Goal: Task Accomplishment & Management: Complete application form

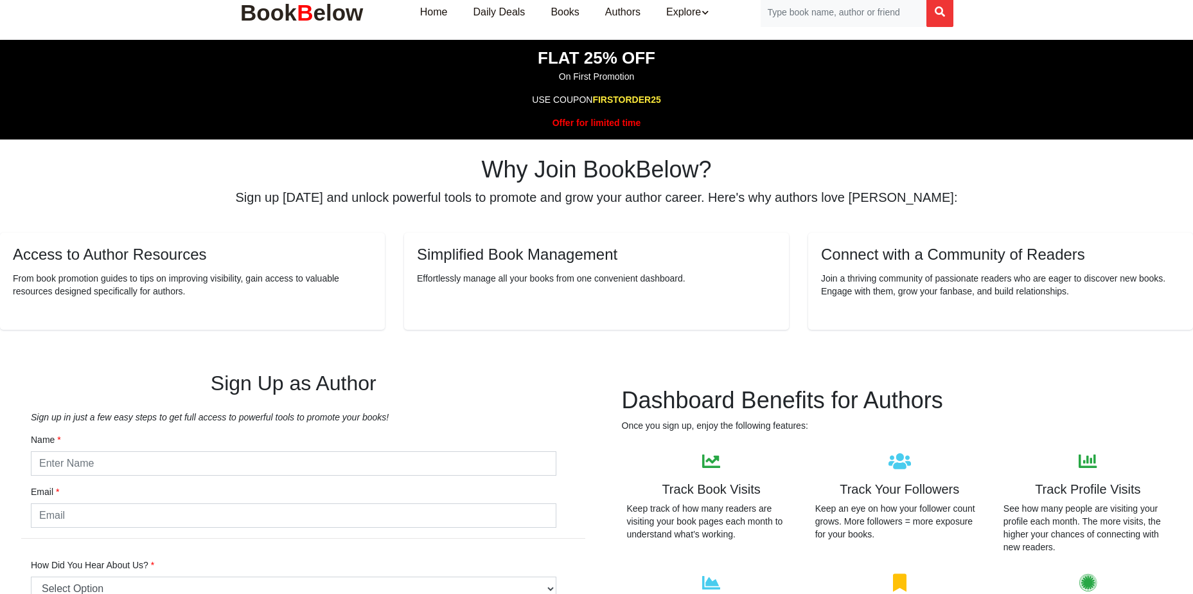
scroll to position [193, 0]
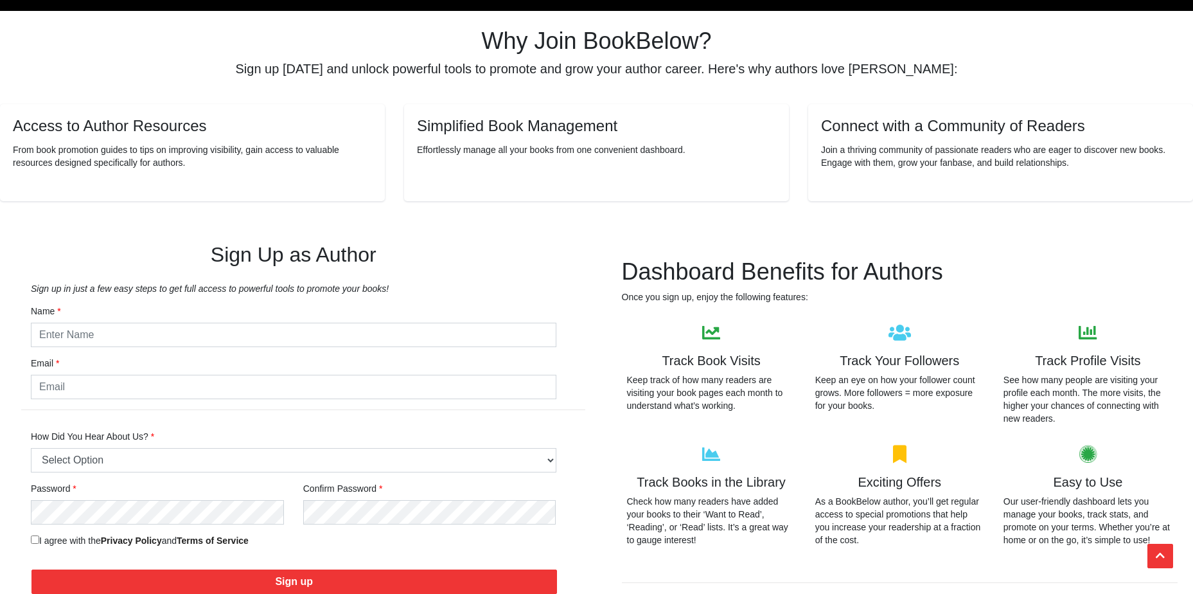
click at [348, 344] on input "text" at bounding box center [294, 335] width 526 height 24
type input "[PERSON_NAME]"
type input "[EMAIL_ADDRESS][DOMAIN_NAME]"
click at [199, 461] on select "Select Option Friend or Family Referral Online Search (Google, Bing, etc.) Soci…" at bounding box center [294, 460] width 526 height 24
select select "2"
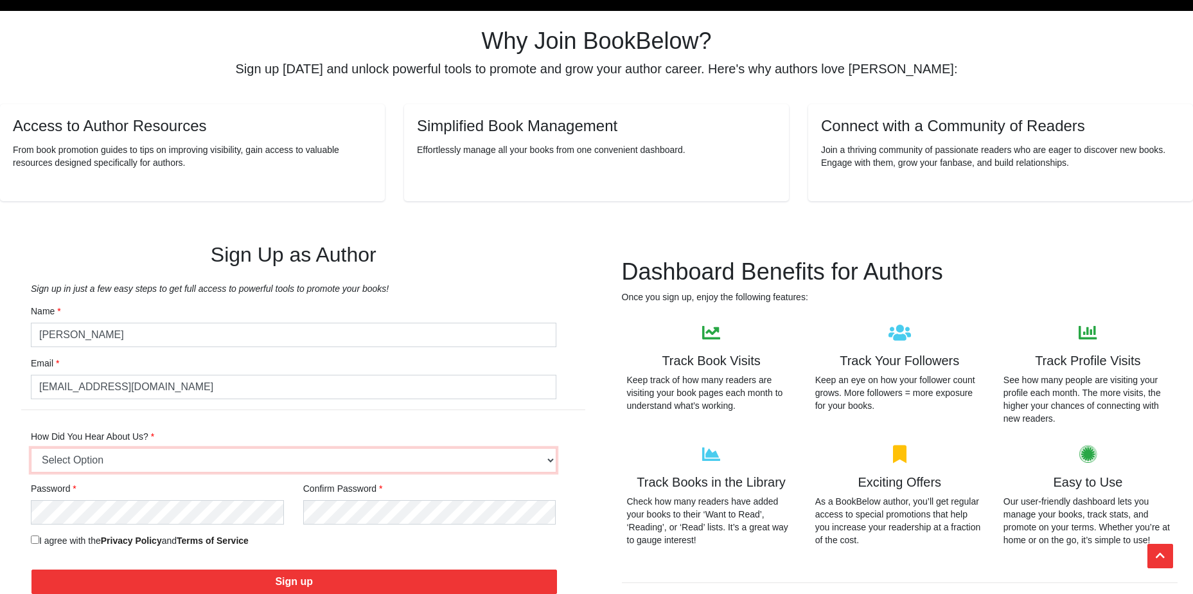
click at [31, 448] on select "Select Option Friend or Family Referral Online Search (Google, Bing, etc.) Soci…" at bounding box center [294, 460] width 526 height 24
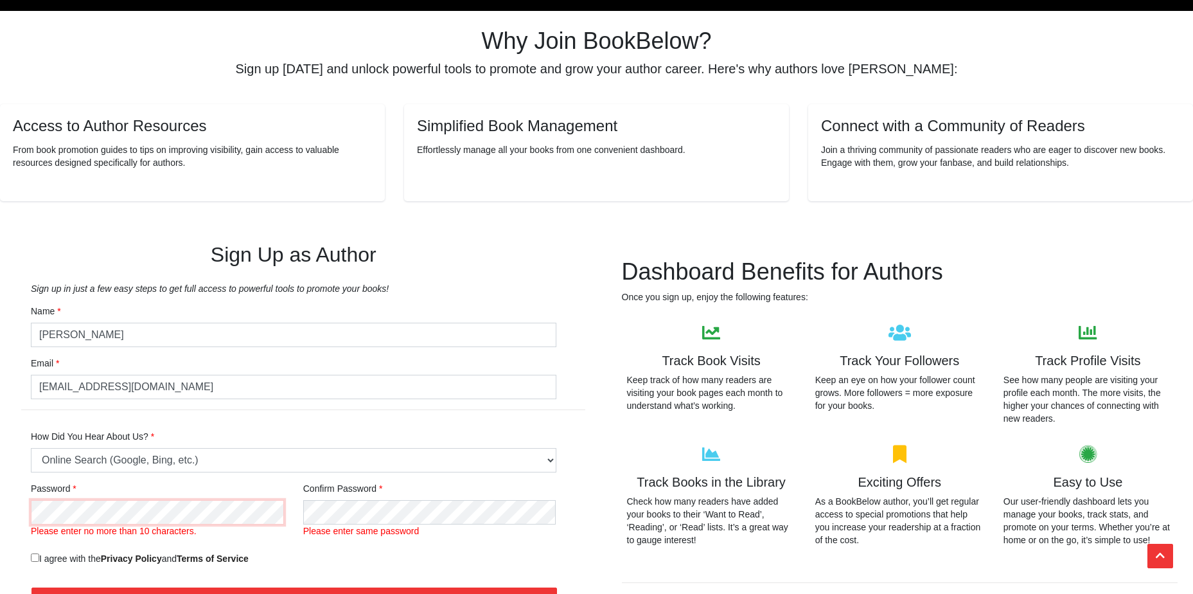
click at [4, 512] on div "Sign Up as Author Sign up in just a few easy steps to get full access to powerf…" at bounding box center [293, 453] width 587 height 484
click at [389, 484] on div "Confirm Password Please enter same password" at bounding box center [429, 512] width 253 height 60
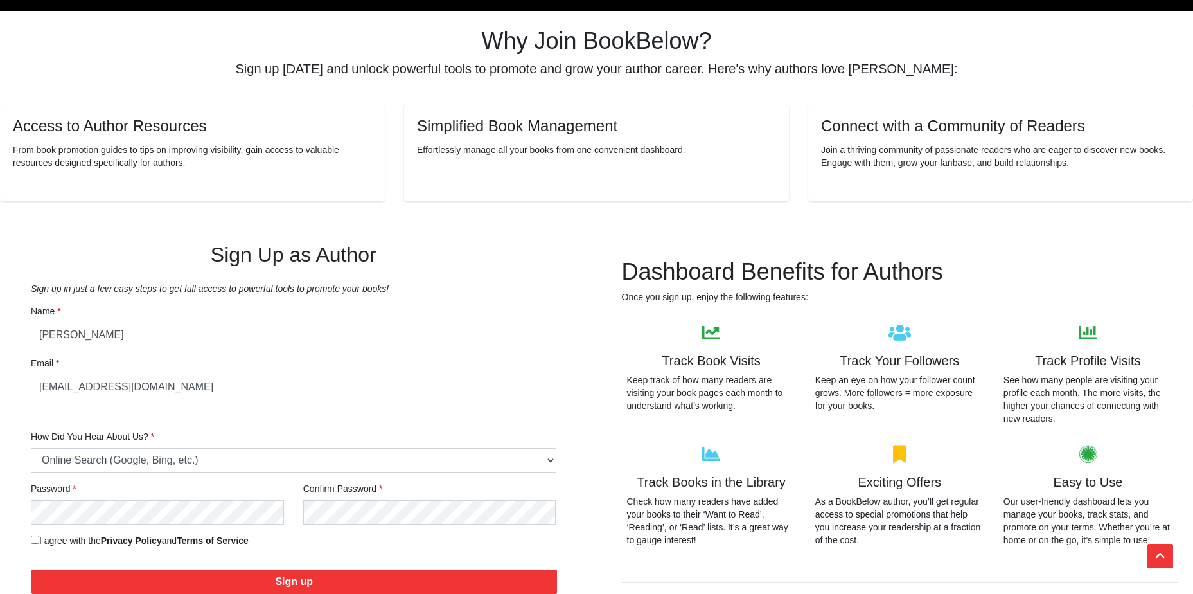
click at [28, 534] on div "I agree with the Privacy Policy and Terms of Service" at bounding box center [293, 541] width 545 height 35
click at [40, 540] on label "I agree with the Privacy Policy and Terms of Service" at bounding box center [140, 540] width 218 height 13
click at [39, 540] on input "I agree with the Privacy Policy and Terms of Service" at bounding box center [35, 539] width 8 height 8
checkbox input "true"
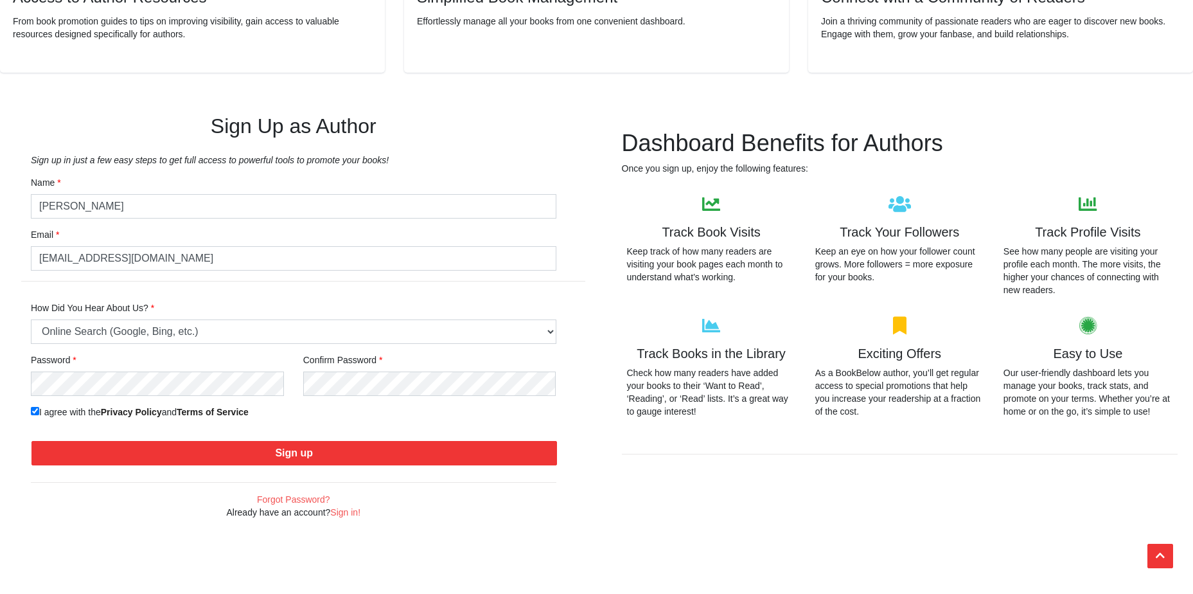
scroll to position [514, 0]
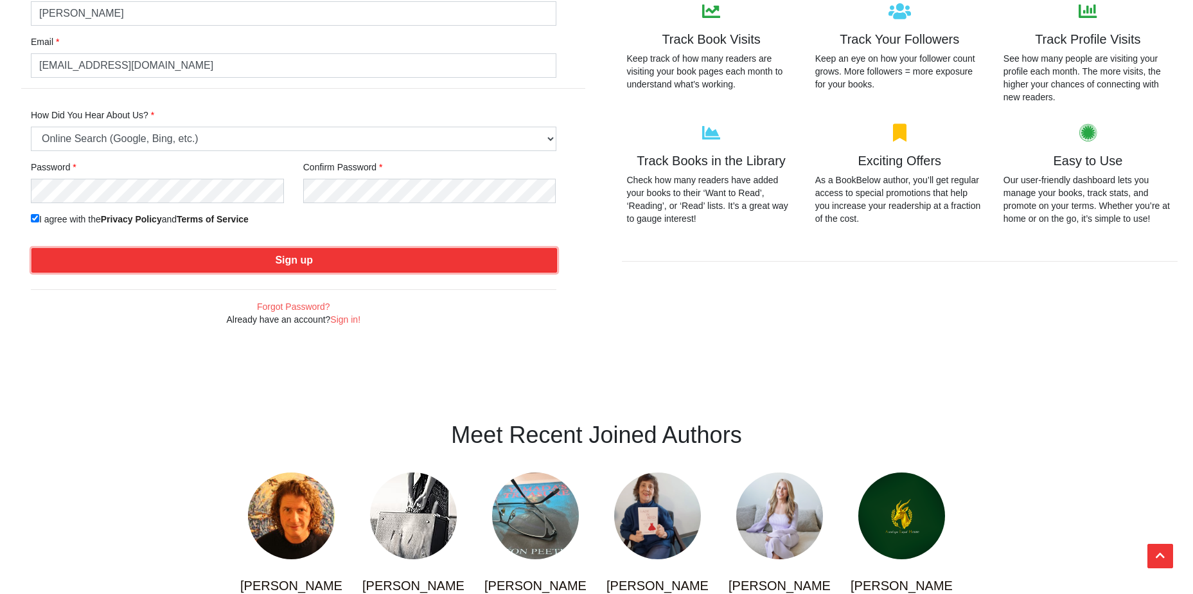
click at [367, 262] on button "Sign up" at bounding box center [294, 260] width 526 height 24
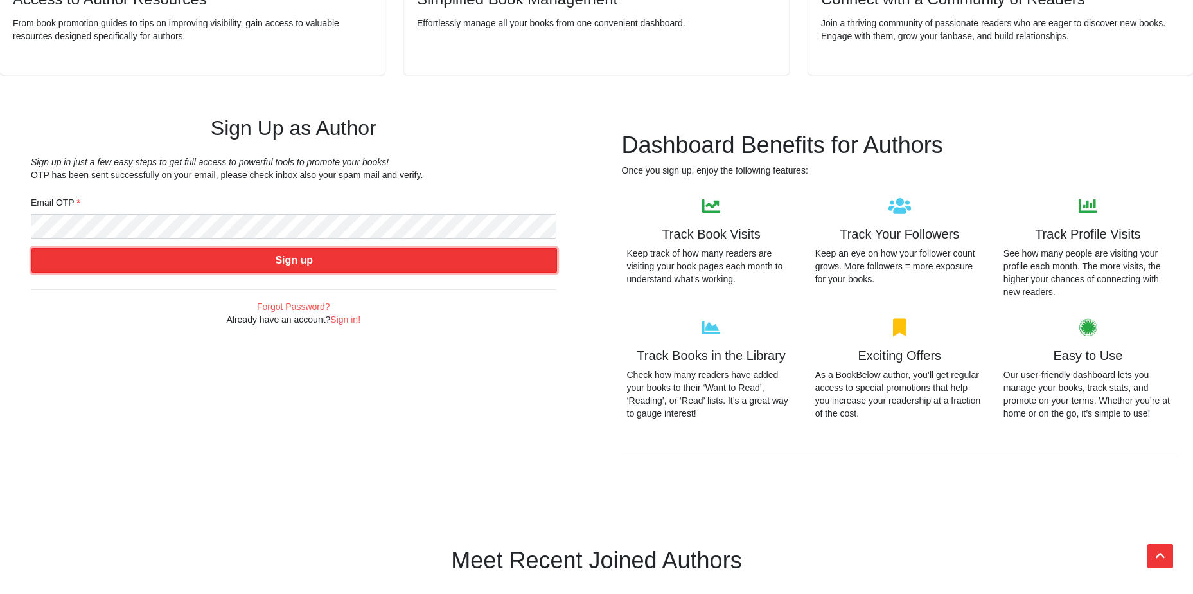
click at [417, 263] on button "Sign up" at bounding box center [294, 260] width 526 height 24
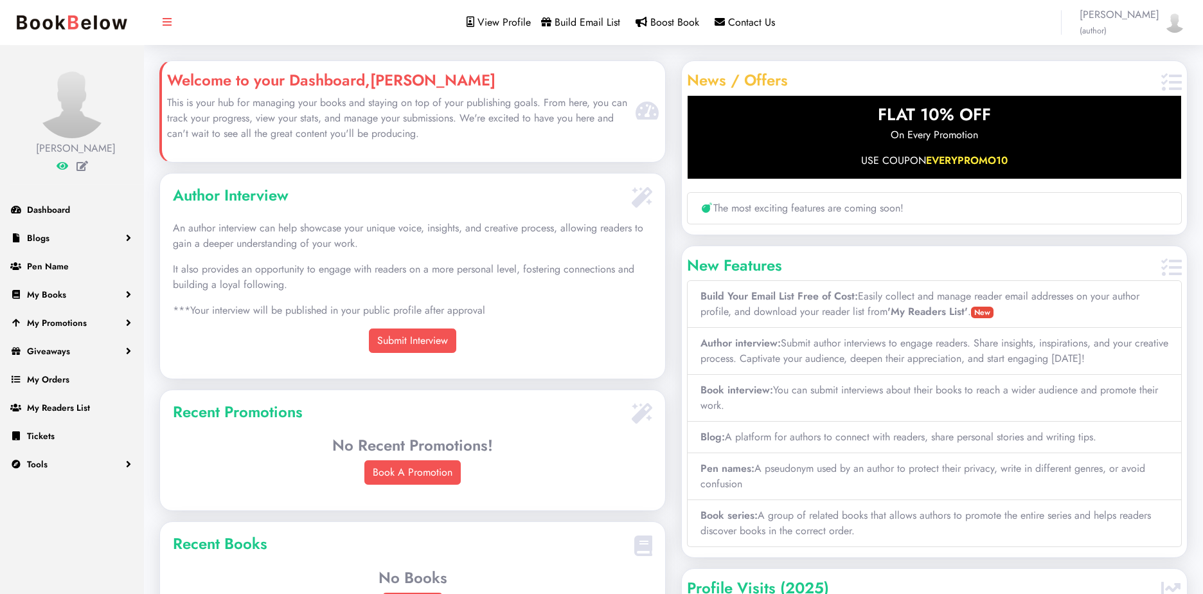
scroll to position [289, 500]
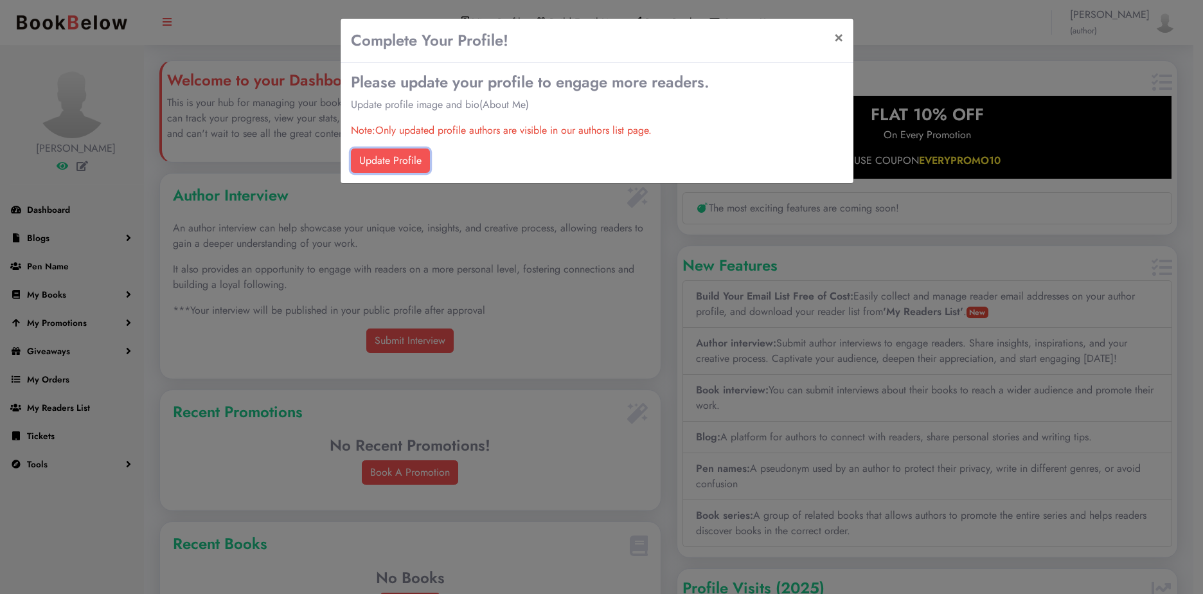
click at [425, 150] on link "Update Profile" at bounding box center [390, 160] width 79 height 24
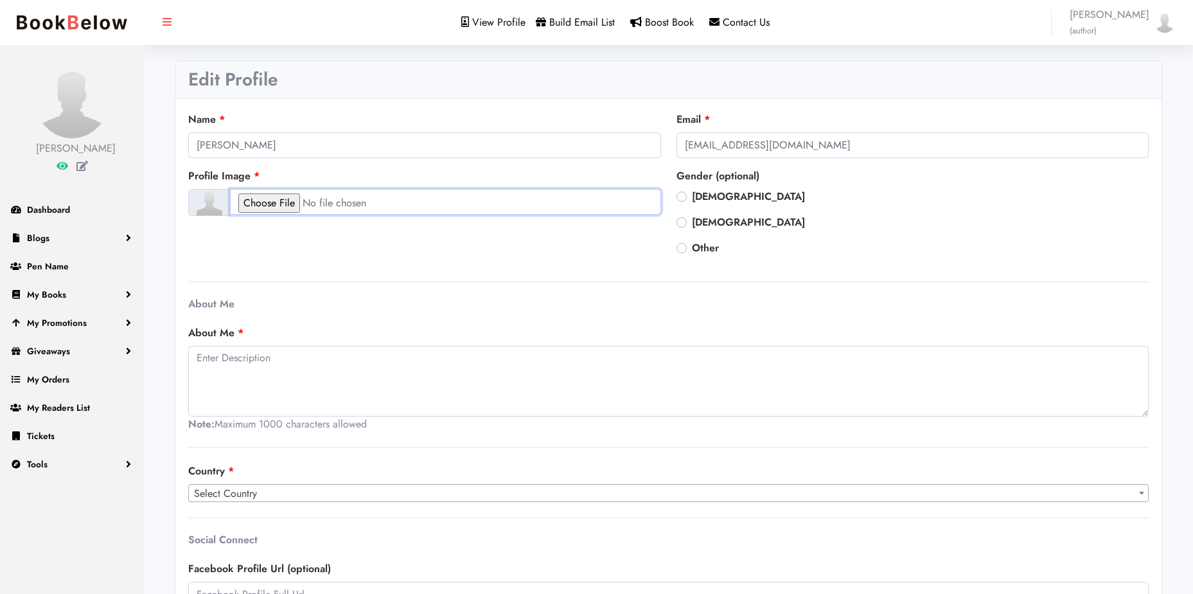
click at [274, 196] on input "file" at bounding box center [445, 202] width 431 height 26
type input "C:\fakepath\Tommy-Marcum-Independent-Self-Published-Author-Amazon-Kindle-ADHD-S…"
click at [291, 366] on textarea at bounding box center [668, 381] width 961 height 71
click at [322, 358] on textarea at bounding box center [668, 381] width 961 height 71
paste textarea "Tommy Marcum is a versatile and deeply imaginative writer whose work traverses …"
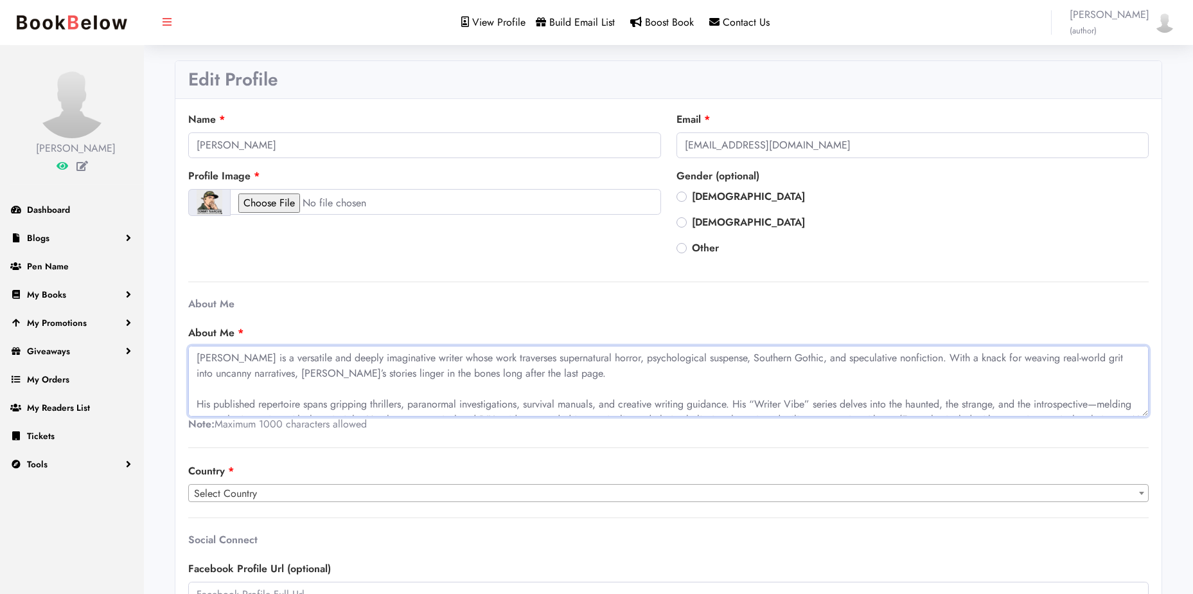
scroll to position [73, 0]
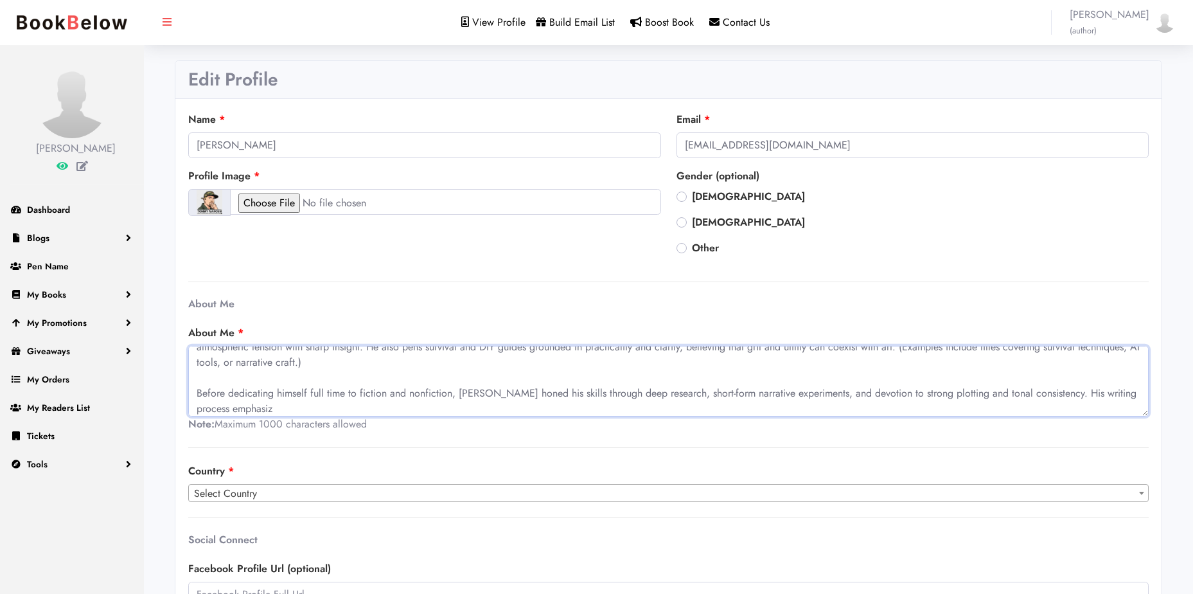
paste textarea "the author of suspense, horror, and speculative nonfiction. His work fuses psyc…"
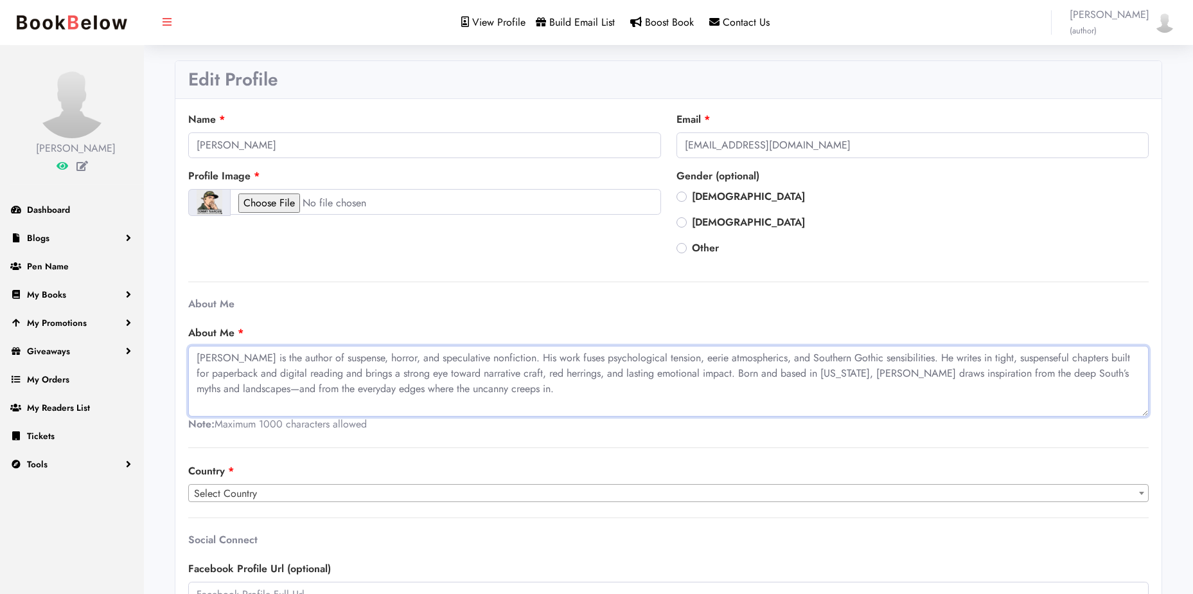
scroll to position [0, 0]
type textarea "Tommy Marcum is the author of suspense, horror, and speculative nonfiction. His…"
click at [267, 490] on span "Select Country" at bounding box center [668, 493] width 959 height 18
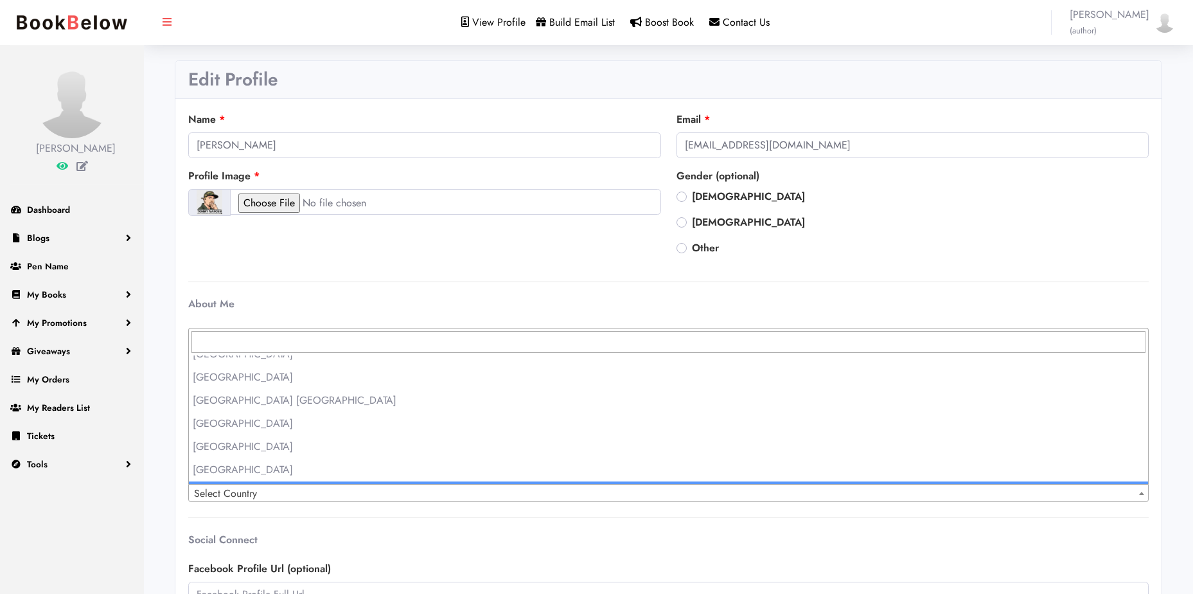
scroll to position [5268, 0]
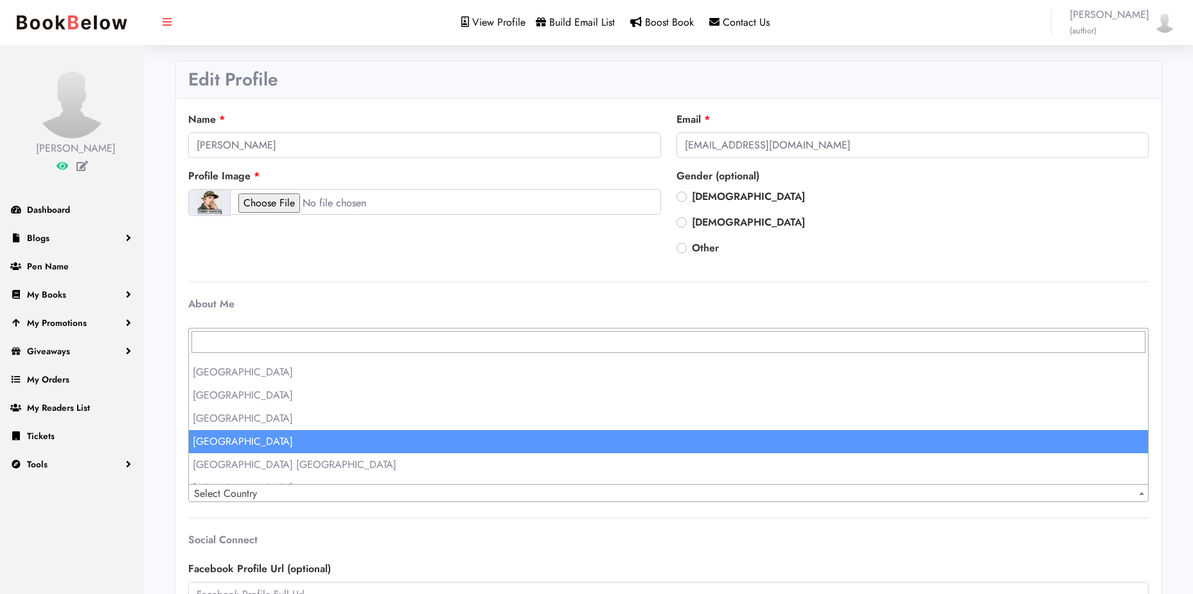
select select "231"
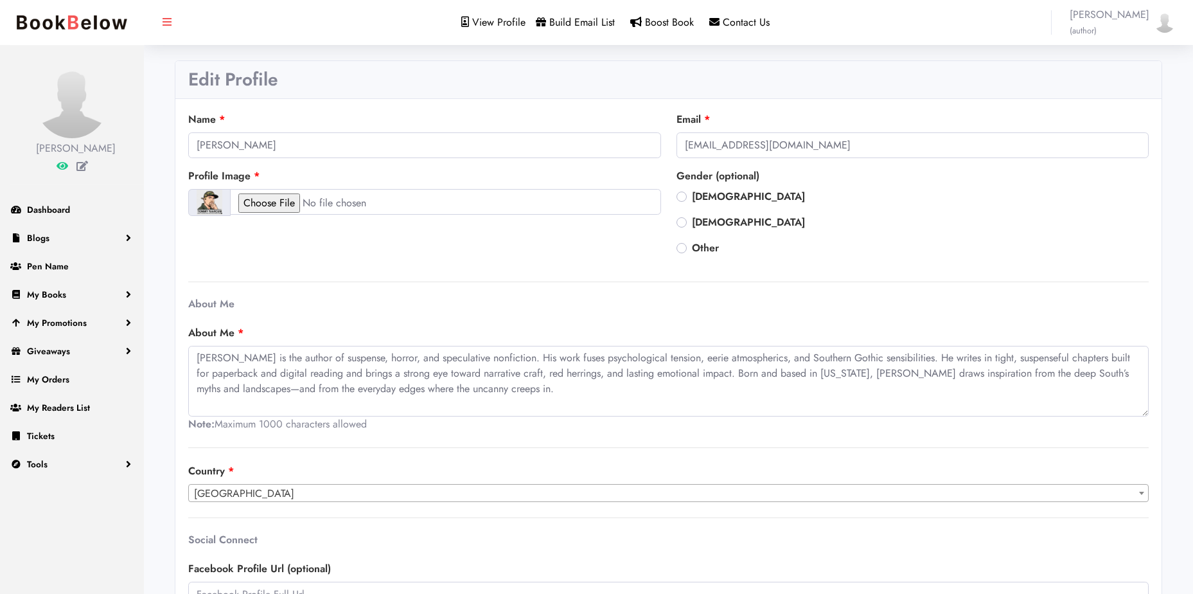
scroll to position [128, 0]
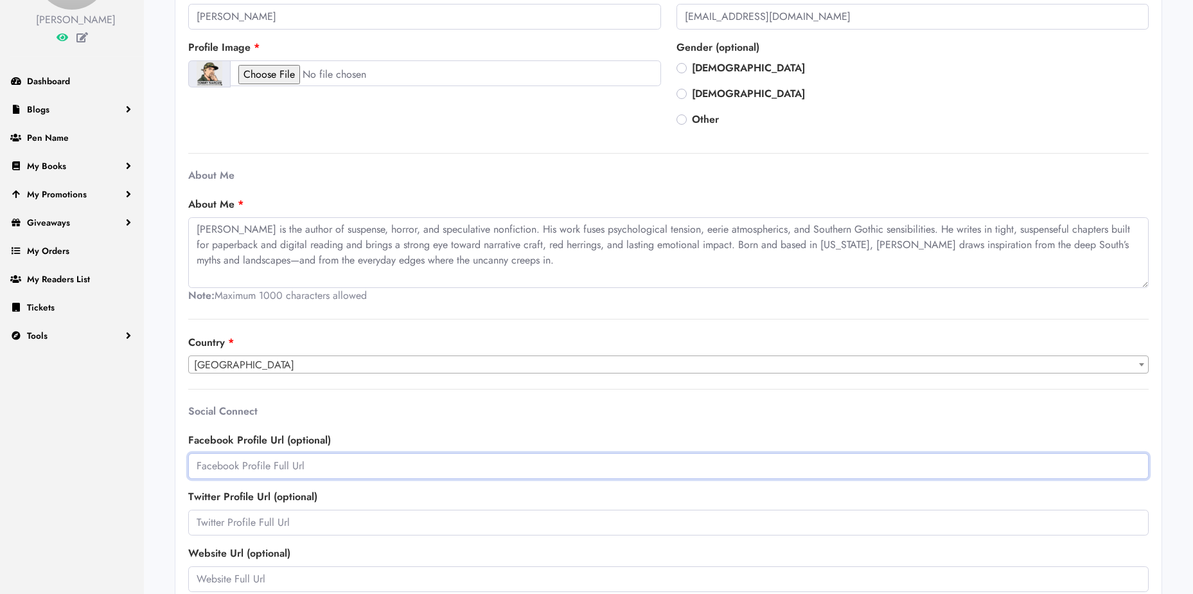
click at [367, 468] on input "text" at bounding box center [668, 466] width 961 height 26
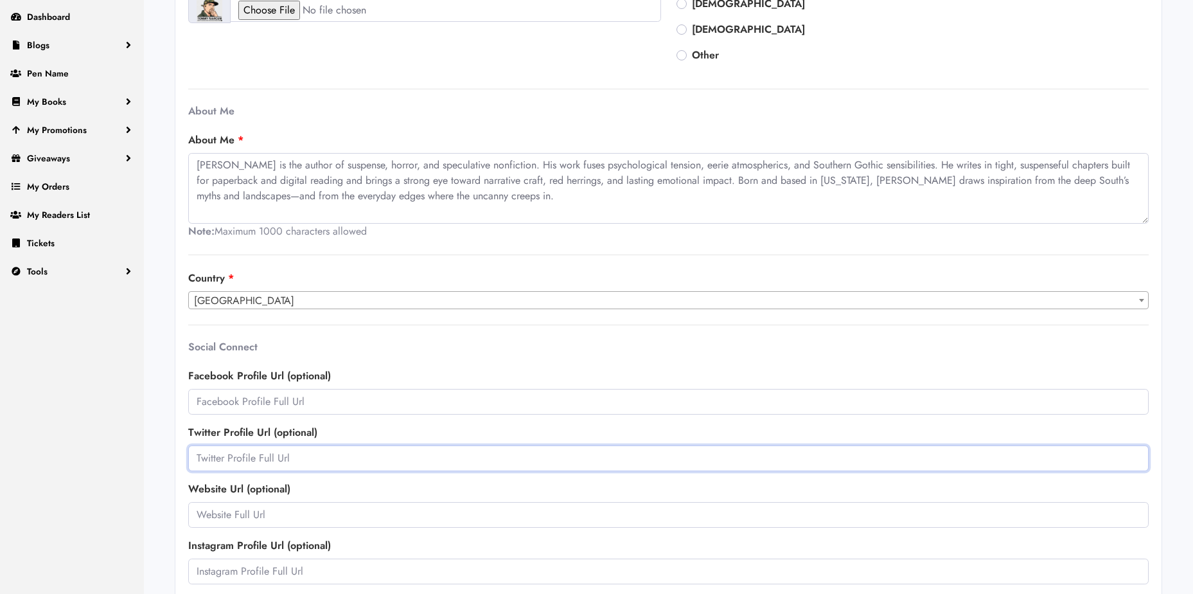
click at [395, 454] on input "text" at bounding box center [668, 458] width 961 height 26
paste input "https://x.com/author_tommym"
type input "https://x.com/author_tommym"
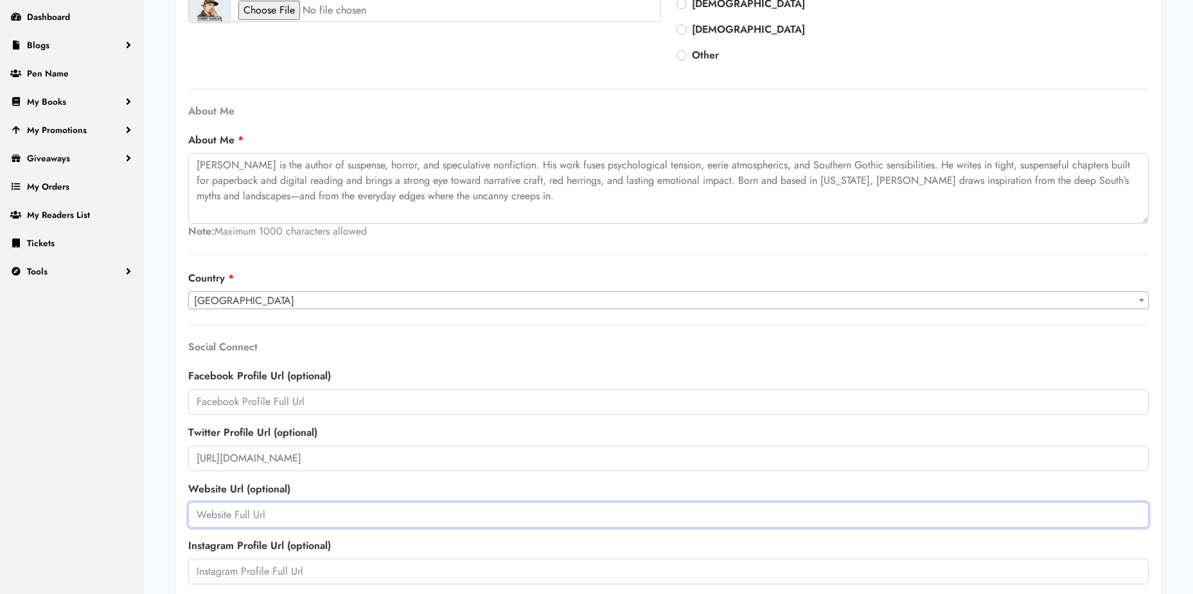
click at [325, 510] on input "text" at bounding box center [668, 515] width 961 height 26
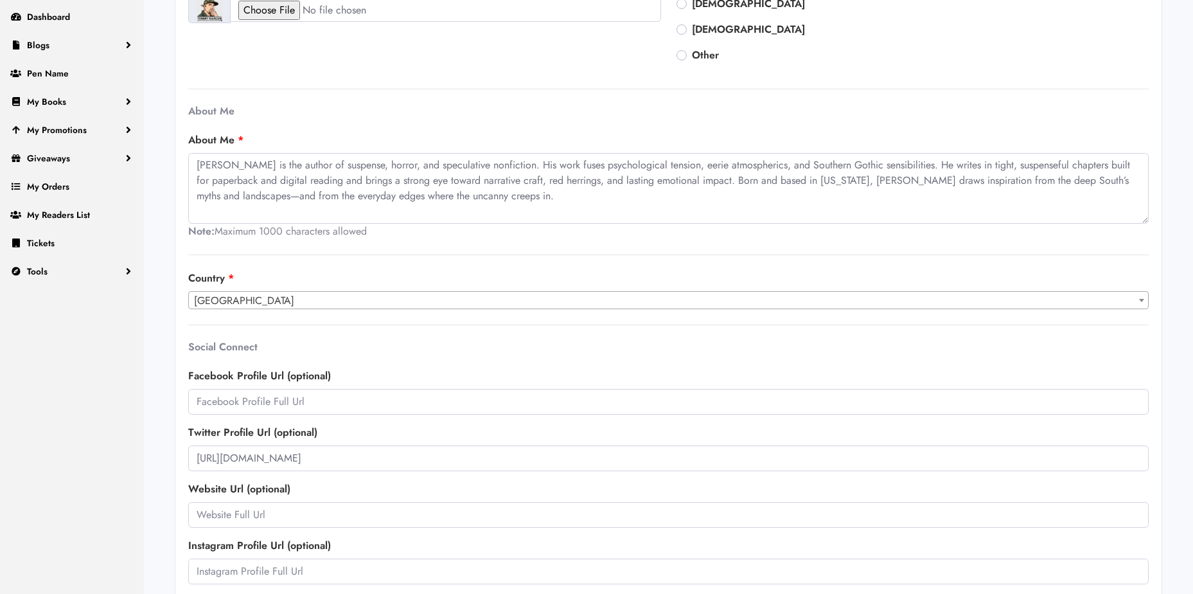
click at [489, 473] on div "Social Connect Facebook Profile Url (optional) Twitter Profile Url (optional) h…" at bounding box center [669, 496] width 976 height 310
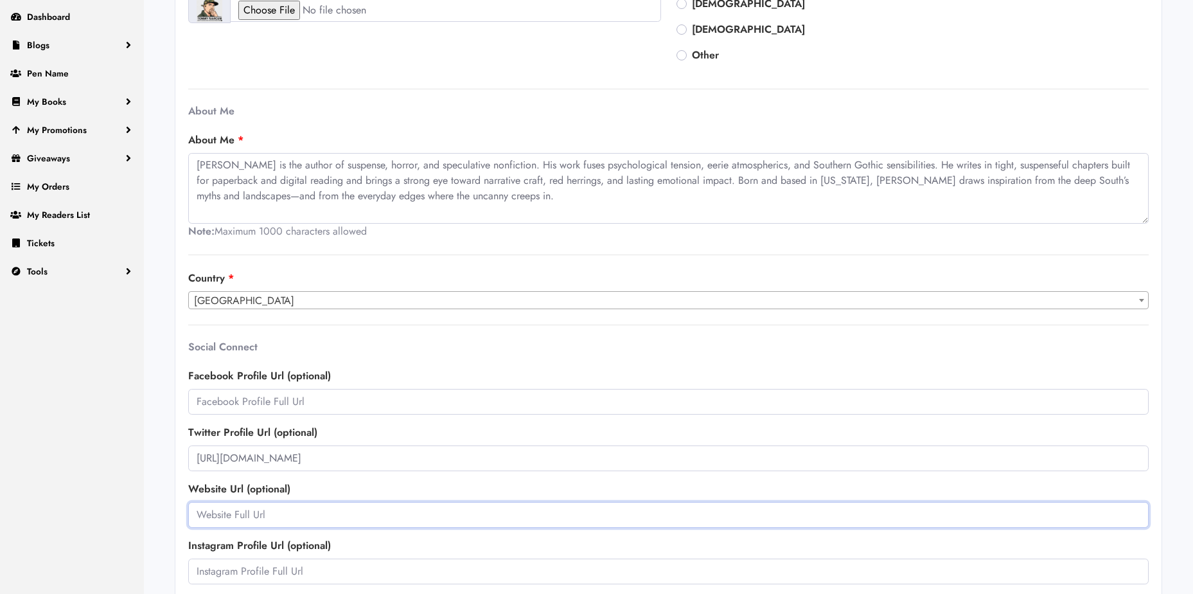
click at [298, 515] on input "text" at bounding box center [668, 515] width 961 height 26
click at [326, 512] on input "text" at bounding box center [668, 515] width 961 height 26
paste input "https://tdcamo.wixstudio.com/author-tommy-marcum"
drag, startPoint x: 447, startPoint y: 520, endPoint x: 71, endPoint y: 478, distance: 377.6
click at [62, 482] on div "Tommy Marcum Dashboard Blogs Add New Blog Blogs Pen Name My Books Add New Book …" at bounding box center [596, 253] width 1193 height 892
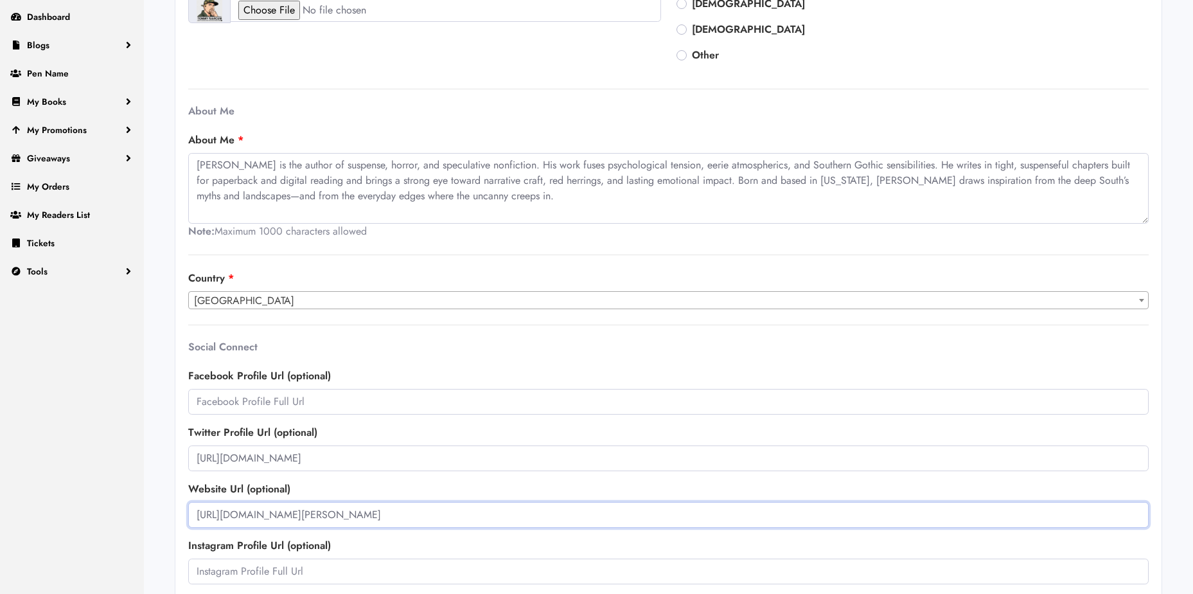
paste input "www.amazon.com/stores/Tommy-Marcum/author/B0CGR68LBZ"
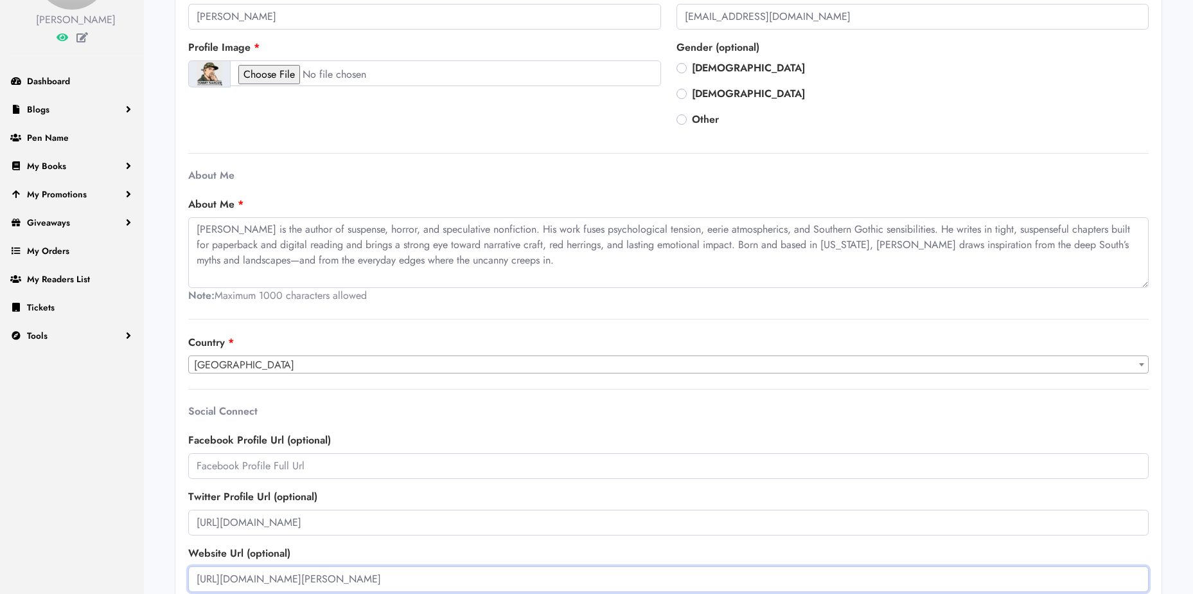
scroll to position [257, 0]
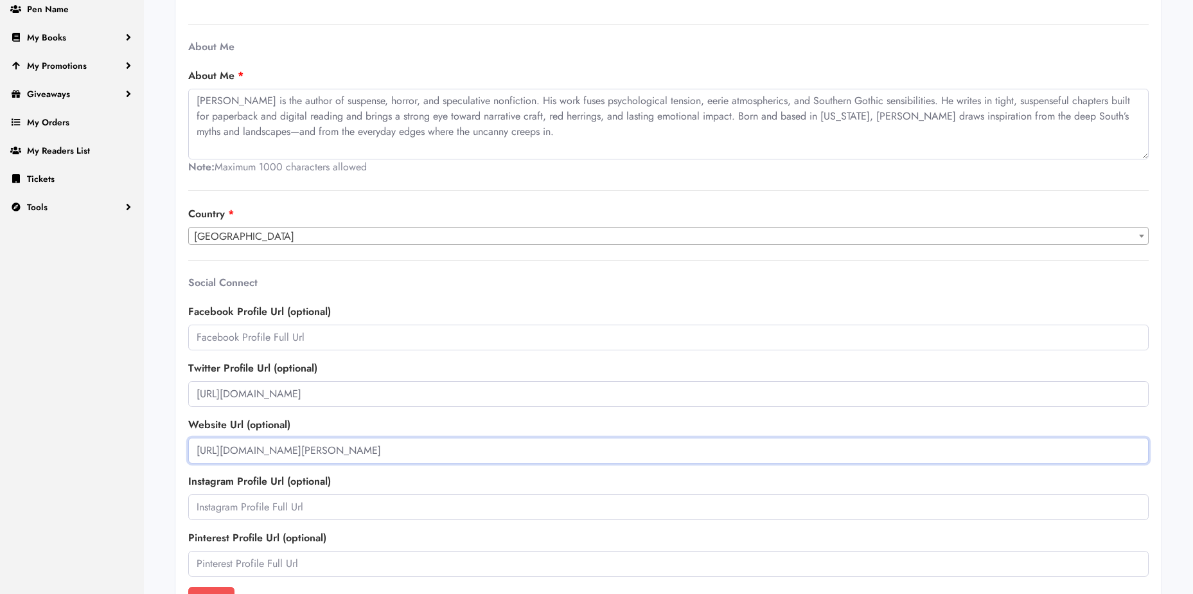
type input "https://www.amazon.com/stores/Tommy-Marcum/author/B0CGR68LBZ"
click at [340, 509] on input "text" at bounding box center [668, 507] width 961 height 26
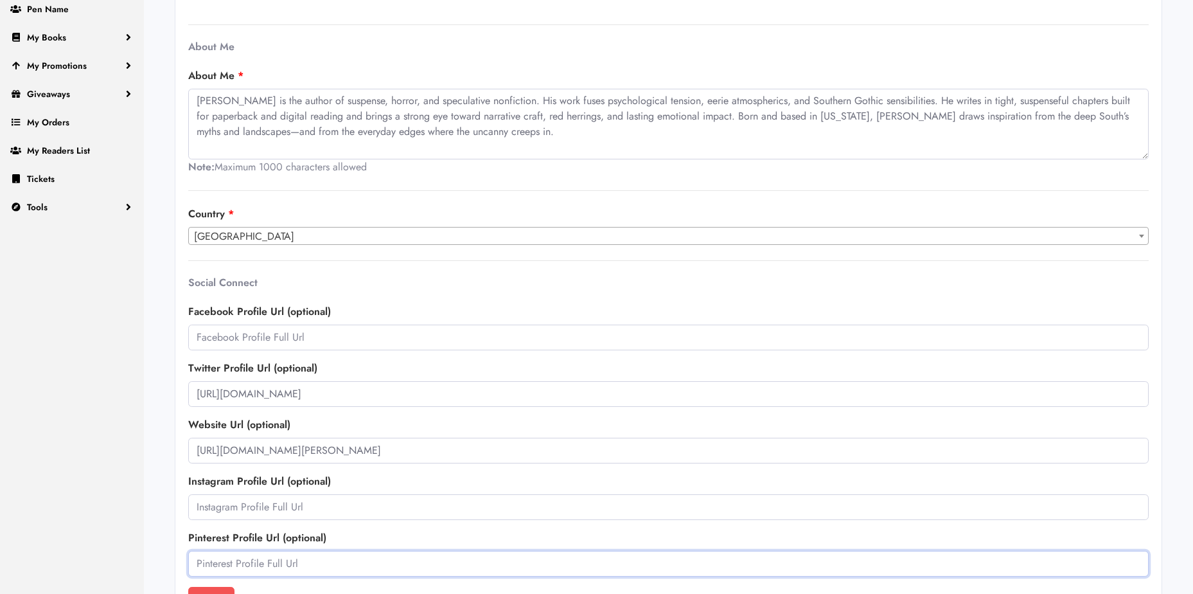
drag, startPoint x: 373, startPoint y: 555, endPoint x: 393, endPoint y: 497, distance: 61.6
click at [373, 556] on input "text" at bounding box center [668, 564] width 961 height 26
paste input "https://www.pinterest.com/authortommymarcum/_profile"
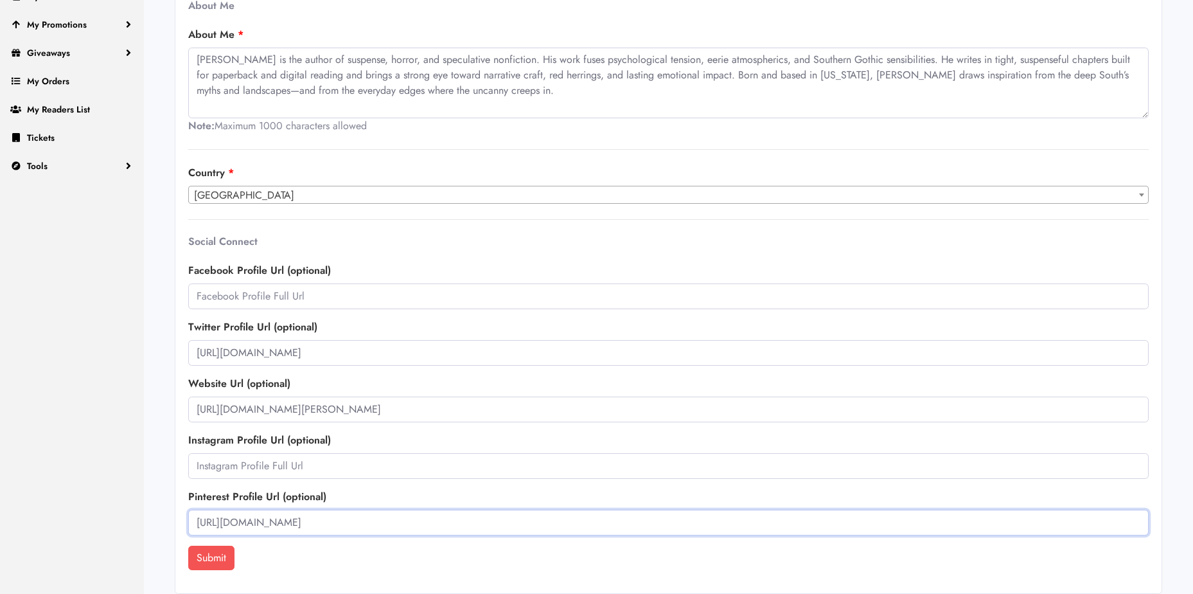
type input "https://www.pinterest.com/authortommymarcum/_profile"
click at [224, 559] on button "Submit" at bounding box center [211, 557] width 46 height 24
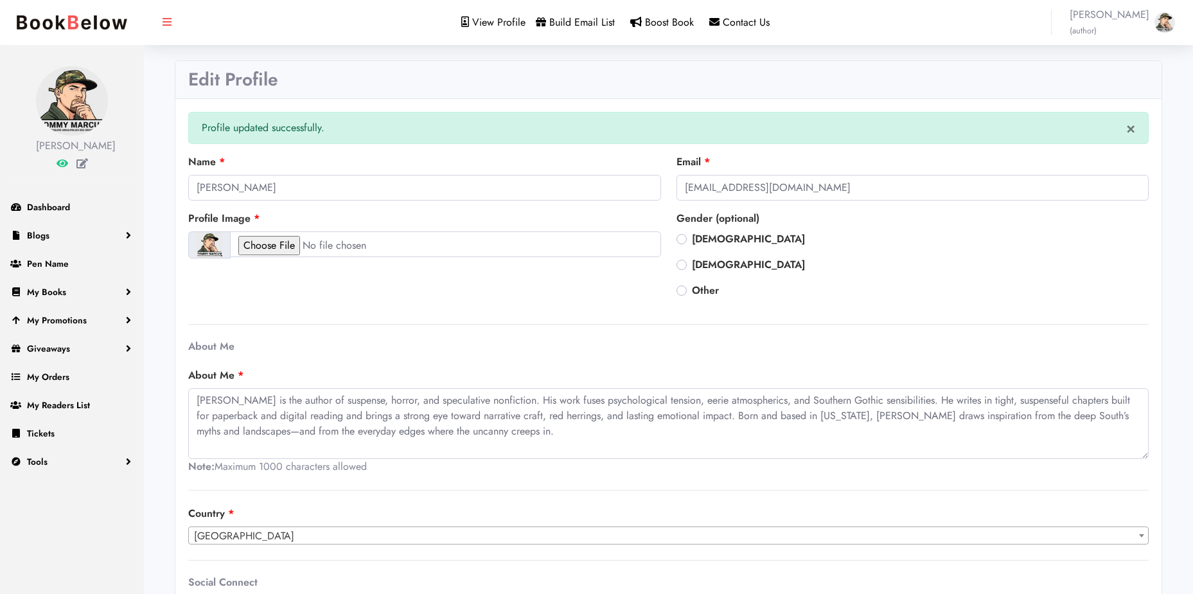
click at [692, 236] on label "Male" at bounding box center [748, 238] width 113 height 15
click at [681, 236] on input "Male" at bounding box center [682, 237] width 10 height 13
radio input "true"
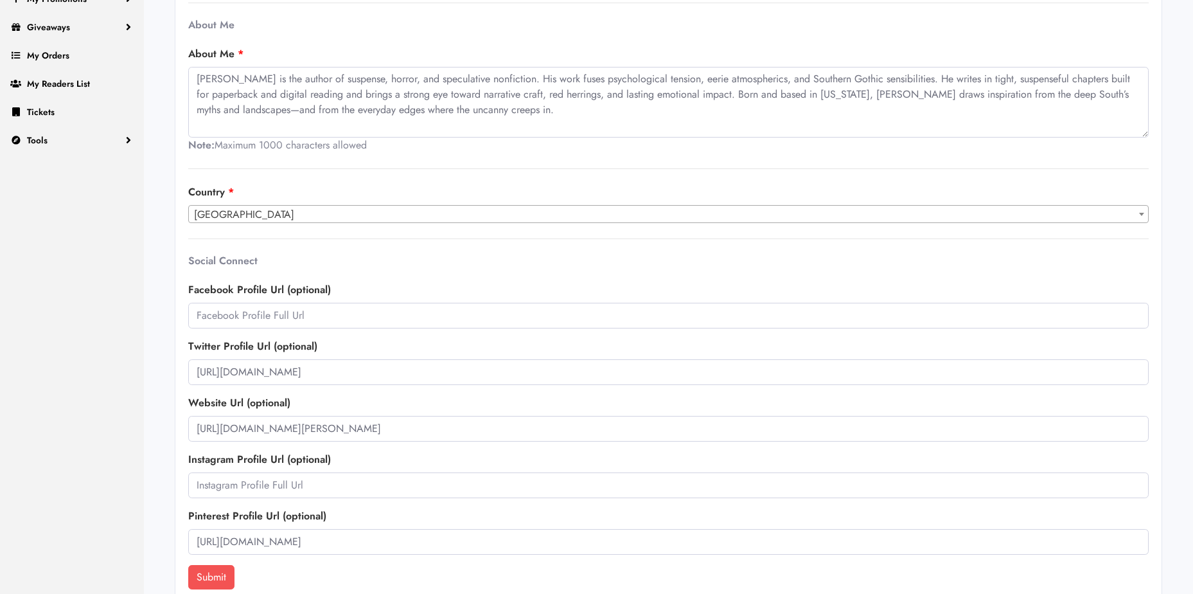
scroll to position [341, 0]
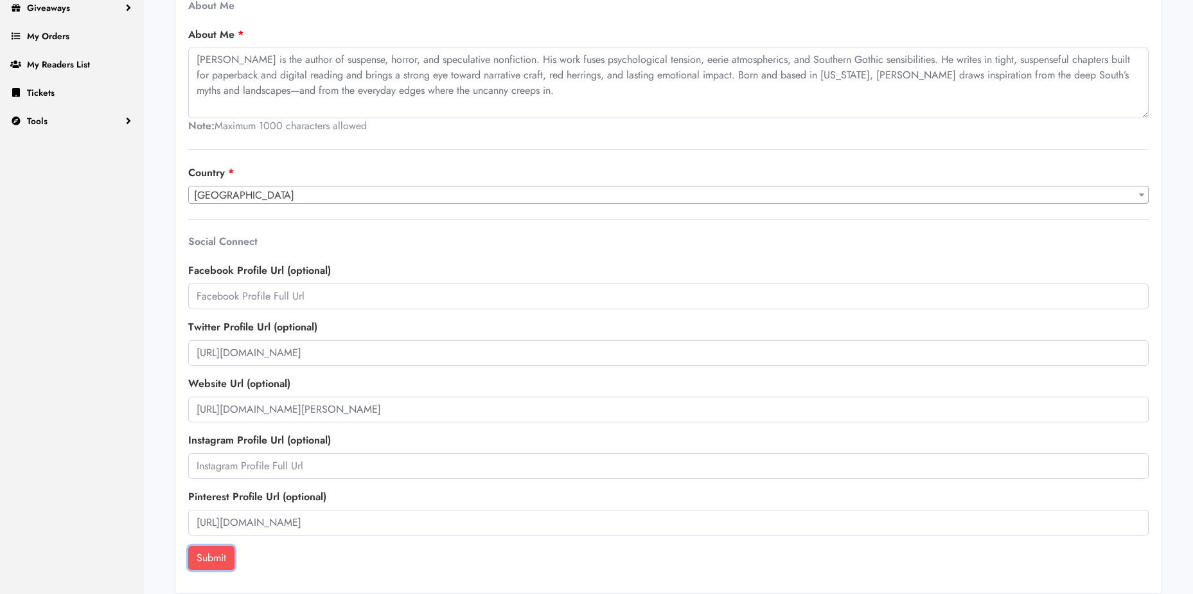
click at [216, 568] on button "Submit" at bounding box center [211, 557] width 46 height 24
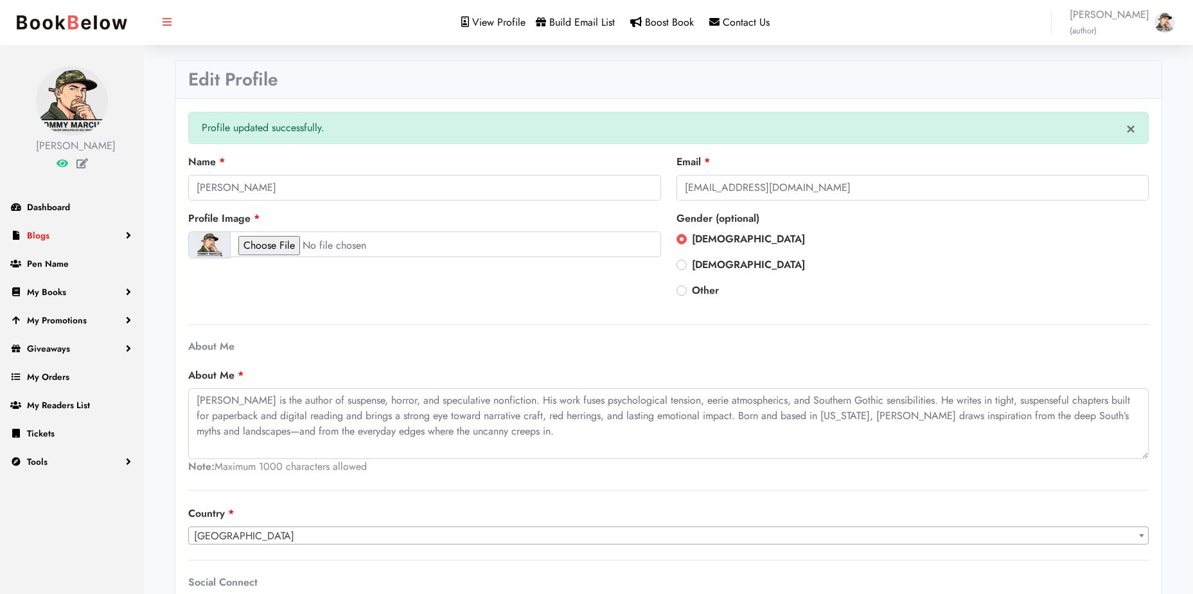
click at [89, 238] on link "Blogs" at bounding box center [72, 235] width 144 height 28
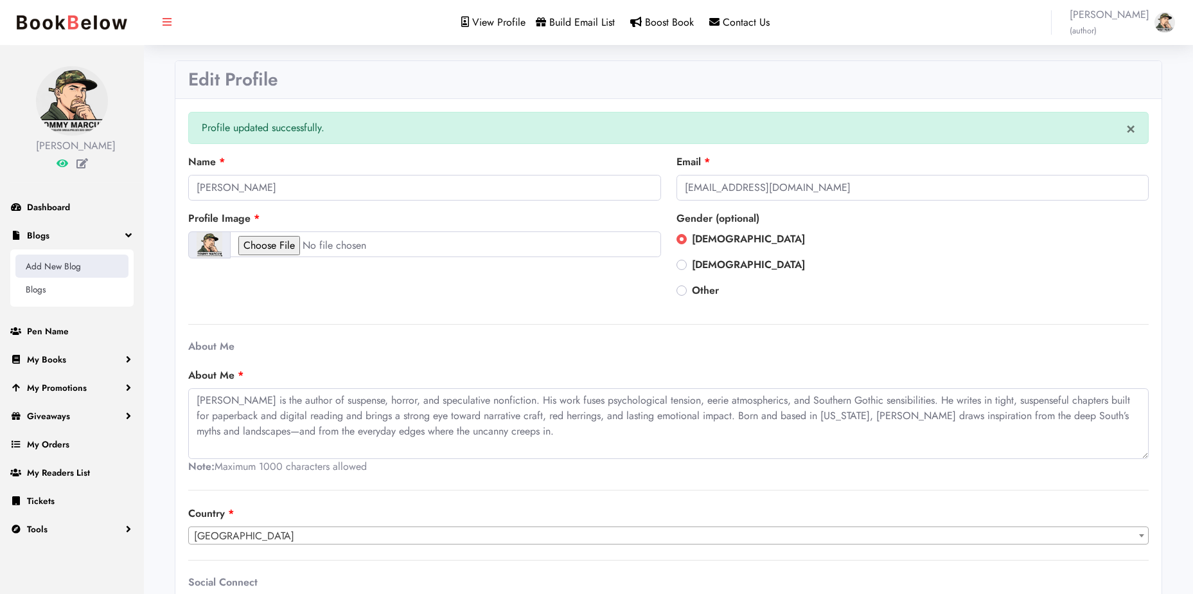
click at [91, 262] on link "Add New Blog" at bounding box center [71, 265] width 113 height 23
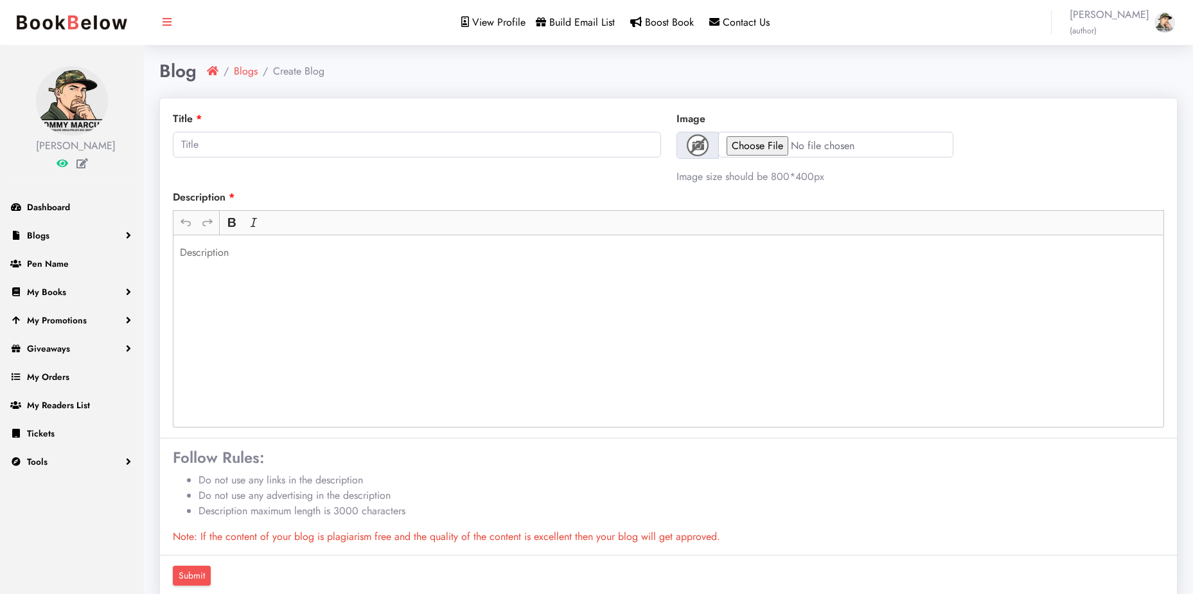
click at [310, 264] on div "Rich Text Editor, main" at bounding box center [668, 331] width 991 height 193
click at [471, 133] on input "text" at bounding box center [417, 145] width 488 height 26
click at [759, 149] on input "file" at bounding box center [835, 145] width 235 height 26
type input "C:\fakepath\TommyMarcum_Author_Cover_Banner_2025.jpg"
click at [489, 141] on input "text" at bounding box center [417, 145] width 488 height 26
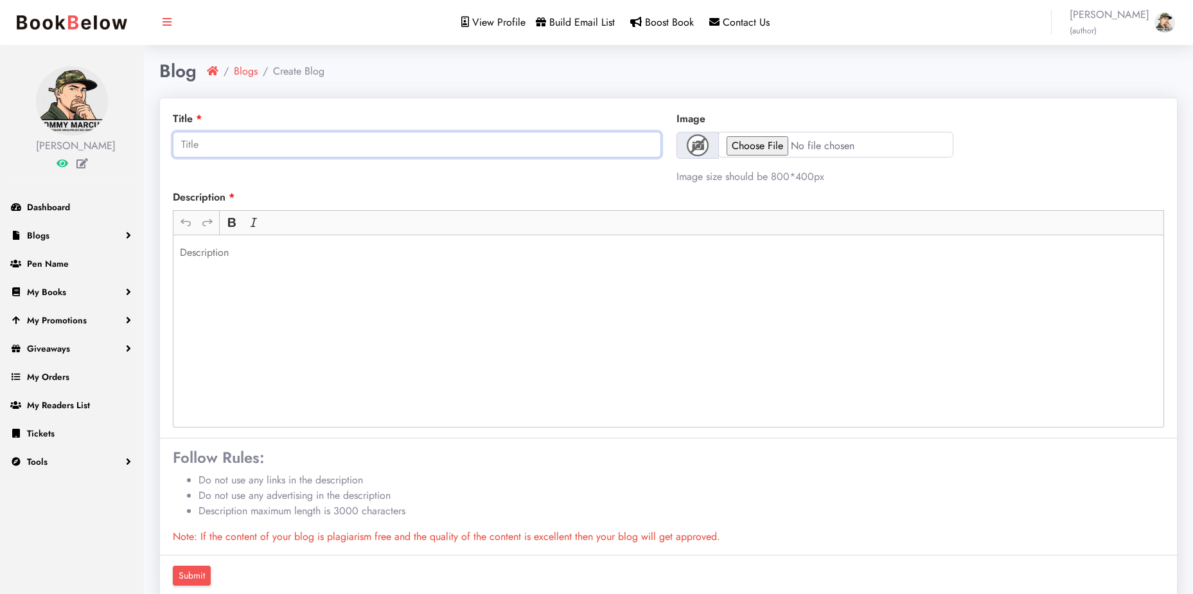
click at [344, 148] on input "text" at bounding box center [417, 145] width 488 height 26
paste input "In the Shadowed Woods: How Tommy Marcum Blurs the Line Between Horror, Suspense…"
type input "In the Shadowed Woods: How Tommy Marcum Blurs the Line Between Horror, Suspense…"
click at [476, 251] on p "Rich Text Editor, main" at bounding box center [669, 252] width 978 height 15
click at [445, 254] on p "Rich Text Editor, main" at bounding box center [669, 252] width 978 height 15
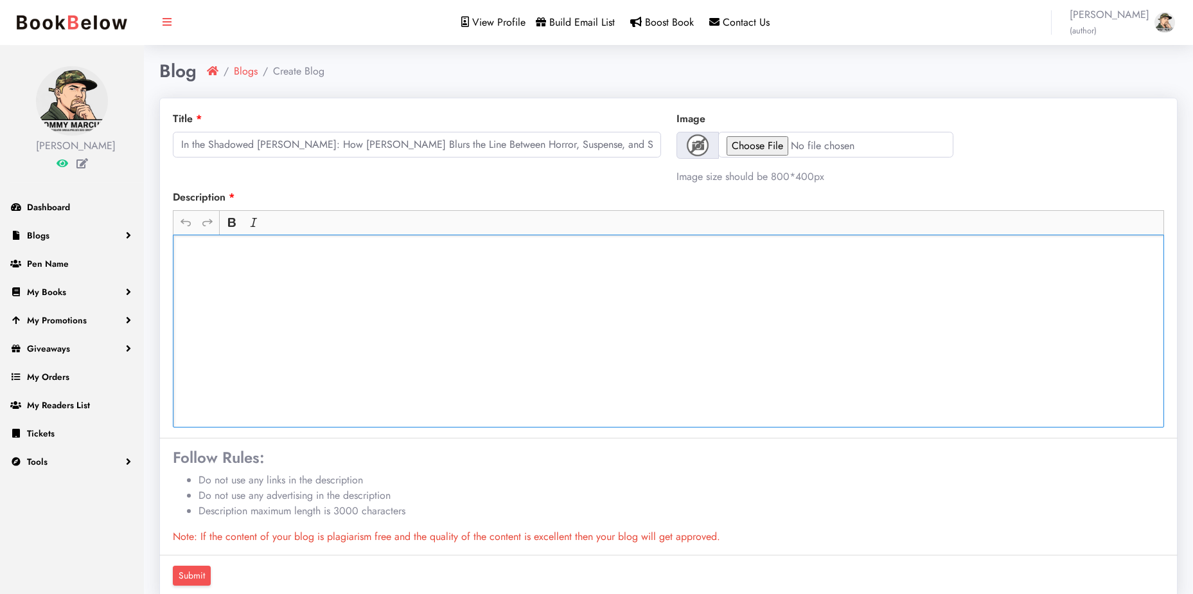
click at [310, 254] on p "Rich Text Editor, main" at bounding box center [669, 252] width 978 height 15
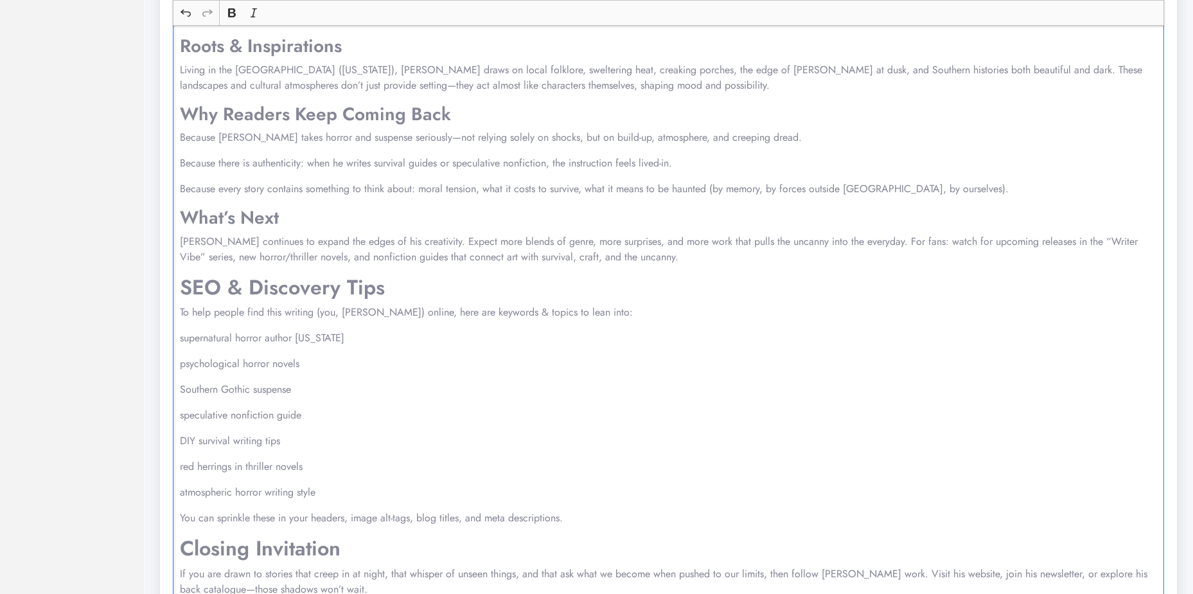
scroll to position [845, 0]
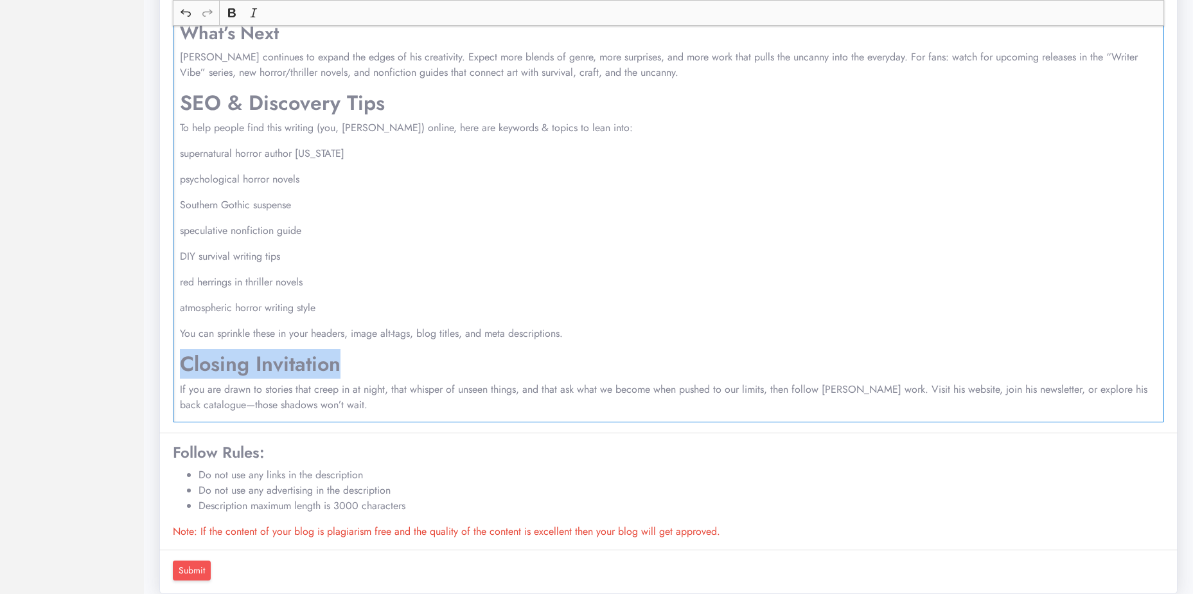
drag, startPoint x: 353, startPoint y: 351, endPoint x: 177, endPoint y: 350, distance: 175.4
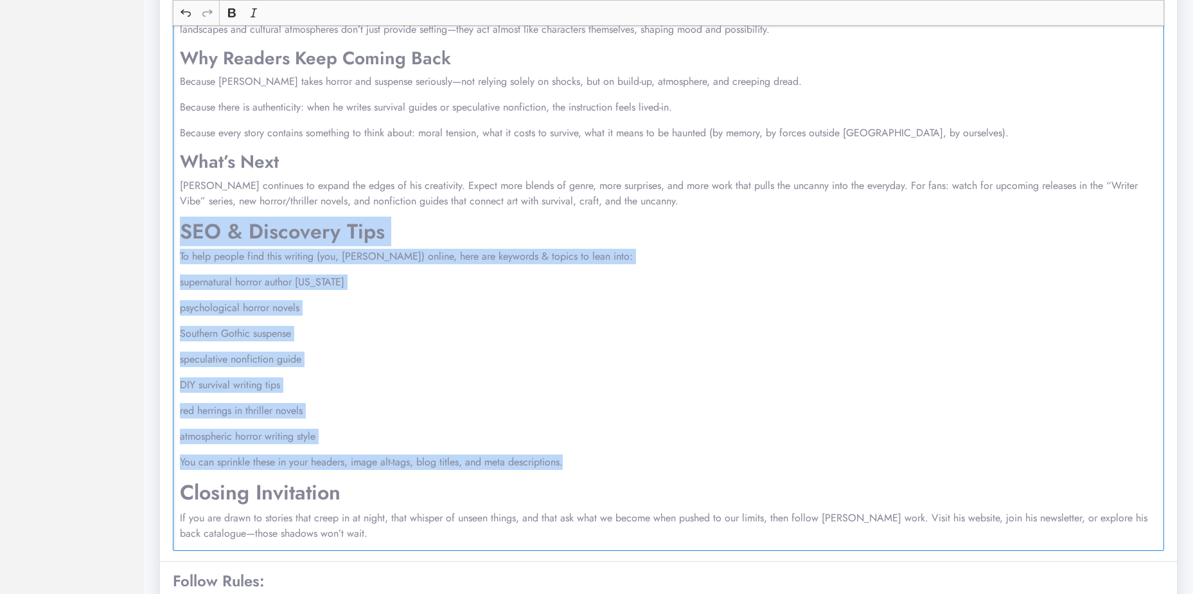
drag, startPoint x: 566, startPoint y: 445, endPoint x: 175, endPoint y: 213, distance: 455.2
click at [175, 213] on div "Who is Tommy Marcum? Tommy Marcum is a versatile and deeply imaginative writer …" at bounding box center [668, 34] width 991 height 1033
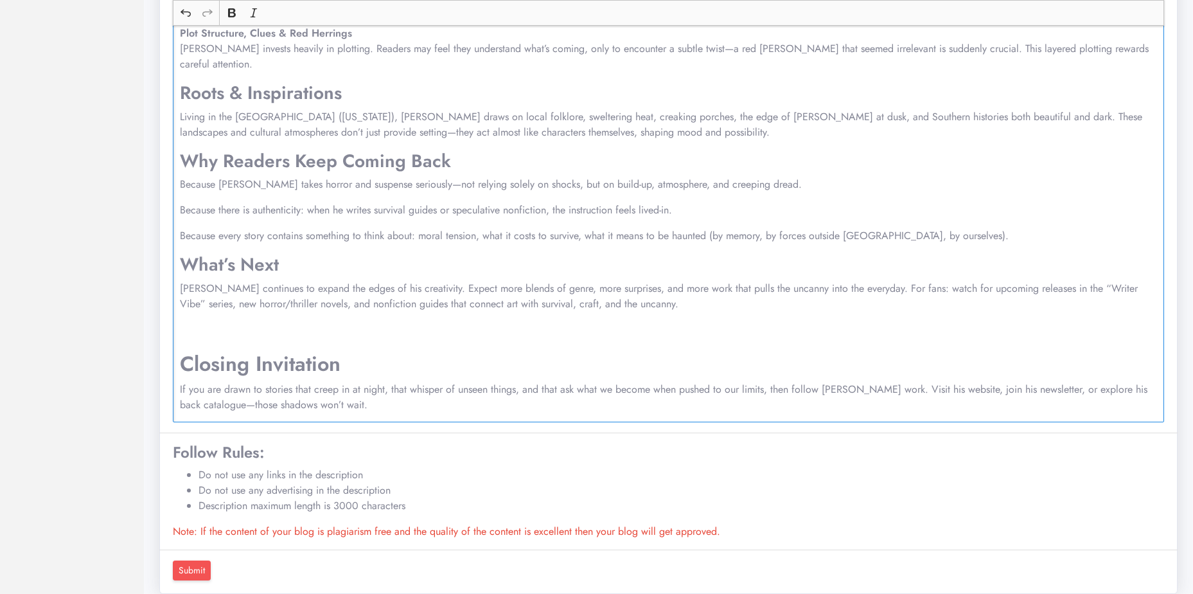
scroll to position [585, 0]
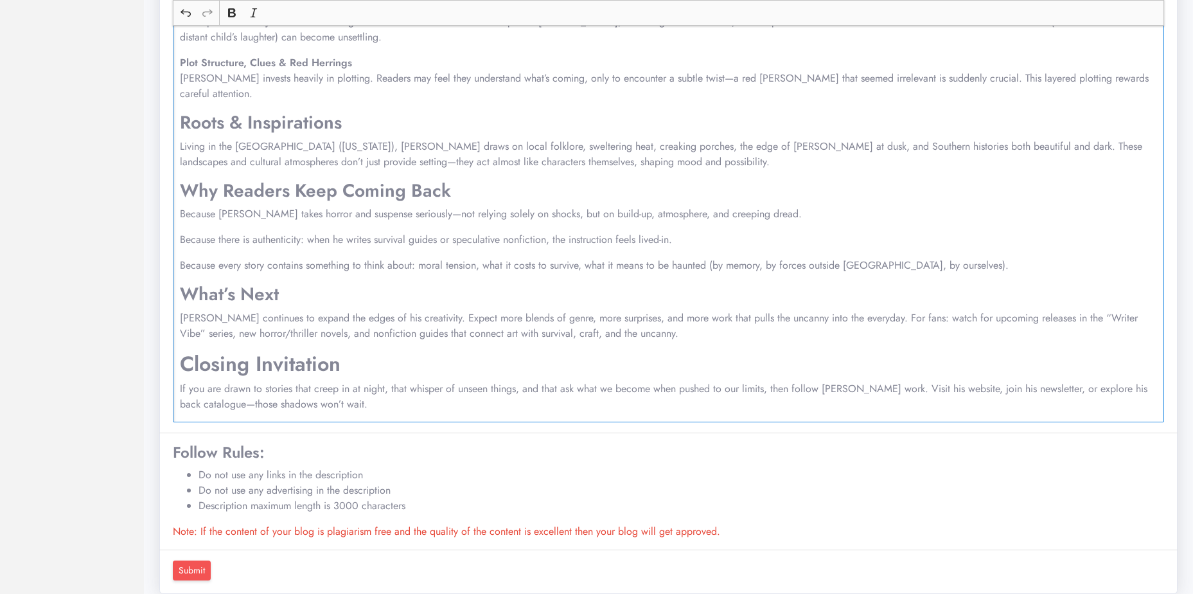
drag, startPoint x: 345, startPoint y: 351, endPoint x: 369, endPoint y: 355, distance: 24.2
click at [369, 355] on h2 "Closing Invitation" at bounding box center [669, 363] width 978 height 24
click at [203, 560] on input "Submit" at bounding box center [192, 570] width 38 height 20
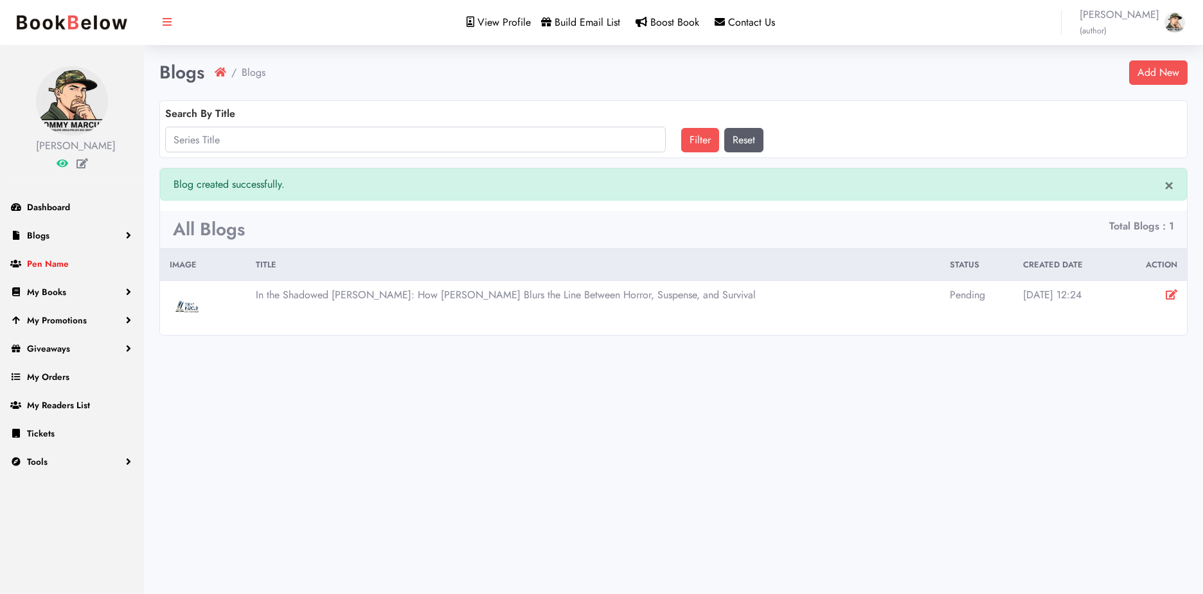
click at [70, 264] on link "Pen Name" at bounding box center [72, 263] width 144 height 28
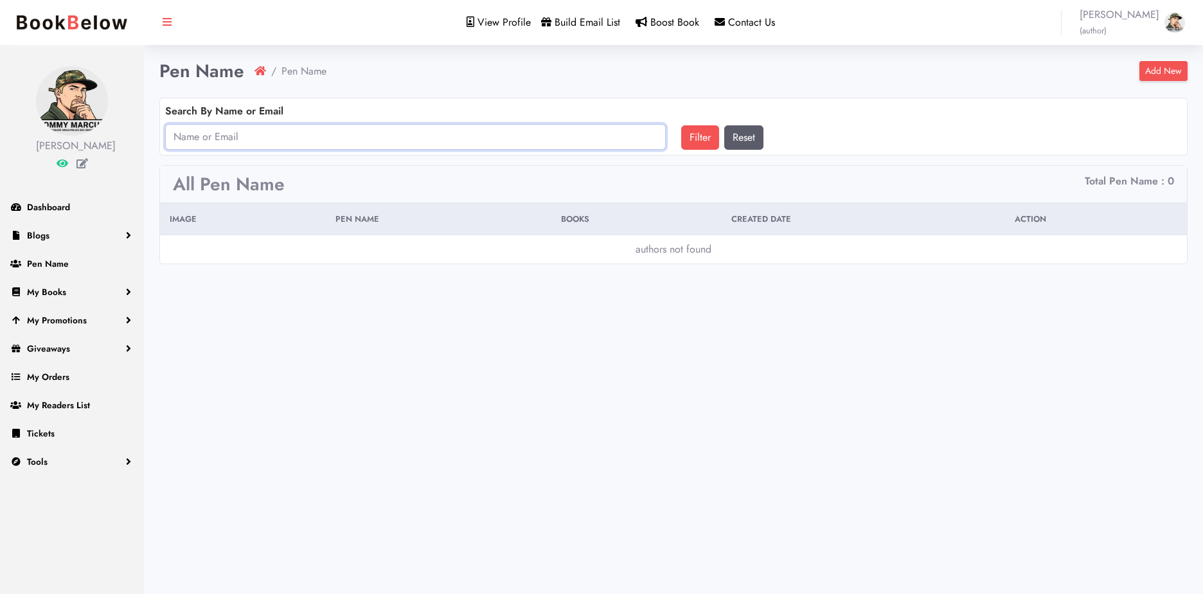
click at [527, 145] on input "text" at bounding box center [415, 137] width 500 height 26
click at [1169, 70] on link "Add New" at bounding box center [1163, 71] width 48 height 20
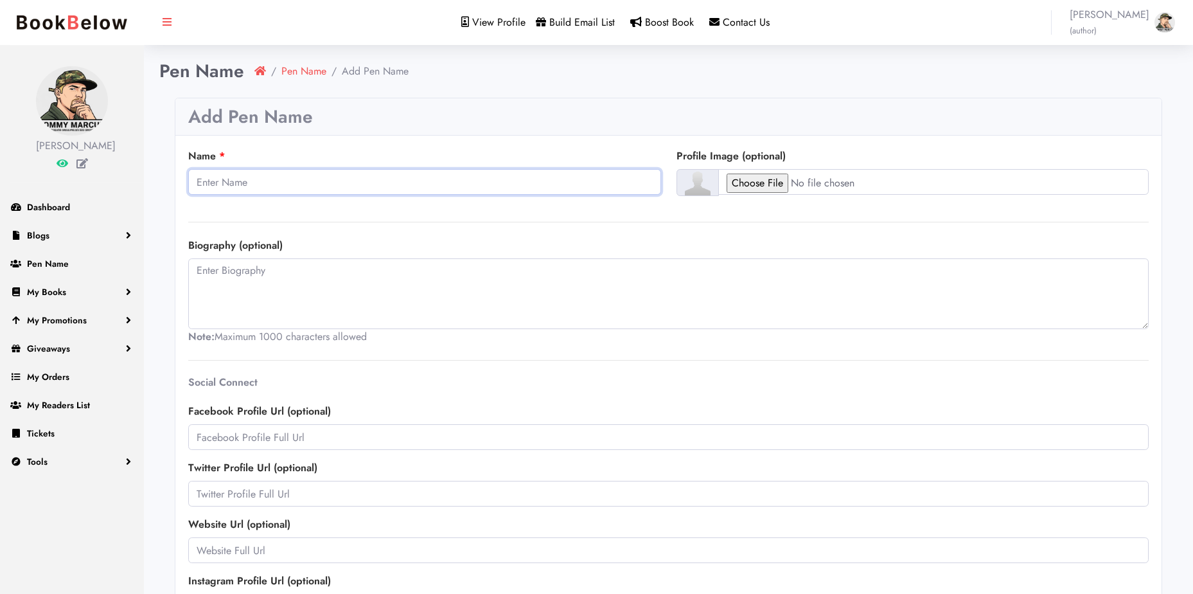
click at [414, 184] on input "Name" at bounding box center [424, 182] width 473 height 26
type input "[PERSON_NAME]"
click at [764, 188] on input "file" at bounding box center [933, 182] width 431 height 26
type input "C:\fakepath\Tommy-Marcum-Independent-Self-Published-Author-Amazon-Kindle-ADHD-S…"
click at [351, 271] on textarea at bounding box center [668, 293] width 961 height 71
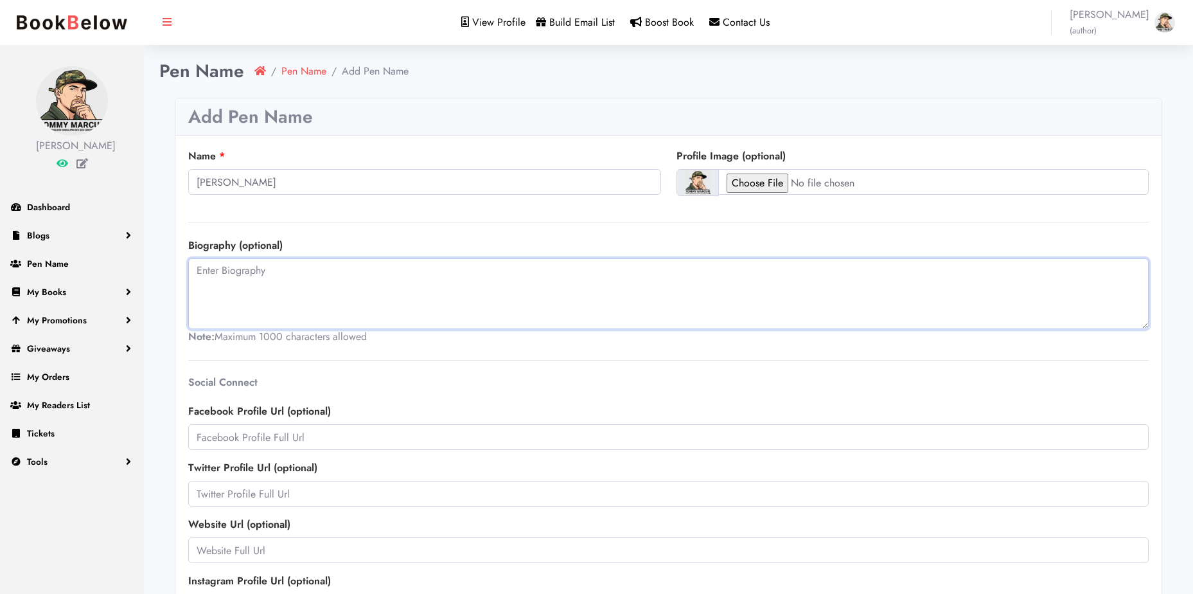
paste textarea "Tommy Marcum is the author of suspense, horror, and speculative nonfiction. His…"
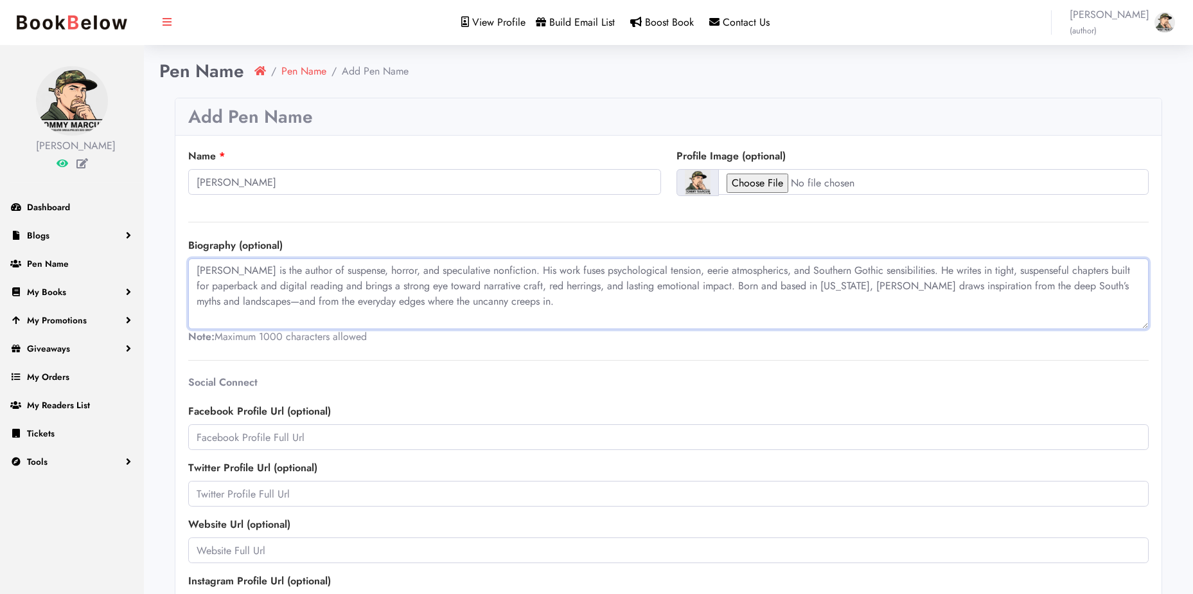
type textarea "Tommy Marcum is the author of suspense, horror, and speculative nonfiction. His…"
click at [220, 69] on h1 "Pen Name" at bounding box center [201, 71] width 85 height 22
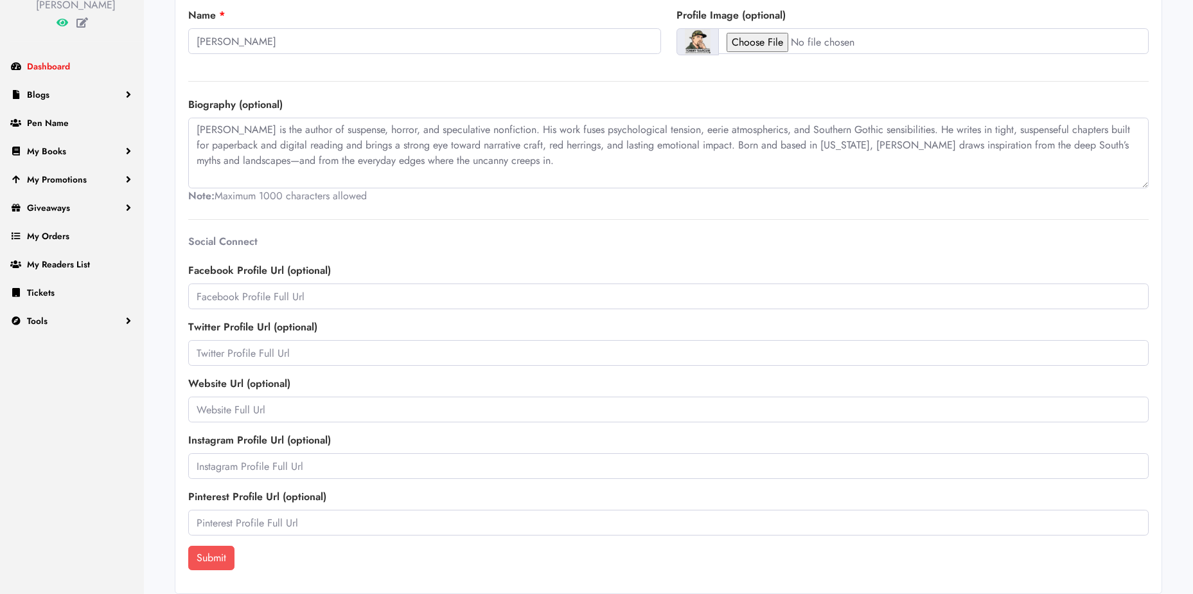
click at [69, 71] on span "Dashboard" at bounding box center [48, 66] width 43 height 13
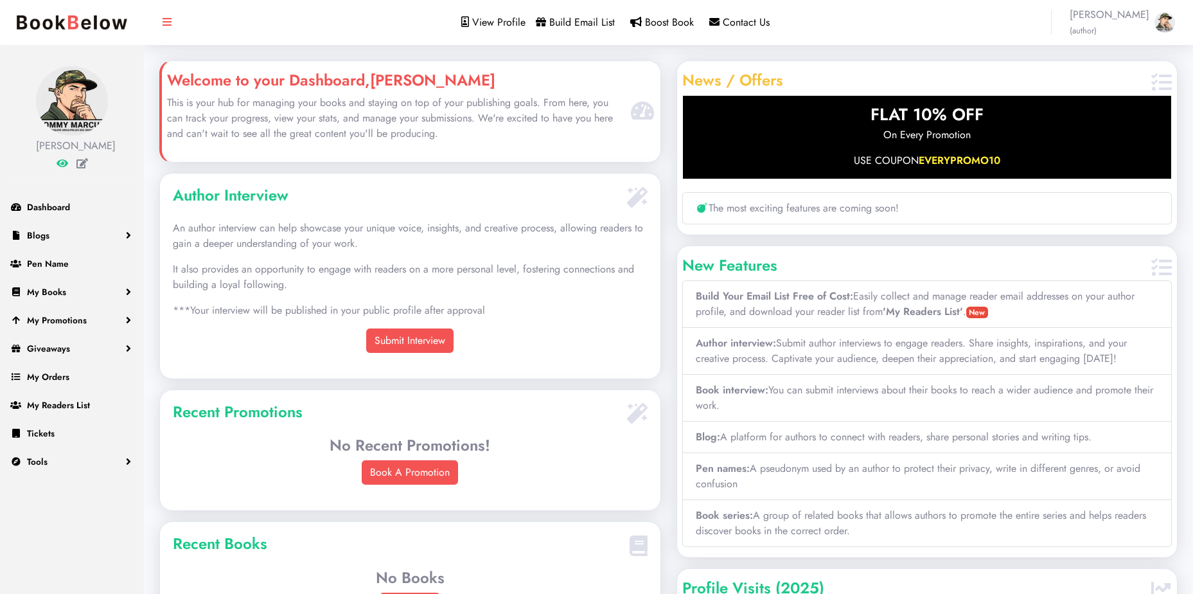
scroll to position [289, 500]
click at [421, 335] on link "Submit Interview" at bounding box center [409, 340] width 87 height 24
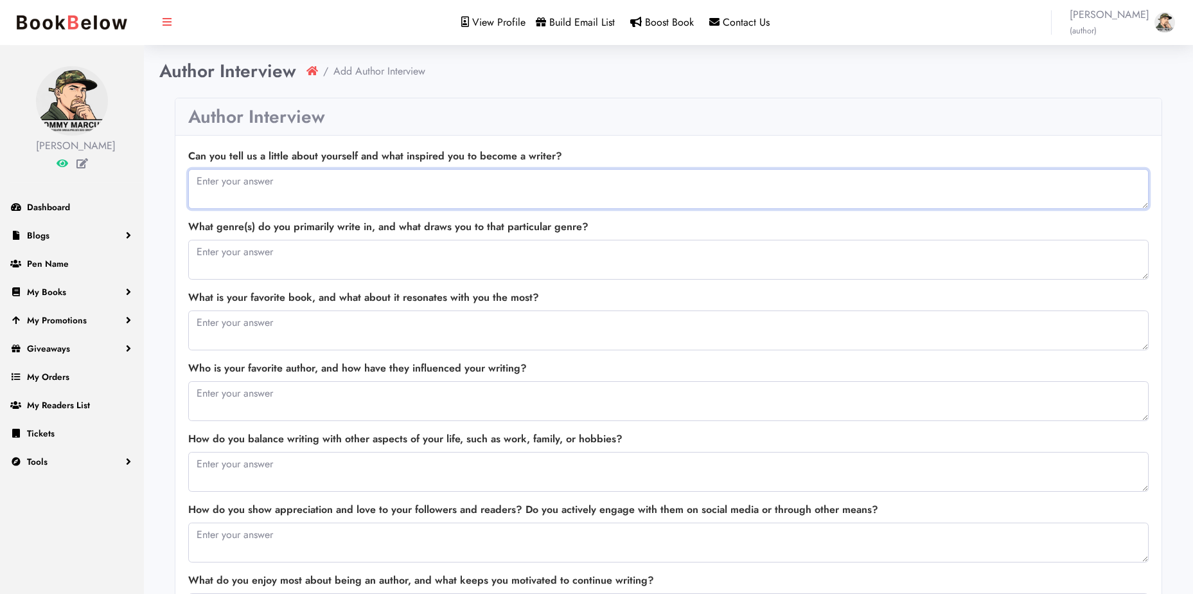
click at [465, 185] on textarea at bounding box center [668, 189] width 961 height 40
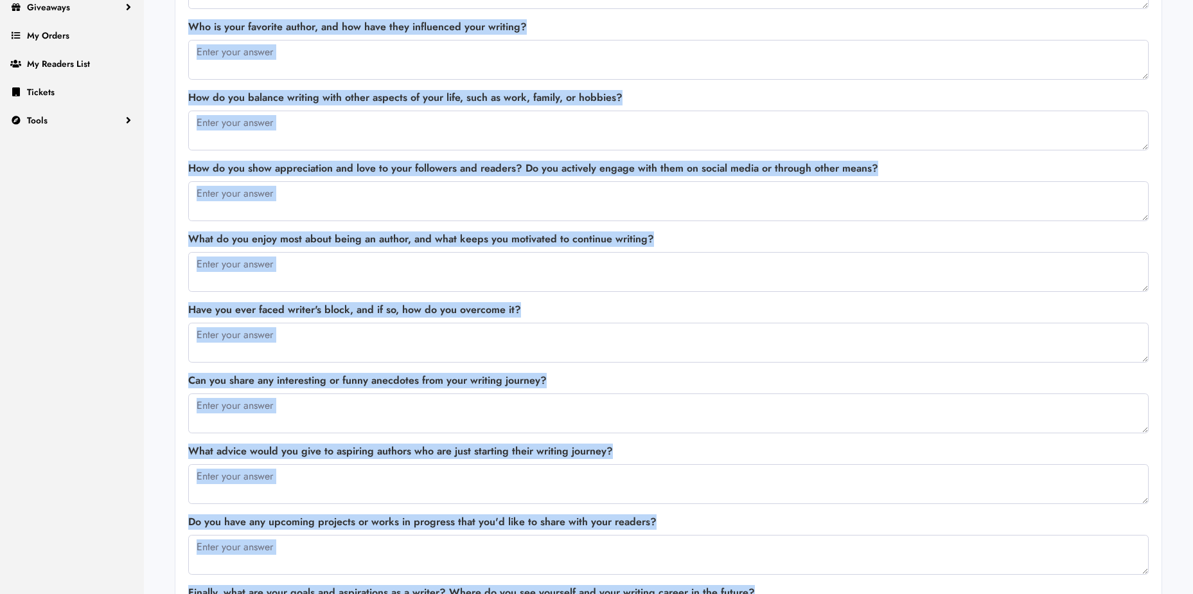
scroll to position [462, 0]
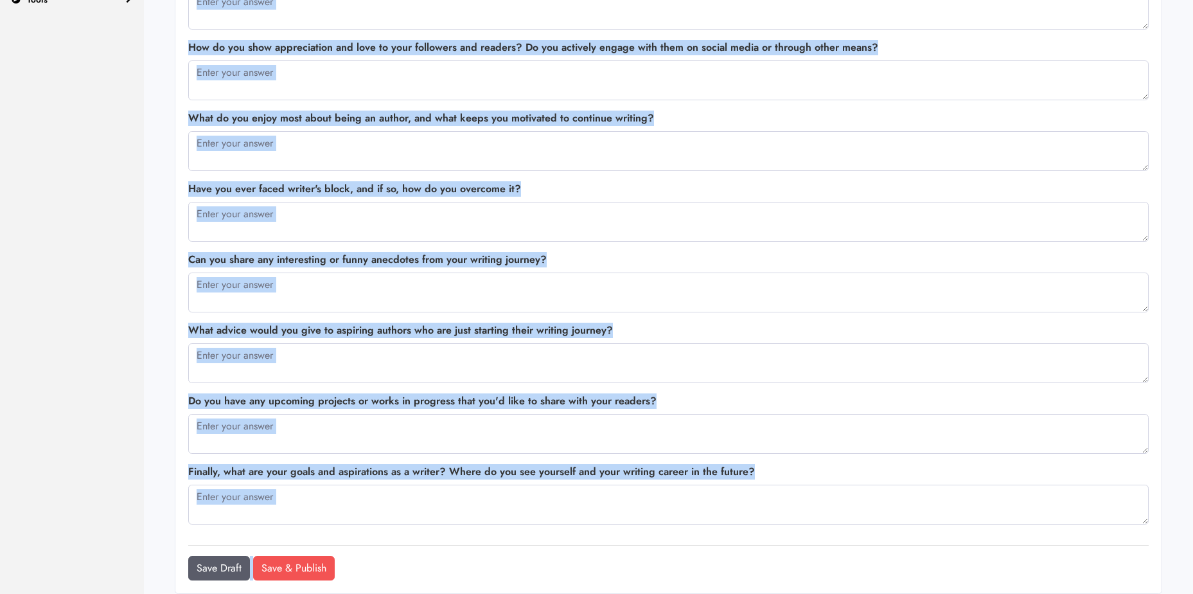
drag, startPoint x: 183, startPoint y: 148, endPoint x: 526, endPoint y: 550, distance: 528.2
click at [526, 550] on div "Can you tell us a little about yourself and what inspired you to become a write…" at bounding box center [668, 133] width 986 height 919
copy form "Can you tell us a little about yourself and what inspired you to become a write…"
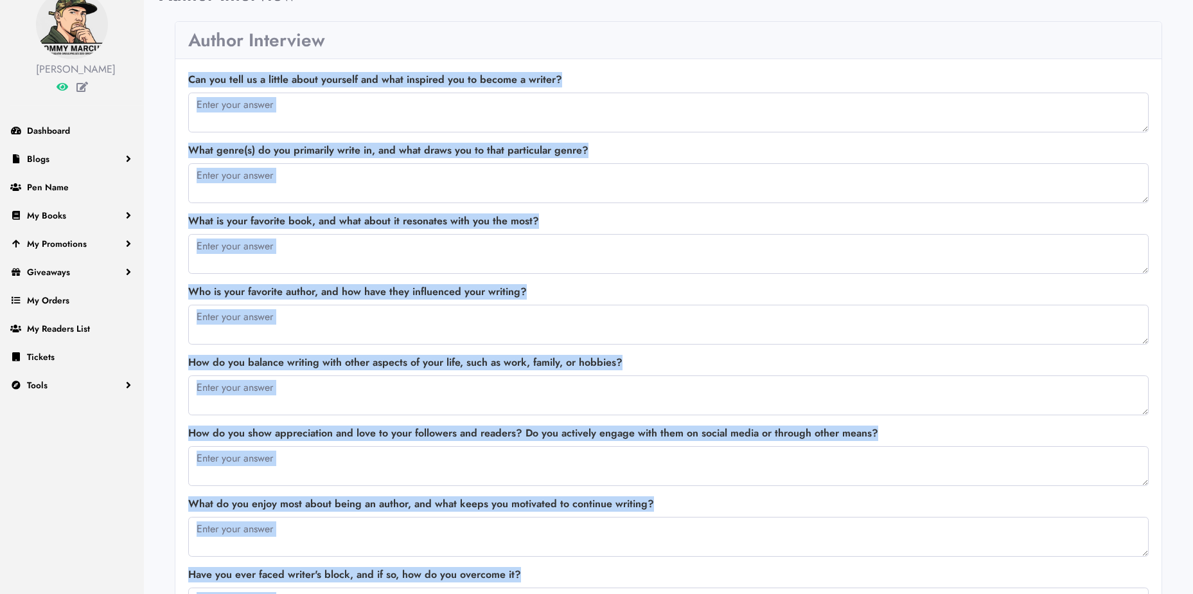
scroll to position [0, 0]
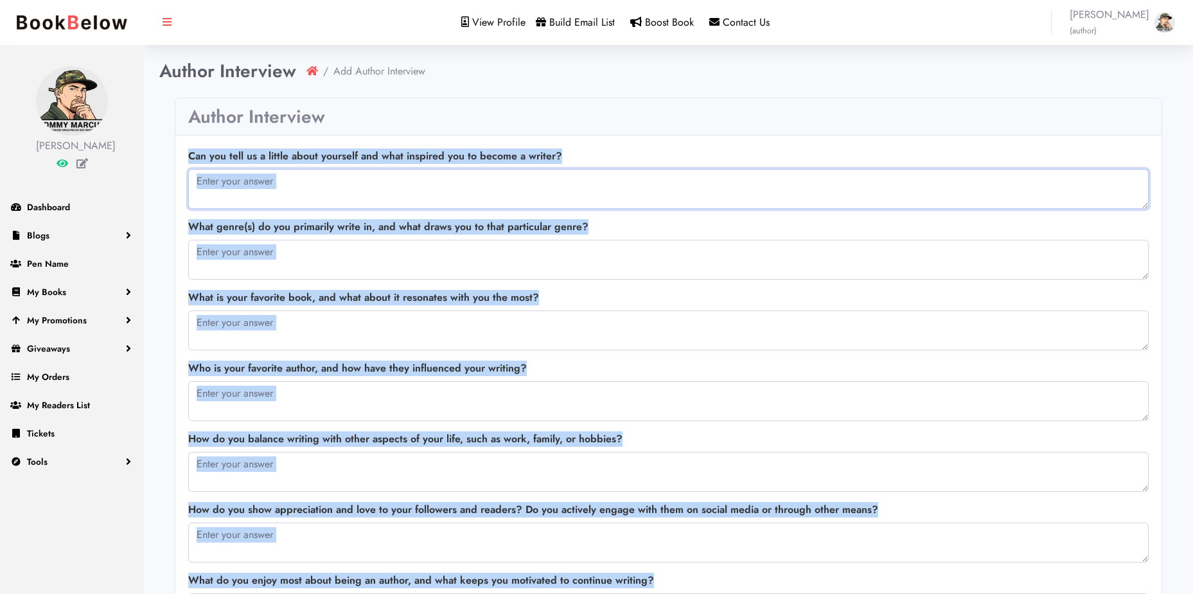
click at [363, 193] on textarea at bounding box center [668, 189] width 961 height 40
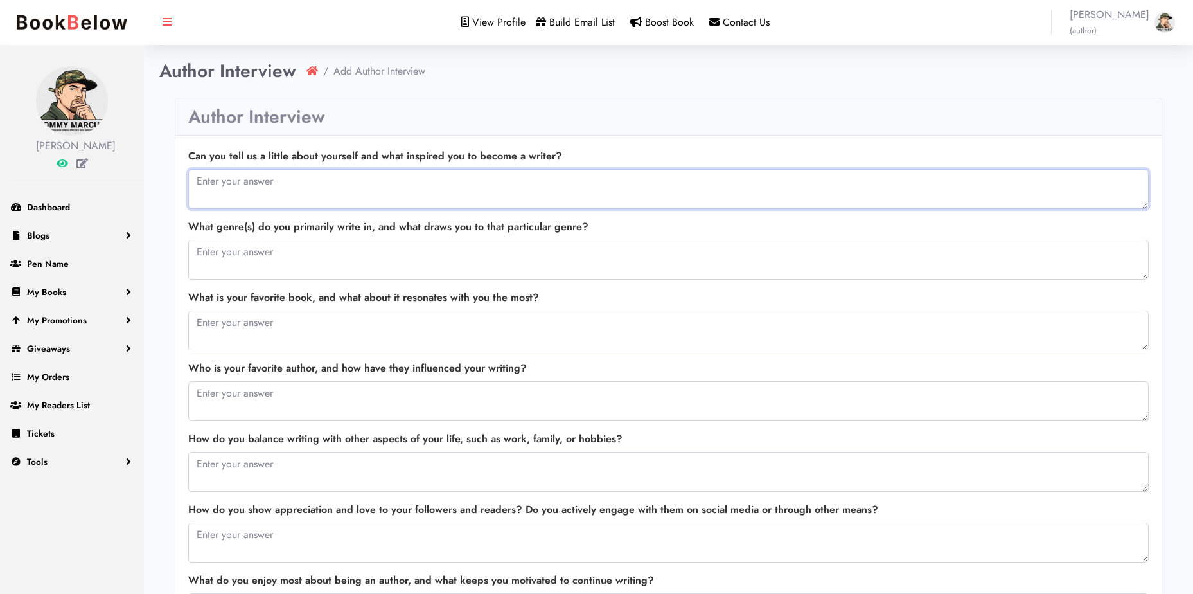
click at [363, 193] on textarea at bounding box center [668, 189] width 961 height 40
click at [369, 188] on textarea at bounding box center [668, 189] width 961 height 40
paste textarea "I was born in Alabama, where the nights hang thick and the woods whisper. Growi…"
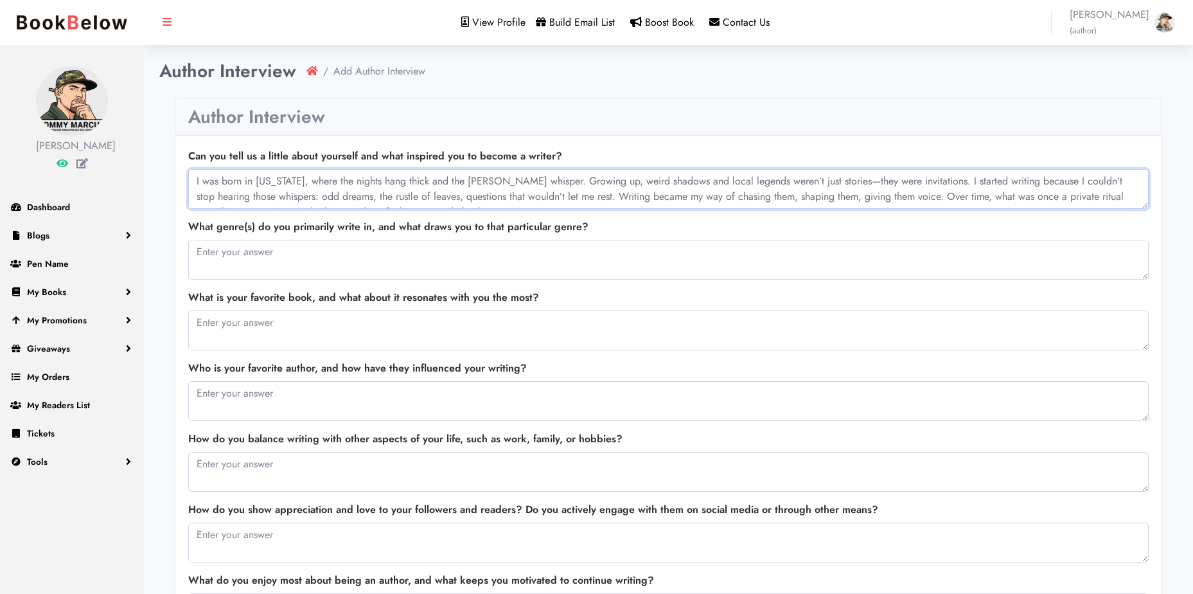
scroll to position [12, 0]
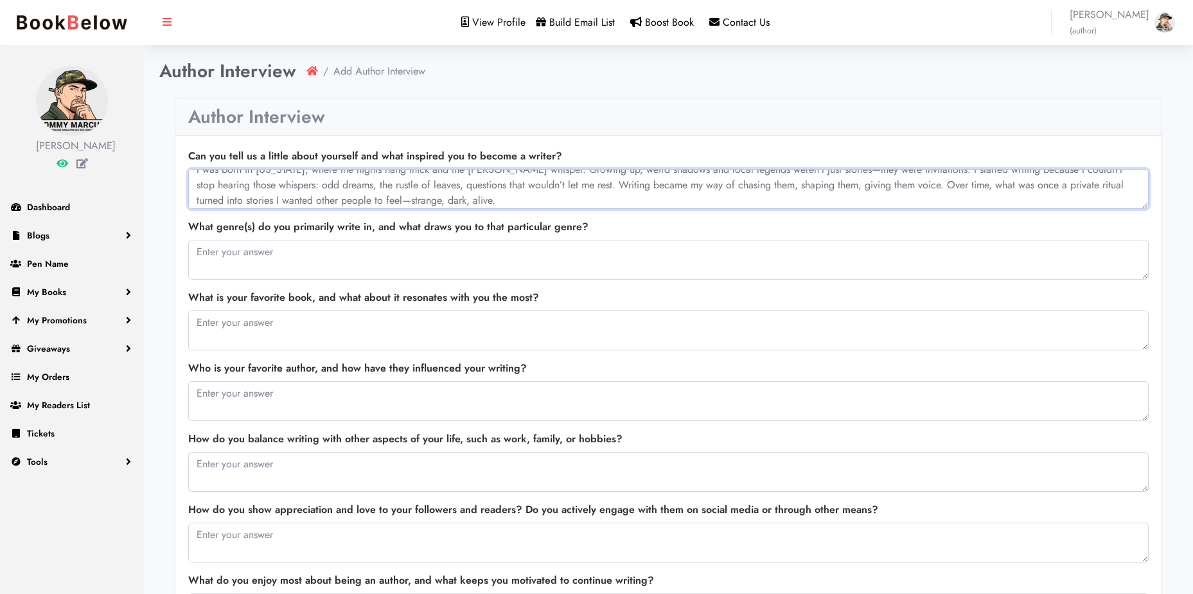
type textarea "I was born in Alabama, where the nights hang thick and the woods whisper. Growi…"
click at [324, 247] on textarea at bounding box center [668, 260] width 961 height 40
paste textarea "I lean hard into supernatural horror, psychological suspense, and Southern Goth…"
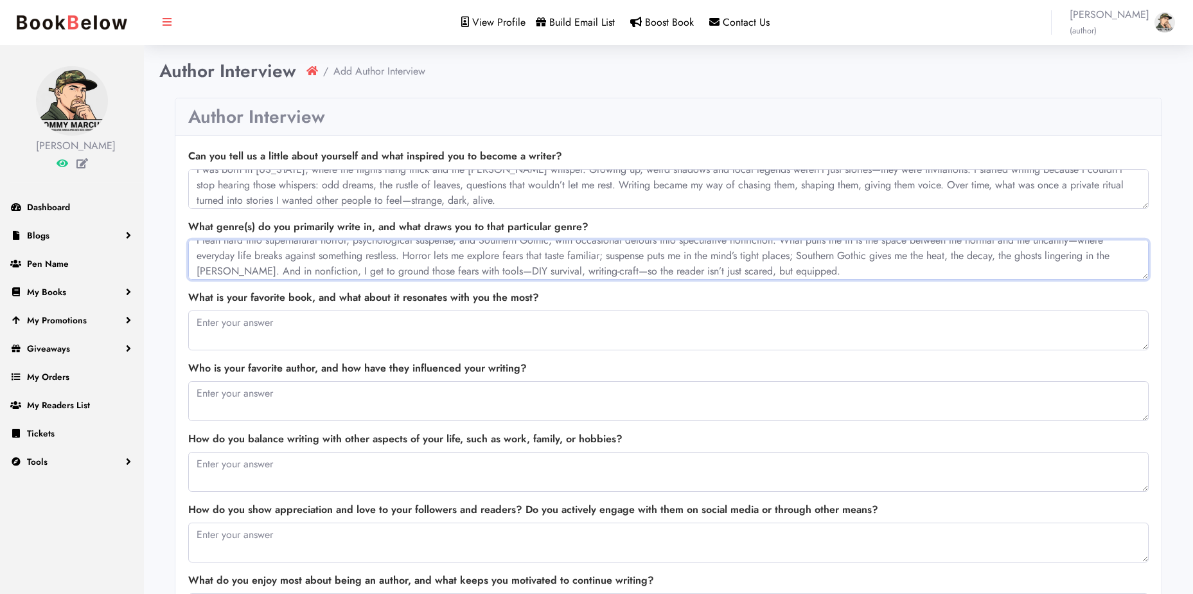
type textarea "I lean hard into supernatural horror, psychological suspense, and Southern Goth…"
click at [316, 328] on textarea at bounding box center [668, 330] width 961 height 40
paste textarea "My favorite is The Haunting of Hill House by Shirley Jackson. It’s spare, haunt…"
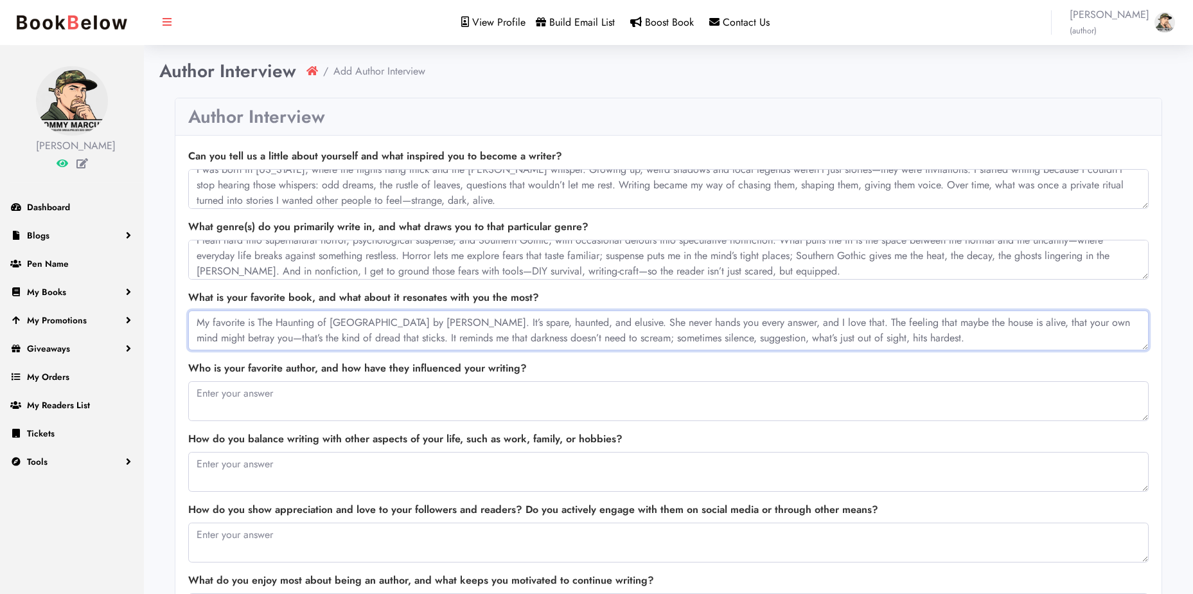
type textarea "My favorite is The Haunting of Hill House by Shirley Jackson. It’s spare, haunt…"
click at [267, 404] on textarea at bounding box center [668, 401] width 961 height 40
paste textarea "Shirley Jackson stands at the top for me. But I also pull from Flannery O’Conno…"
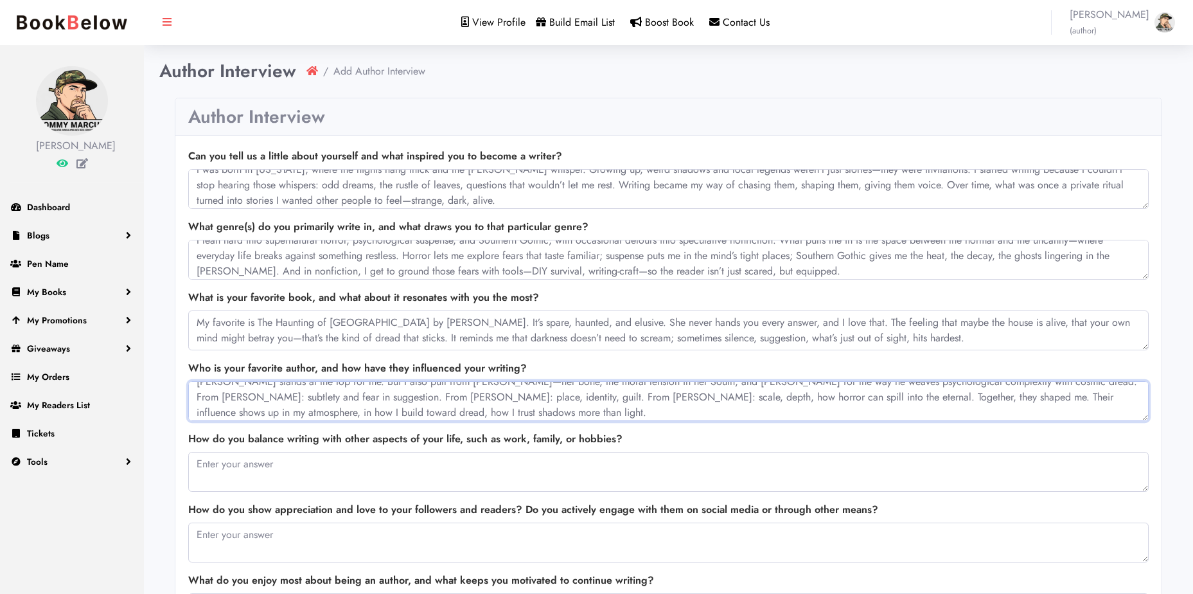
type textarea "Shirley Jackson stands at the top for me. But I also pull from Flannery O’Conno…"
click at [300, 456] on textarea at bounding box center [668, 472] width 961 height 40
paste textarea "Balance isn’t static—it’s more like a tension. Some weeks I write only in stole…"
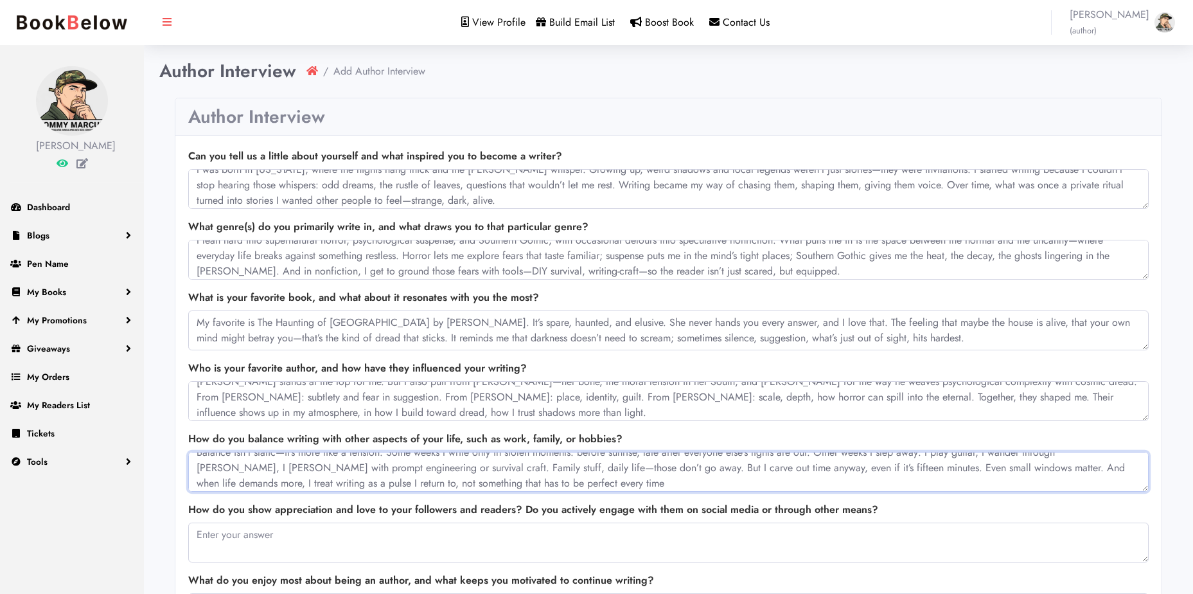
scroll to position [15, 0]
type textarea "Balance isn’t static—it’s more like a tension. Some weeks I write only in stole…"
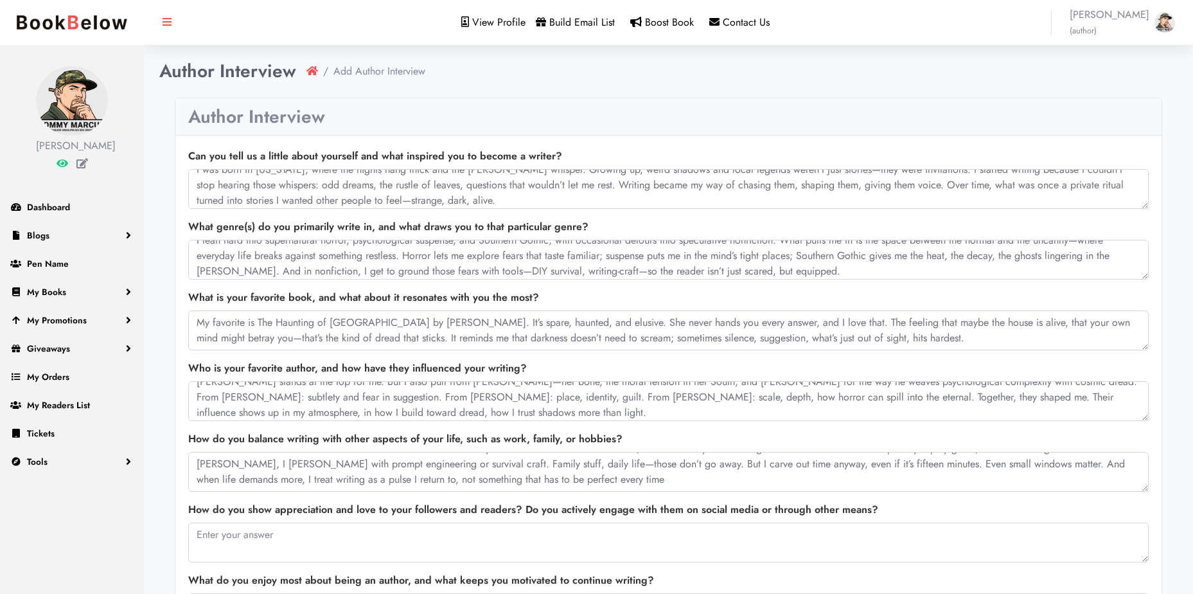
click at [394, 522] on div "How do you show appreciation and love to your followers and readers? Do you act…" at bounding box center [668, 532] width 961 height 60
click at [385, 529] on textarea at bounding box center [668, 542] width 961 height 40
click at [312, 533] on textarea at bounding box center [668, 542] width 961 height 40
paste textarea "I try to make it personal. I reply to messages, even if just a few lines—becaus…"
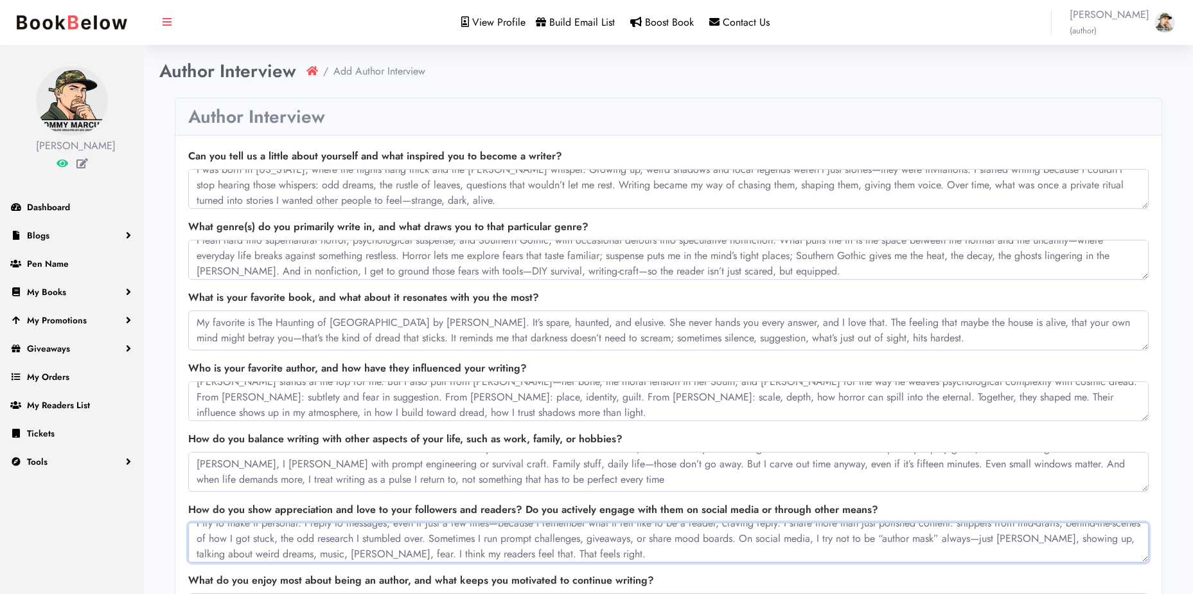
scroll to position [193, 0]
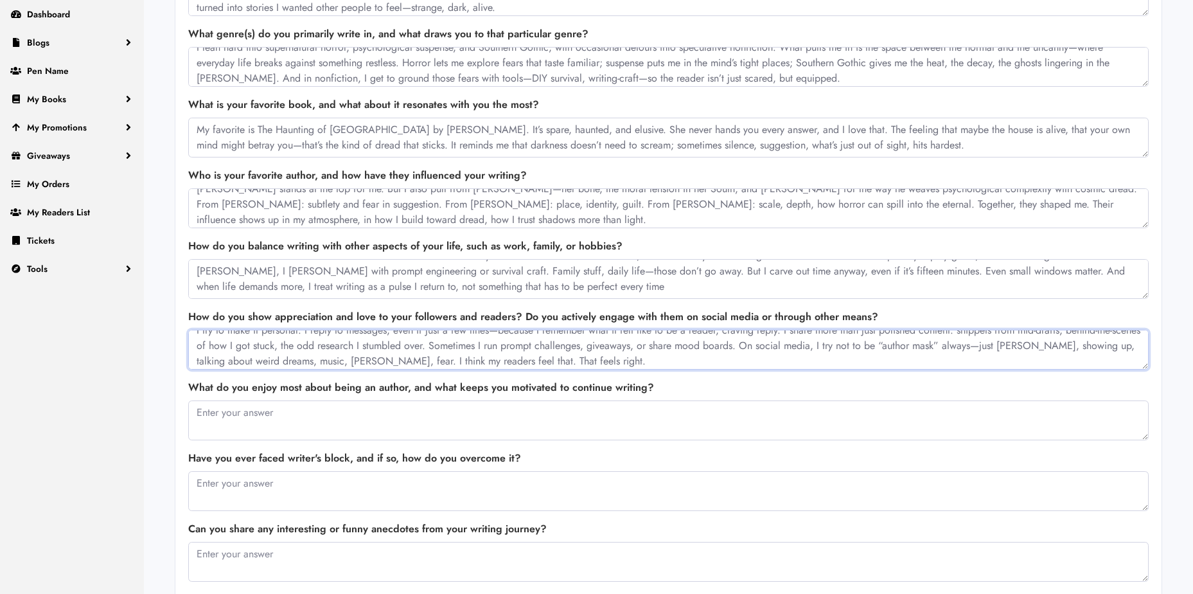
type textarea "I try to make it personal. I reply to messages, even if just a few lines—becaus…"
click at [375, 402] on textarea at bounding box center [668, 420] width 961 height 40
paste textarea "What I love most is that moment when a scene comes alive that I didn’t expect—w…"
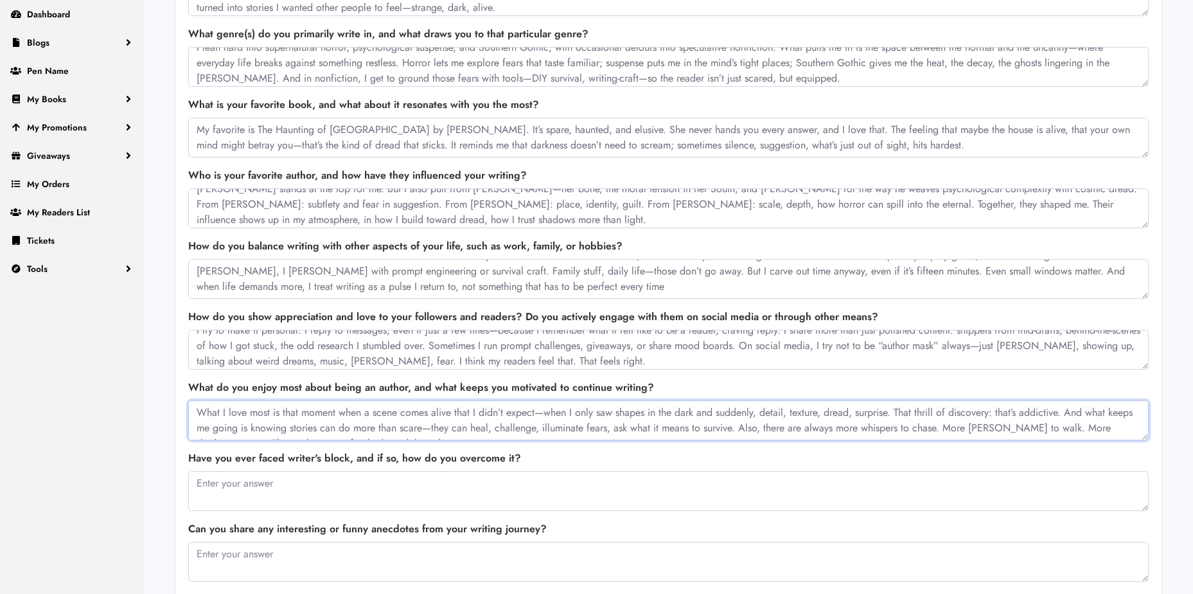
scroll to position [12, 0]
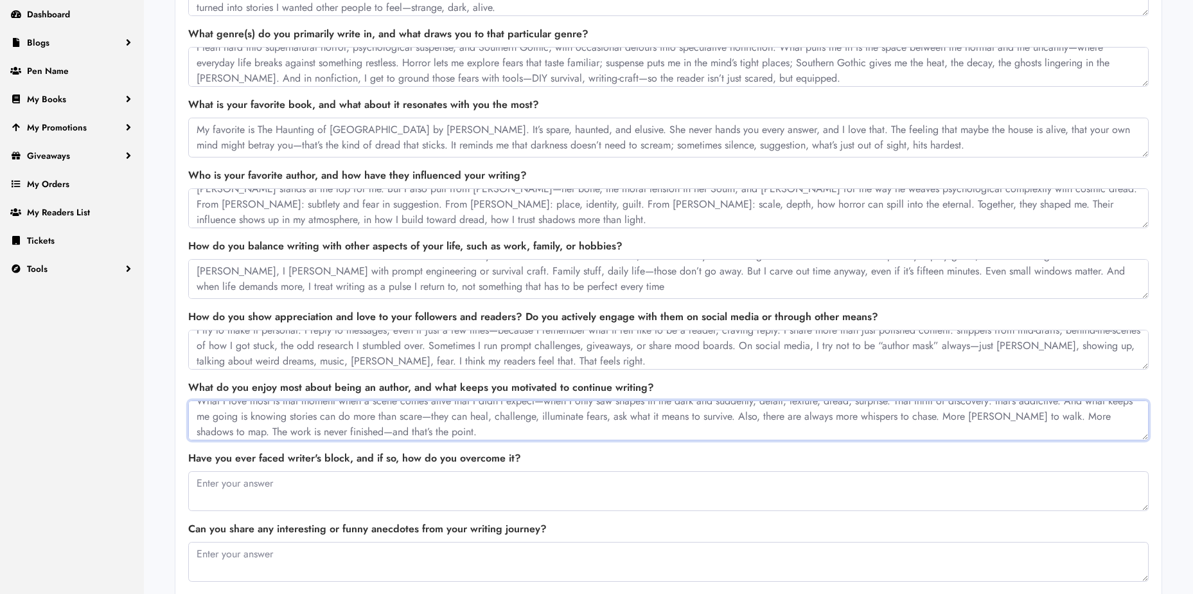
type textarea "What I love most is that moment when a scene comes alive that I didn’t expect—w…"
click at [296, 490] on textarea at bounding box center [668, 491] width 961 height 40
paste textarea "Yes—often. Usually it shows up when I’m trying too hard, or when the fear of wr…"
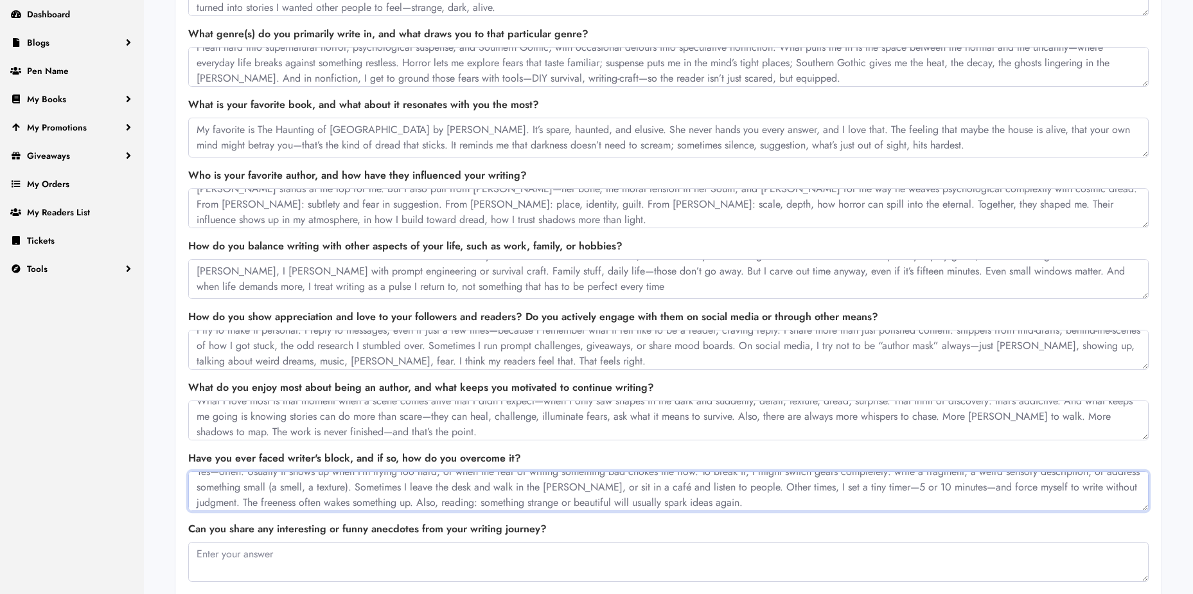
type textarea "Yes—often. Usually it shows up when I’m trying too hard, or when the fear of wr…"
click at [320, 556] on textarea at bounding box center [668, 562] width 961 height 40
paste textarea "Once I was writing a horror scene about something scratching behind a wall. My …"
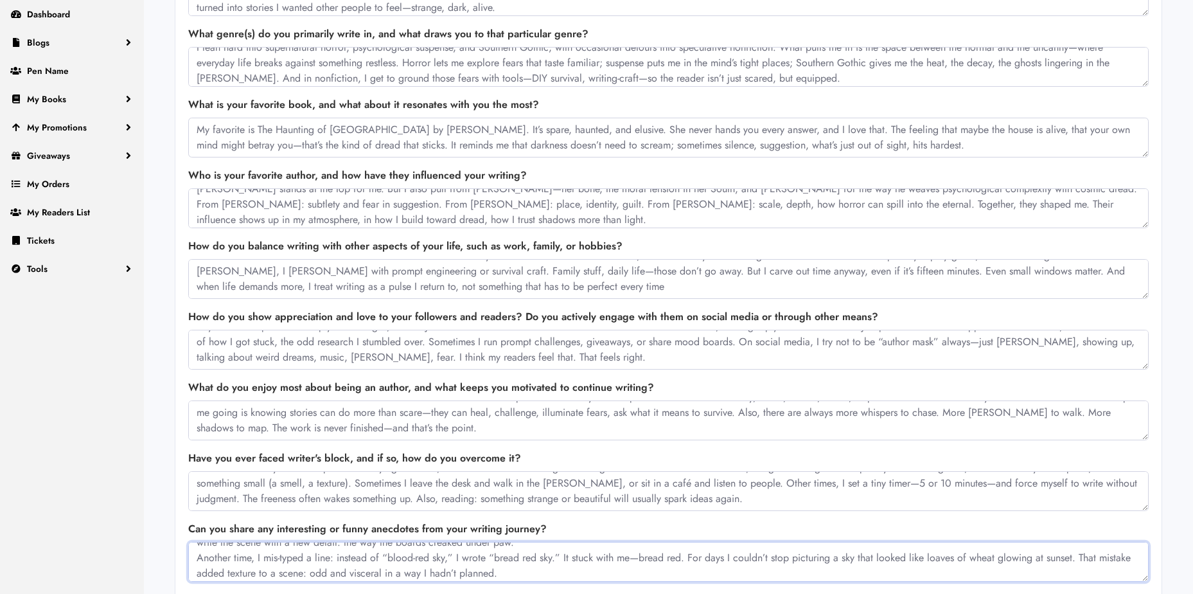
scroll to position [321, 0]
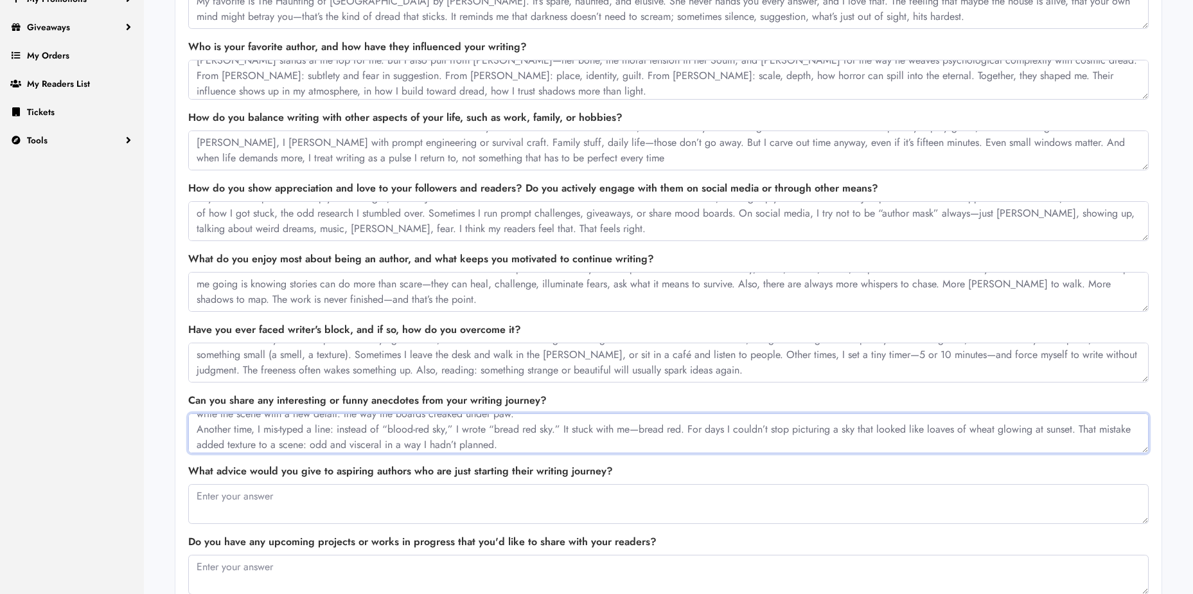
type textarea "Once I was writing a horror scene about something scratching behind a wall. My …"
click at [298, 504] on textarea at bounding box center [668, 504] width 961 height 40
click at [378, 498] on textarea at bounding box center [668, 504] width 961 height 40
paste textarea "Write what scares you. Write what you hide from others. Allow yourself the mess…"
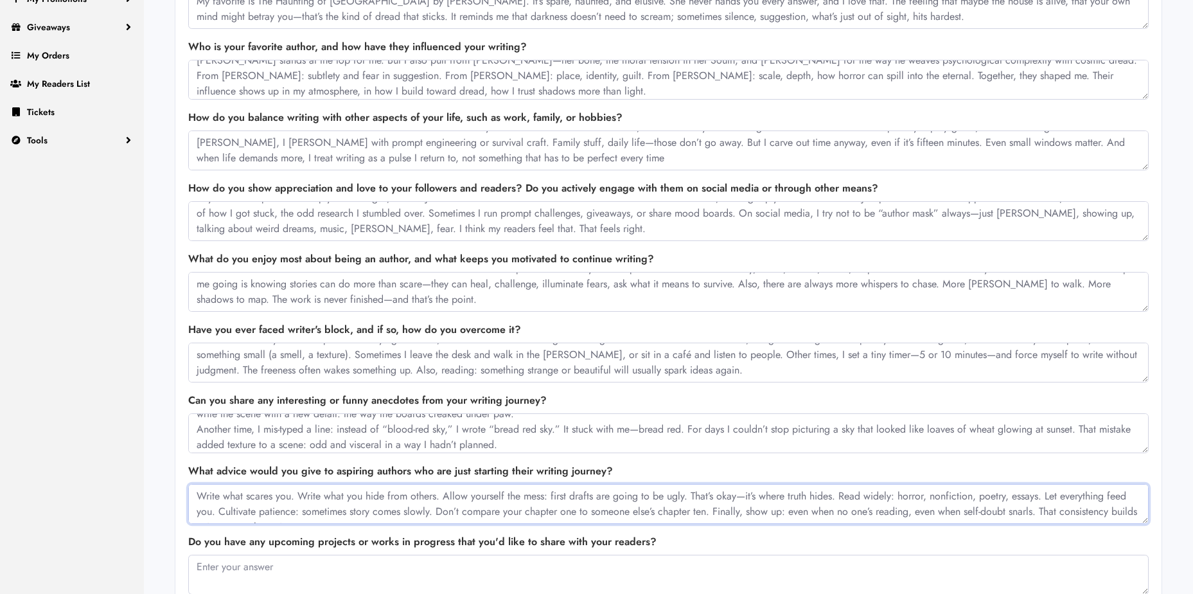
scroll to position [12, 0]
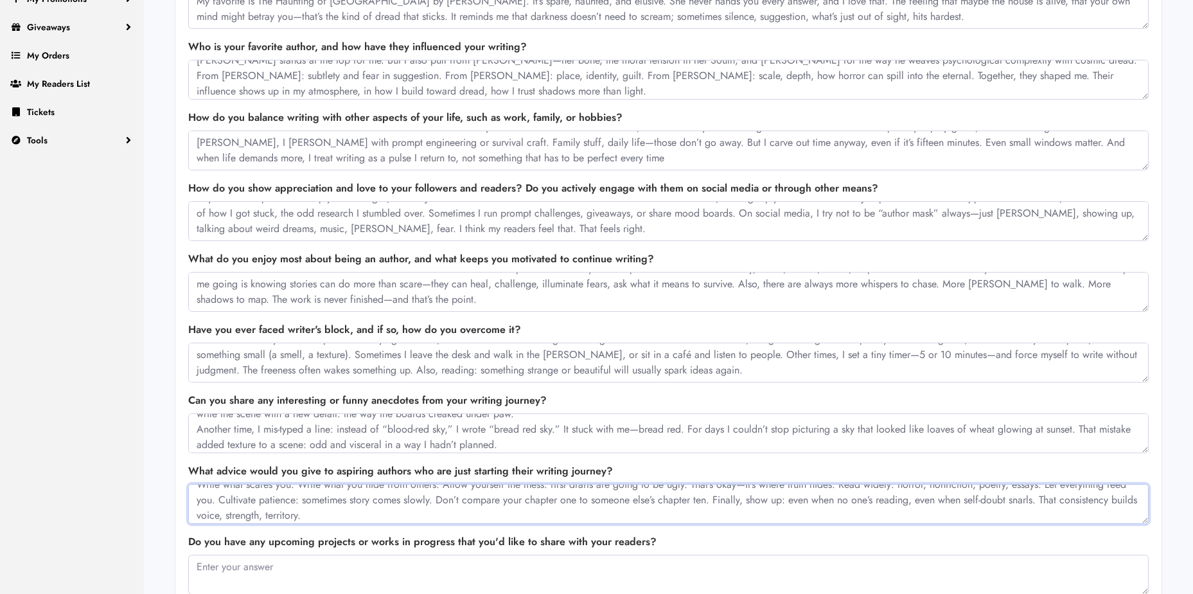
type textarea "Write what scares you. Write what you hide from others. Allow yourself the mess…"
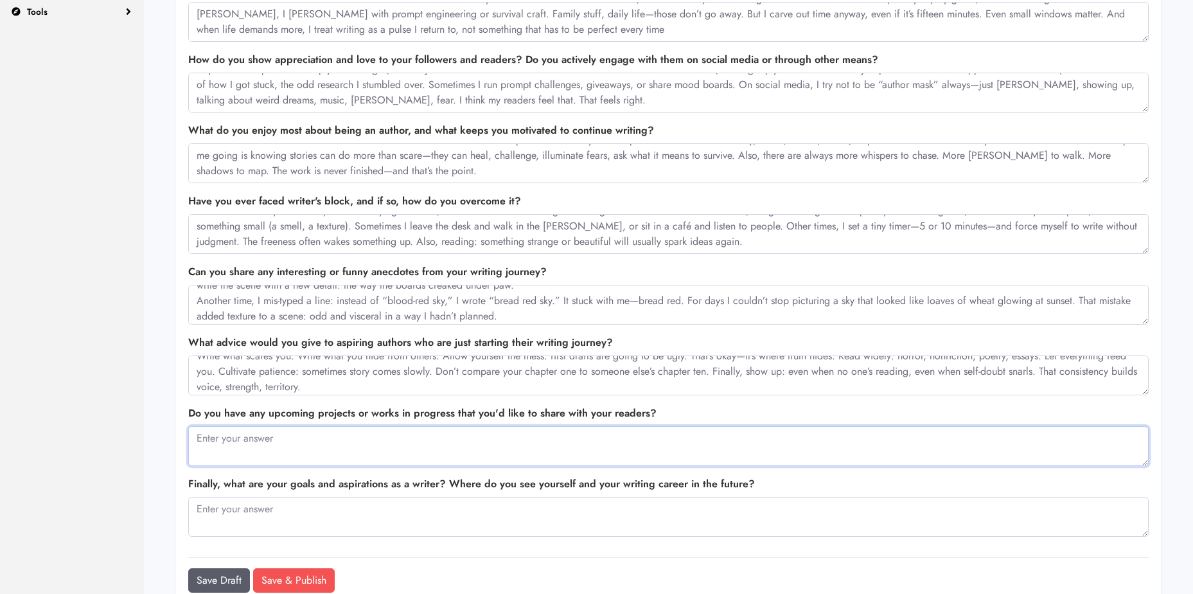
click at [360, 442] on textarea at bounding box center [668, 446] width 961 height 40
paste textarea "a Gothic horror set in a decaying Southern town where memory fractures between …"
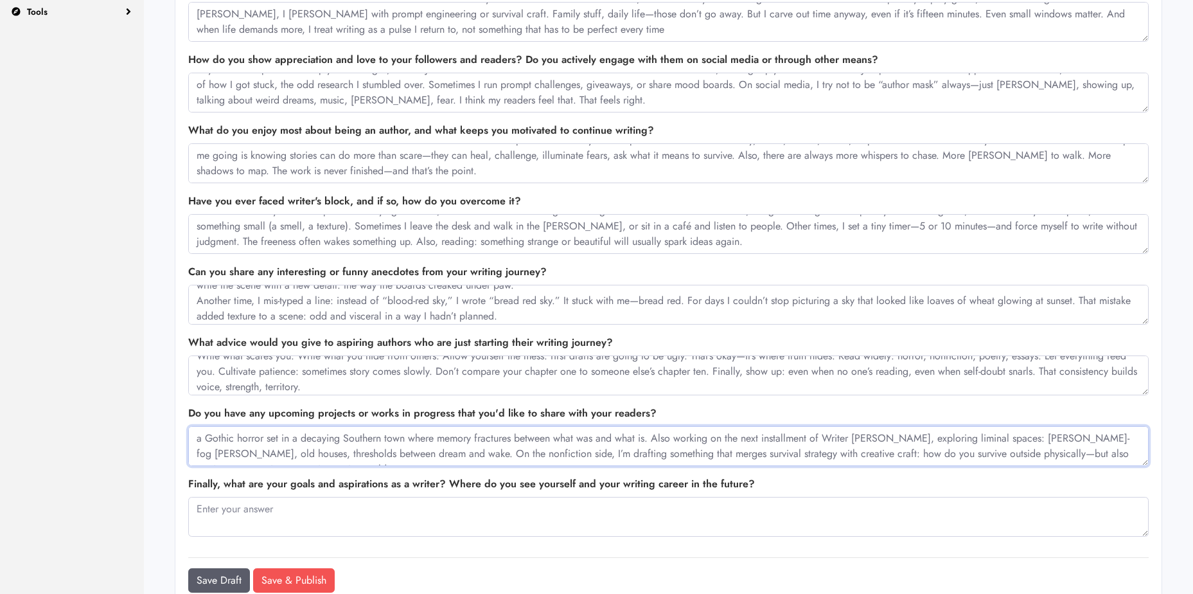
scroll to position [12, 0]
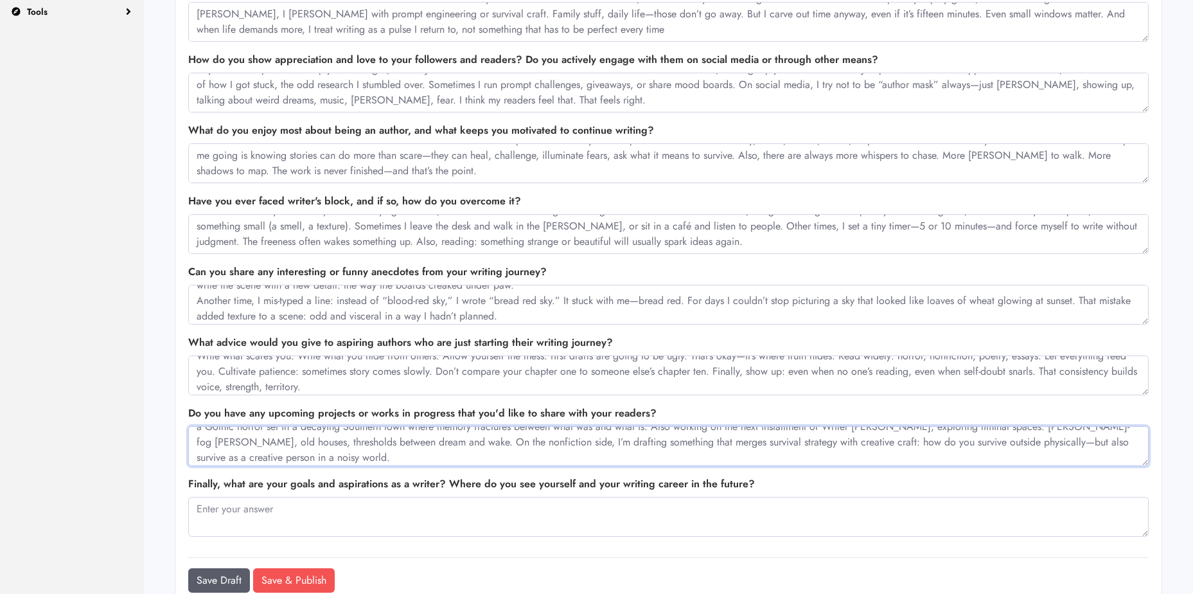
type textarea "a Gothic horror set in a decaying Southern town where memory fractures between …"
click at [620, 513] on textarea at bounding box center [668, 517] width 961 height 40
click at [321, 509] on textarea at bounding box center [668, 517] width 961 height 40
paste textarea "I want people, when they pick up something with my name on it, to feel a partic…"
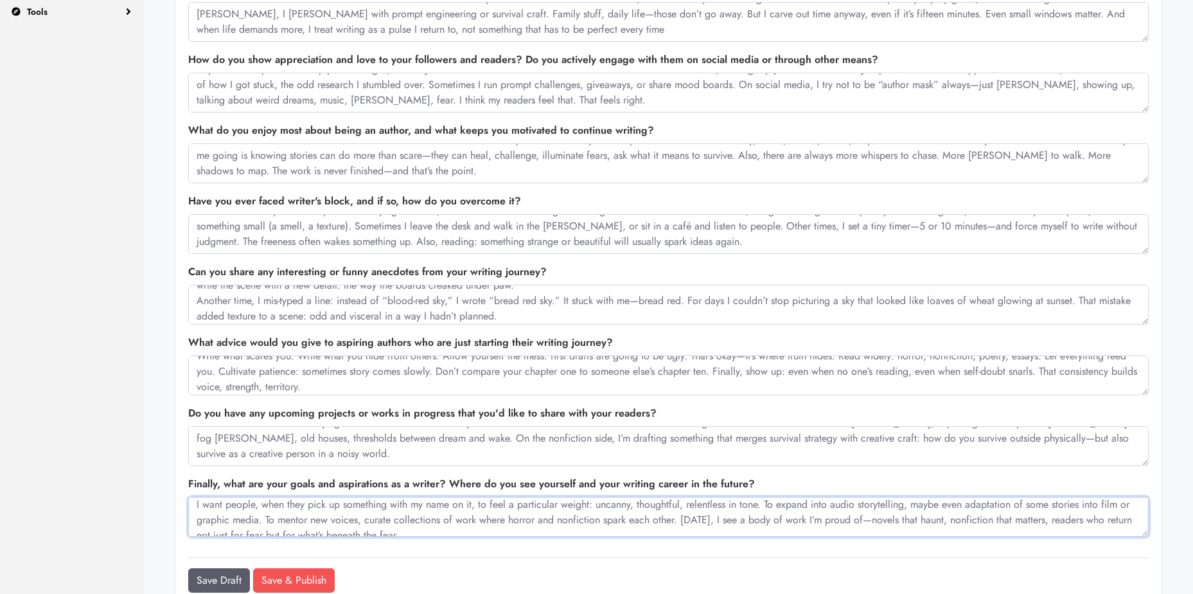
scroll to position [0, 0]
drag, startPoint x: 574, startPoint y: 511, endPoint x: 556, endPoint y: 522, distance: 21.6
click at [556, 522] on textarea "I want people, when they pick up something with my name on it, to feel a partic…" at bounding box center [668, 517] width 961 height 40
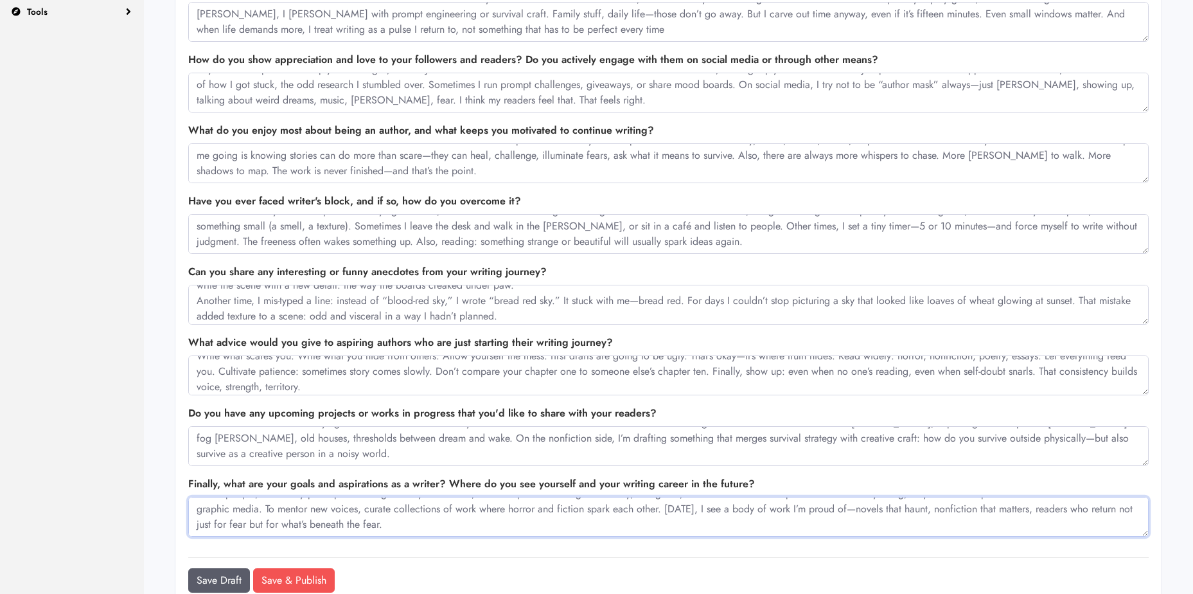
type textarea "I want people, when they pick up something with my name on it, to feel a partic…"
click at [313, 579] on input "Save & Publish" at bounding box center [294, 580] width 82 height 24
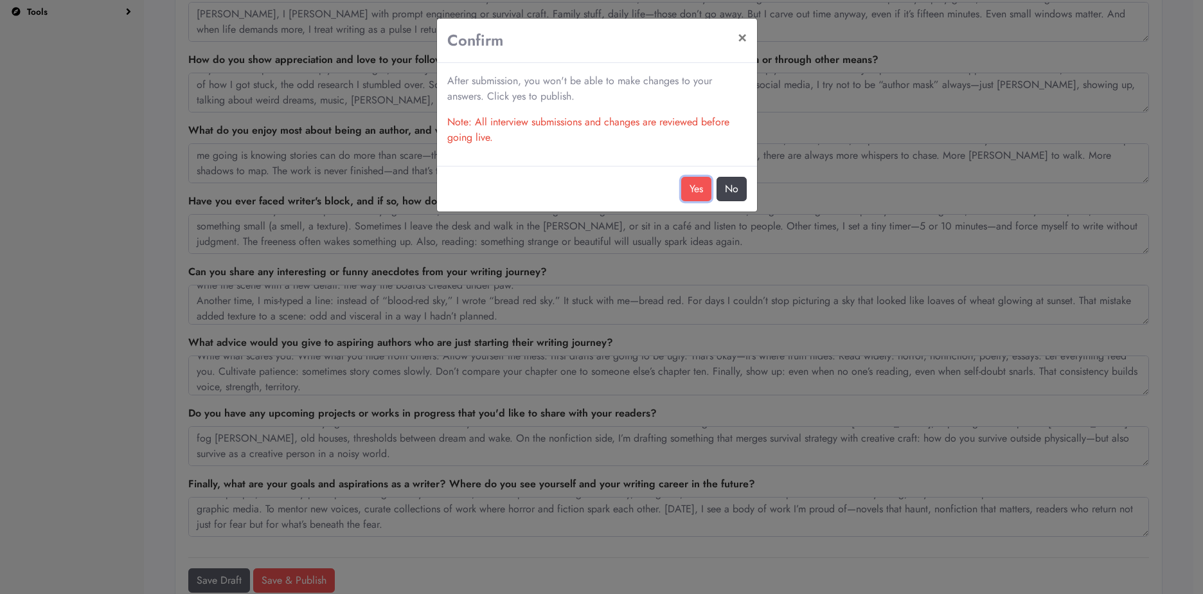
click at [691, 191] on button "Yes" at bounding box center [696, 189] width 30 height 24
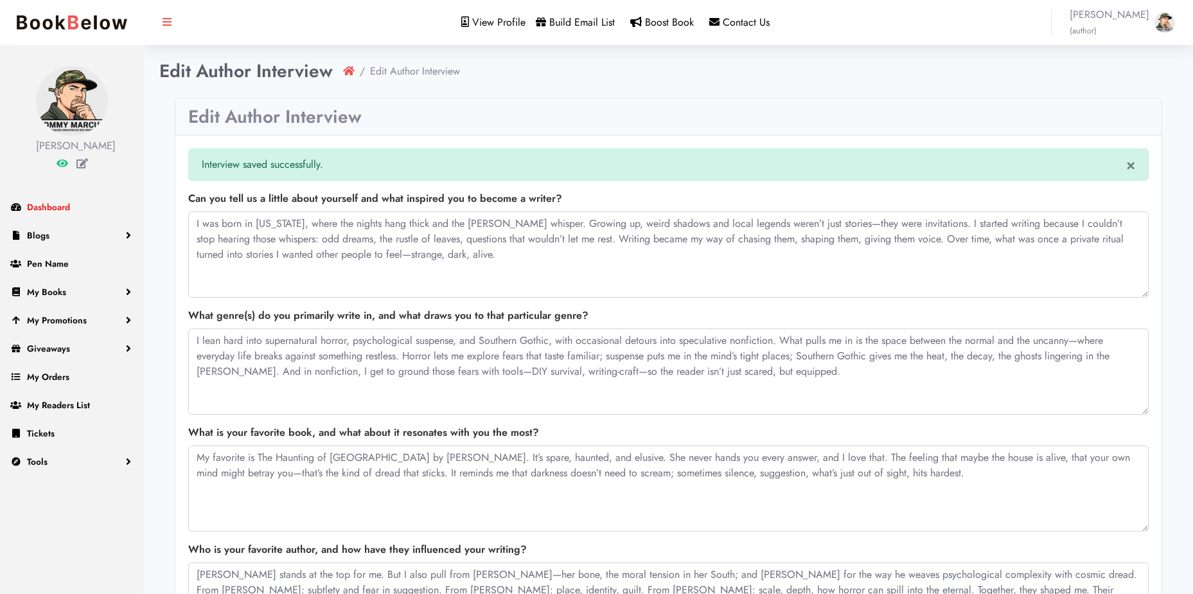
click at [75, 204] on link "Dashboard" at bounding box center [72, 207] width 144 height 28
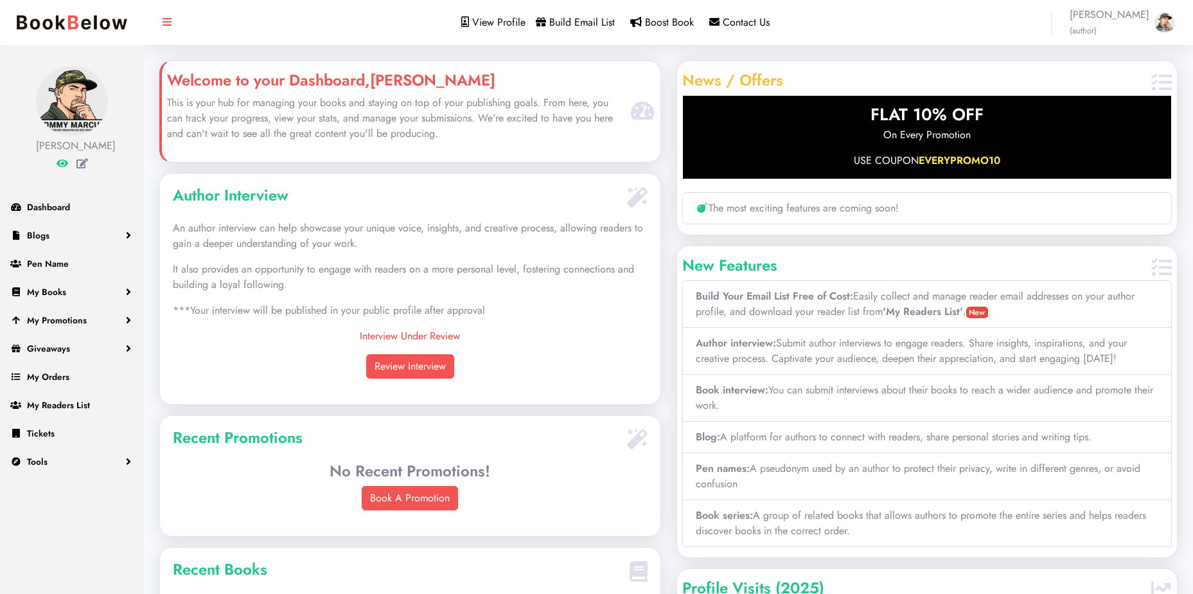
scroll to position [289, 500]
click at [436, 497] on link "Book A Promotion" at bounding box center [410, 498] width 96 height 24
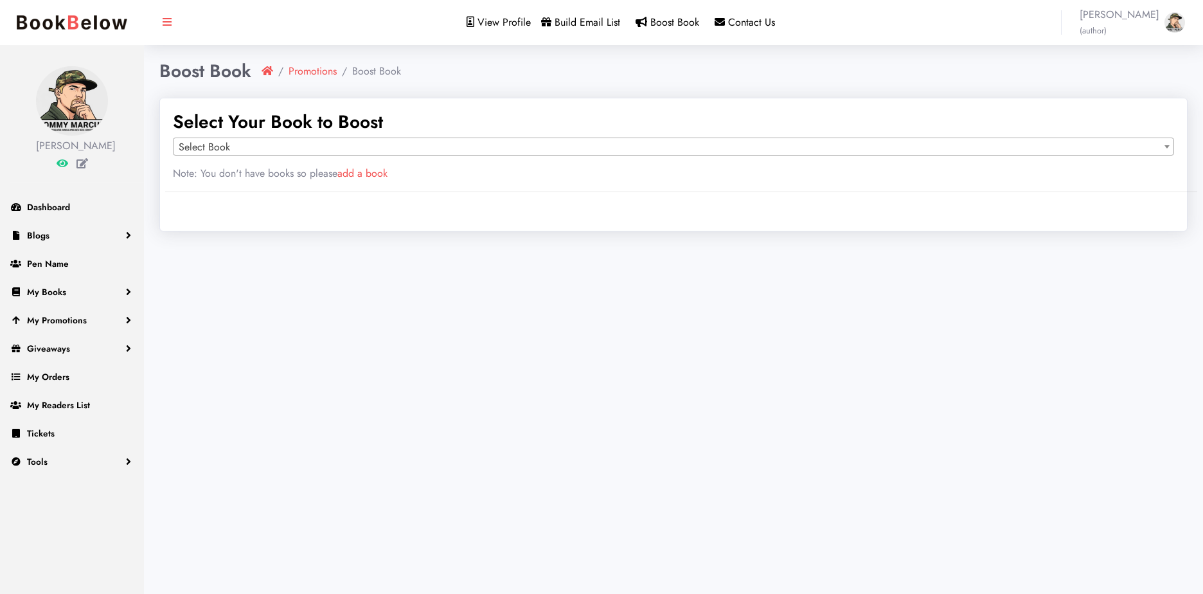
click at [473, 145] on span "Select Book" at bounding box center [673, 147] width 1000 height 18
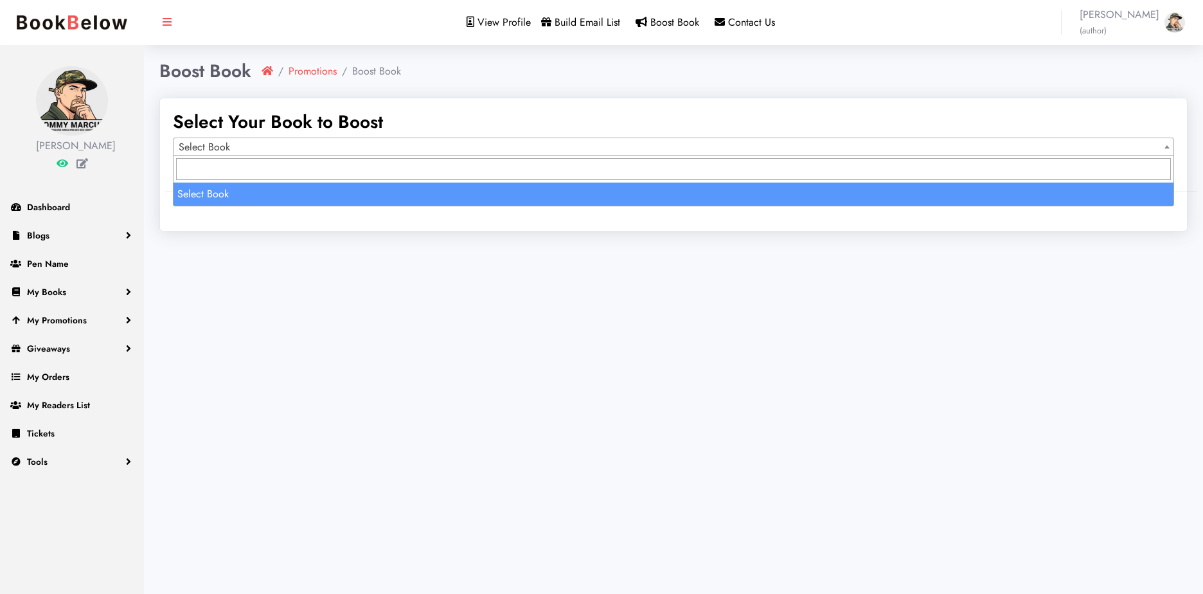
click at [423, 169] on input "search" at bounding box center [673, 169] width 995 height 22
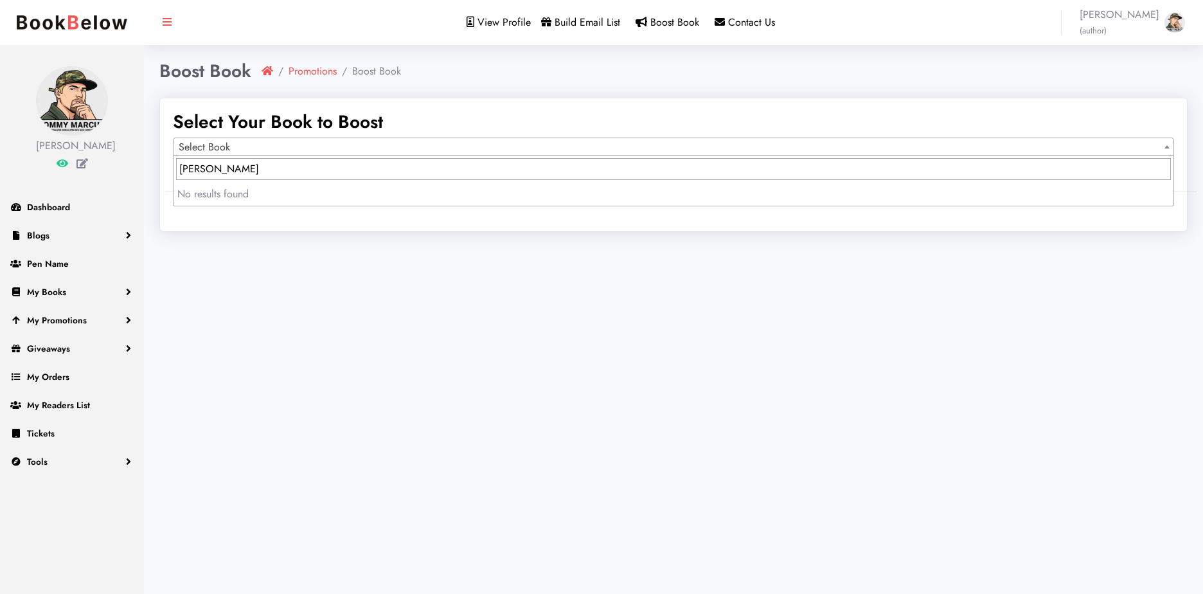
type input "[PERSON_NAME]"
click at [314, 266] on div "View Profile Build Email List Boost Book Contact Us [PERSON_NAME] (author) Prof…" at bounding box center [673, 297] width 1059 height 594
click at [61, 211] on span "Dashboard" at bounding box center [48, 206] width 43 height 13
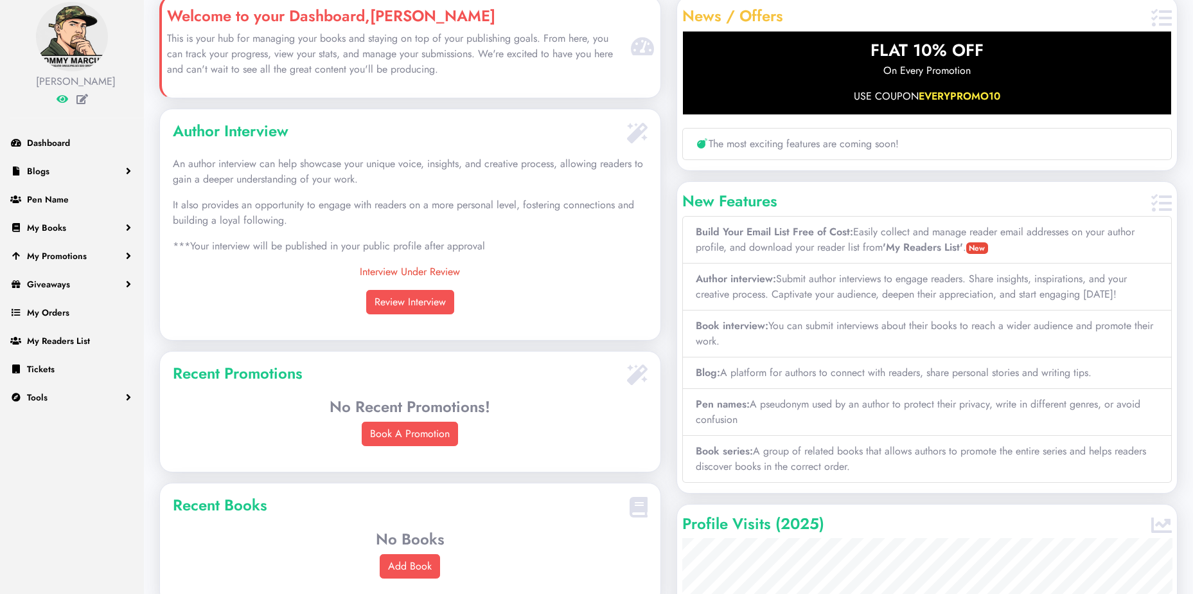
scroll to position [257, 0]
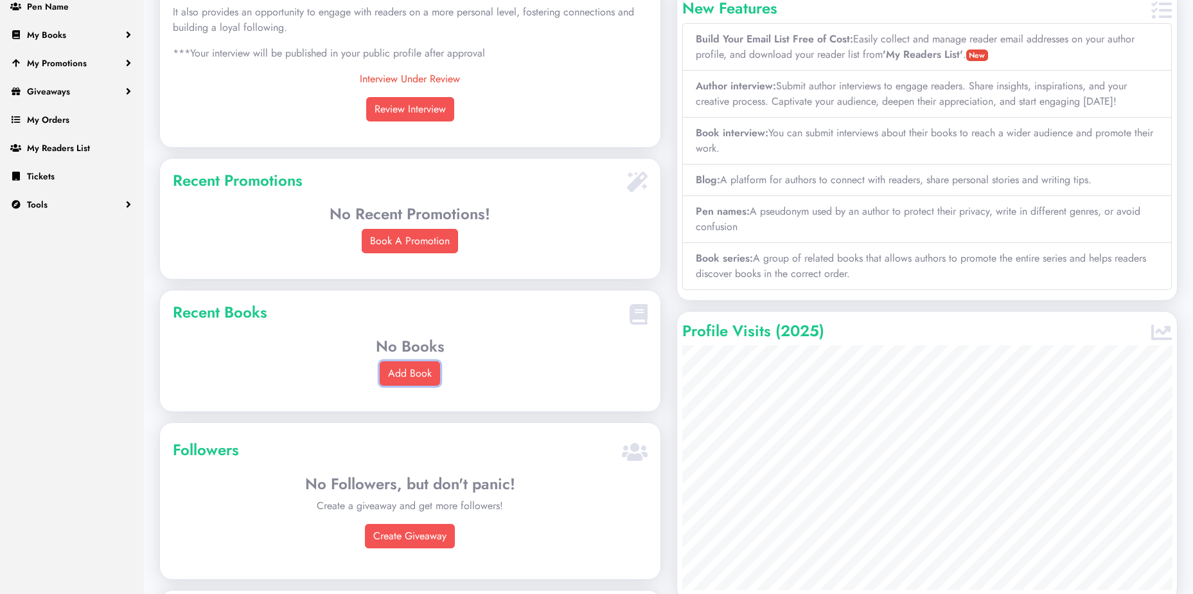
click at [419, 375] on link "Add Book" at bounding box center [410, 373] width 60 height 24
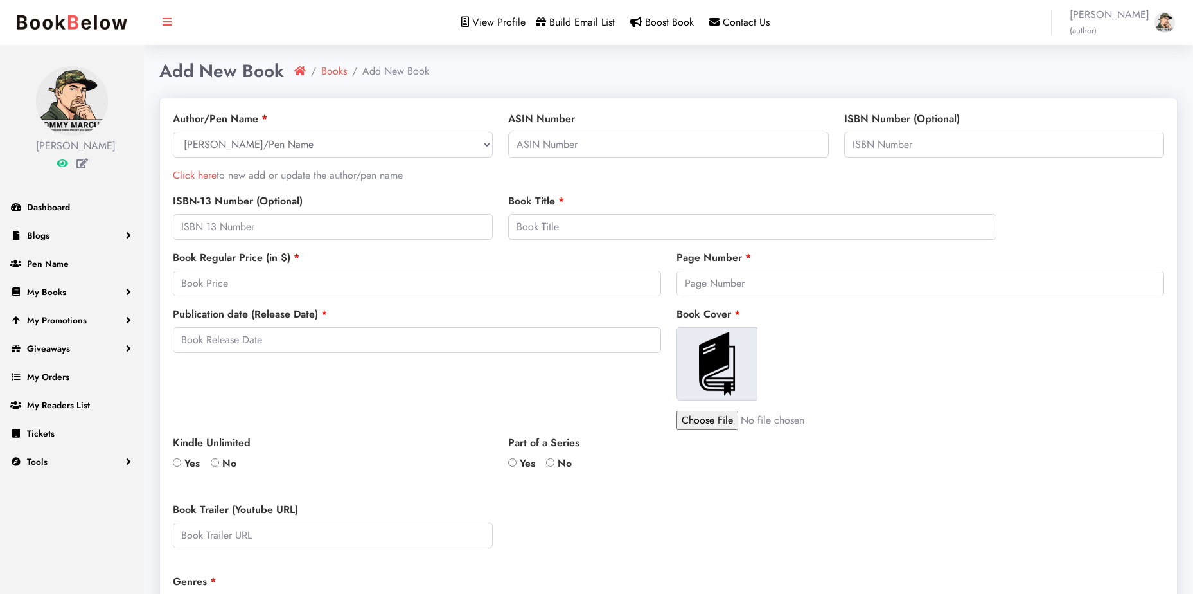
select select
click at [360, 143] on select "[PERSON_NAME]/Pen Name [PERSON_NAME]" at bounding box center [333, 145] width 320 height 26
select select "26808"
click at [173, 132] on select "[PERSON_NAME]/Pen Name [PERSON_NAME]" at bounding box center [333, 145] width 320 height 26
click at [557, 144] on input "text" at bounding box center [668, 145] width 320 height 26
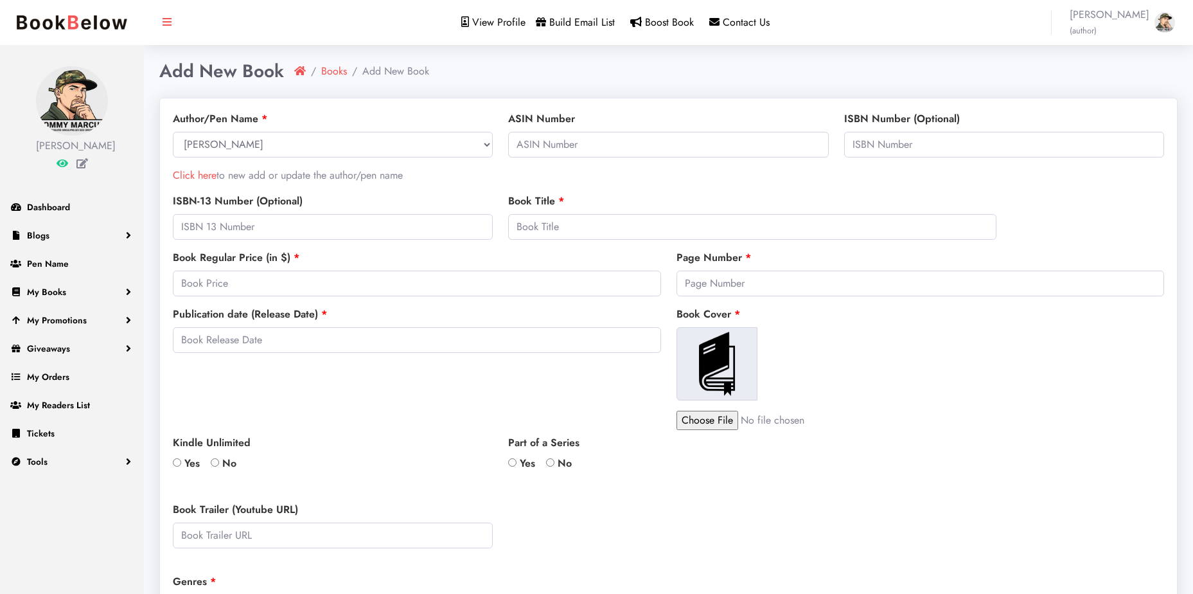
click at [181, 461] on input "Yes" at bounding box center [177, 462] width 8 height 8
radio input "true"
click at [515, 464] on input "Yes" at bounding box center [512, 462] width 8 height 8
radio input "true"
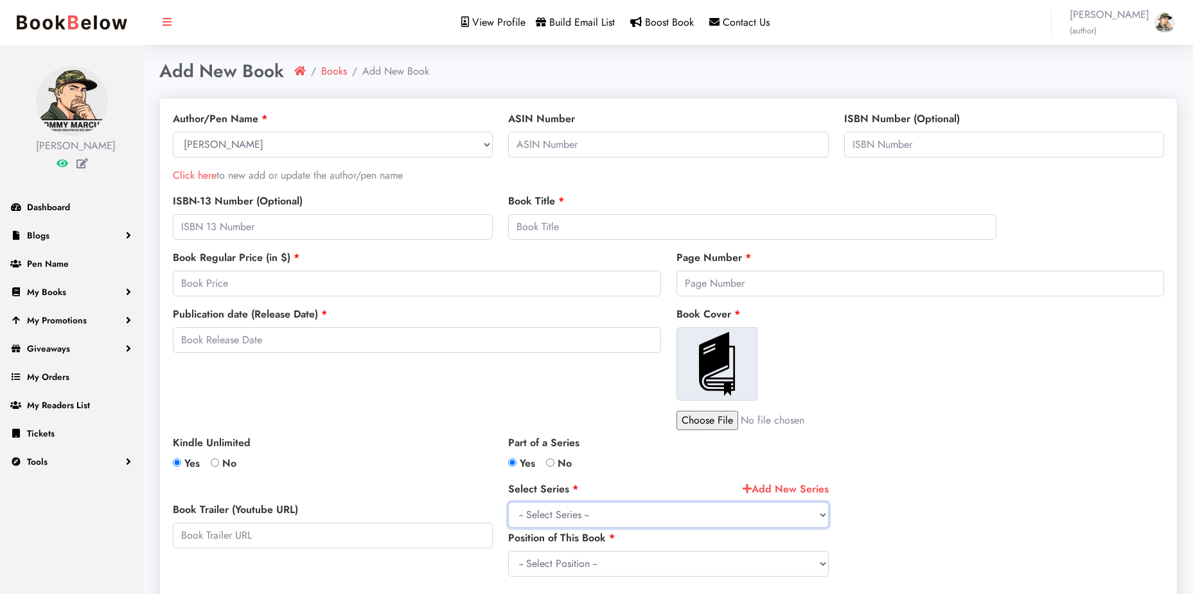
click at [605, 515] on select "-- Select Series --" at bounding box center [668, 515] width 320 height 26
click at [652, 138] on input "text" at bounding box center [668, 145] width 320 height 26
click at [614, 217] on input "text" at bounding box center [752, 227] width 488 height 26
click at [755, 281] on input "number" at bounding box center [921, 283] width 488 height 26
click at [471, 287] on input "number" at bounding box center [417, 283] width 488 height 26
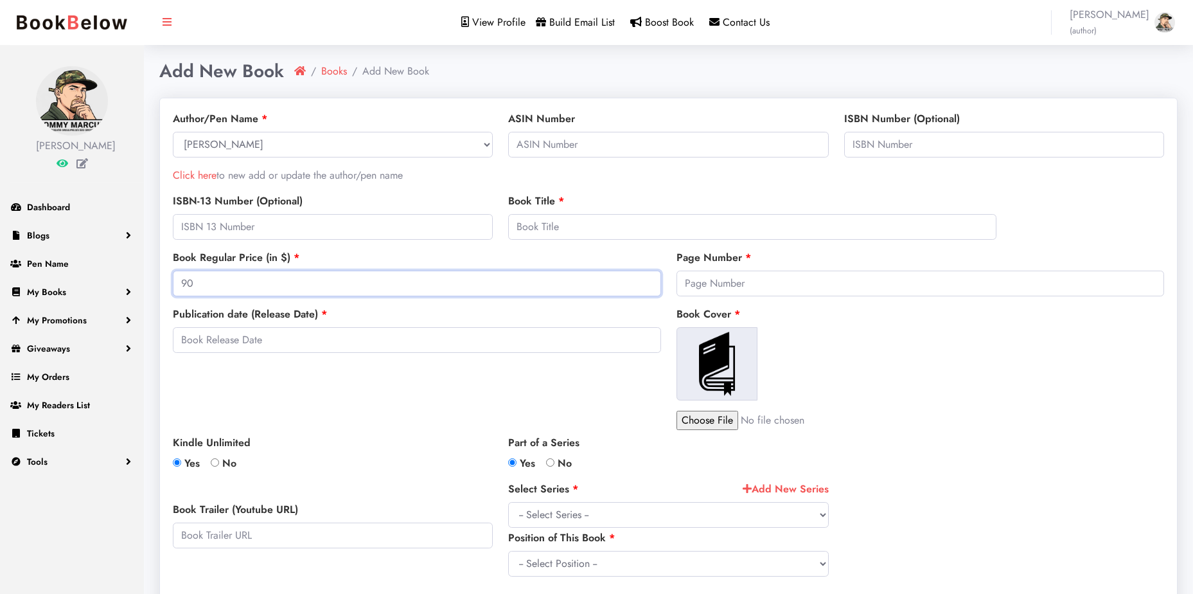
type input "990"
drag, startPoint x: 413, startPoint y: 288, endPoint x: 131, endPoint y: 271, distance: 282.6
click at [131, 271] on div "Tommy Marcum Dashboard Blogs Add New Blog Blogs Pen Name My Books Add New Book …" at bounding box center [596, 521] width 1193 height 1042
click at [184, 285] on input ".99" at bounding box center [417, 283] width 488 height 26
click at [181, 283] on input ".99" at bounding box center [417, 283] width 488 height 26
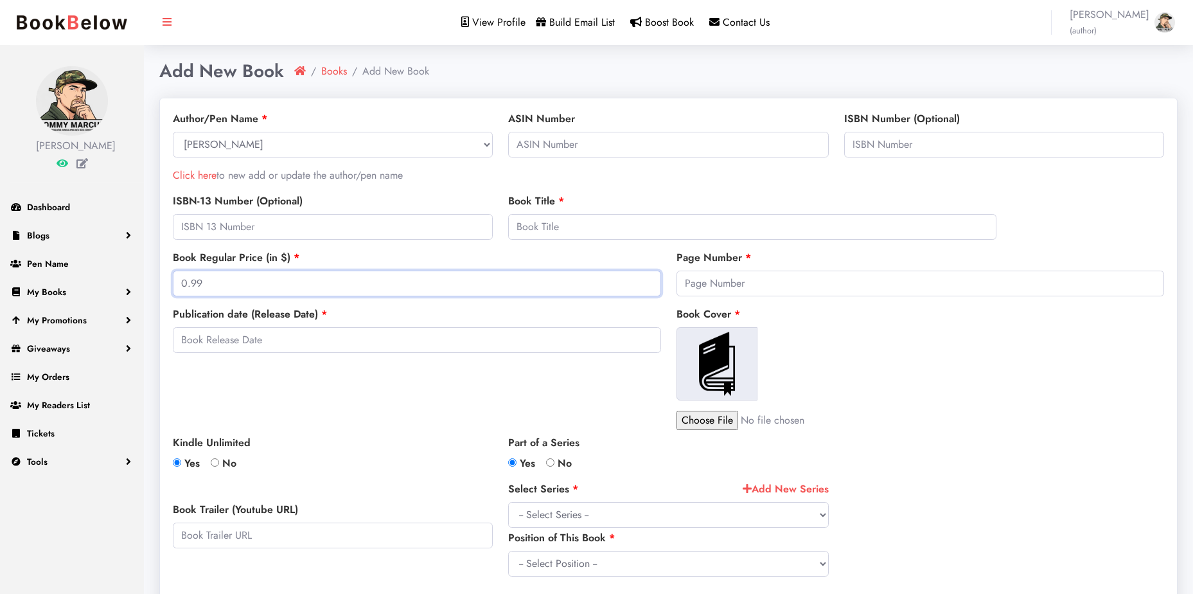
type input "0.99"
click at [265, 332] on input "text" at bounding box center [417, 340] width 488 height 26
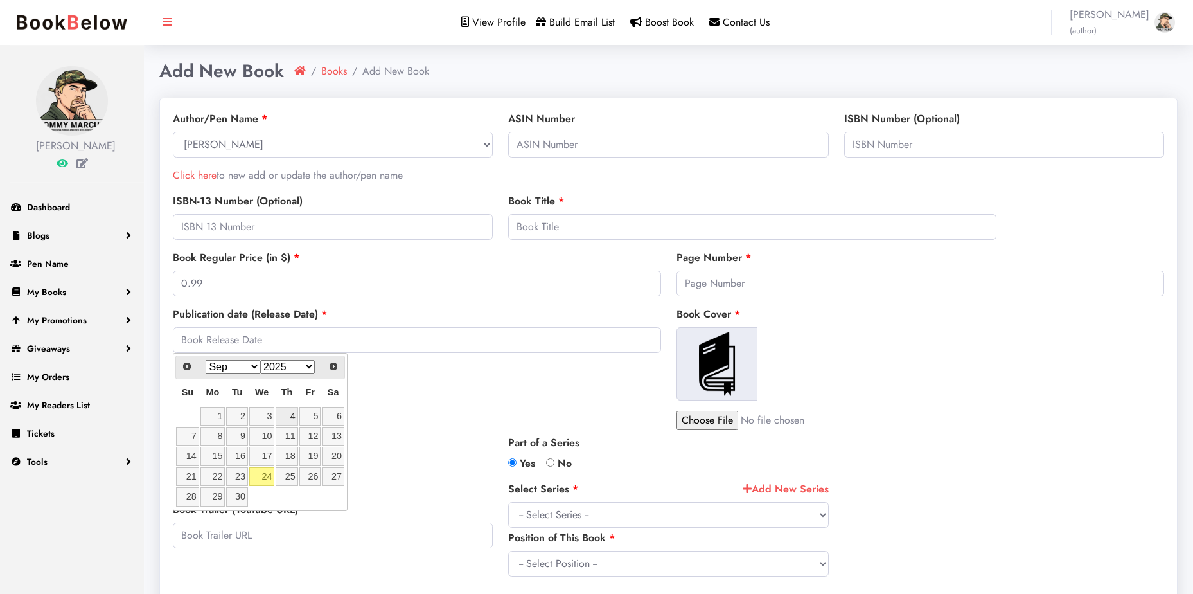
click at [293, 417] on link "4" at bounding box center [287, 416] width 22 height 19
type input "2025-09-04"
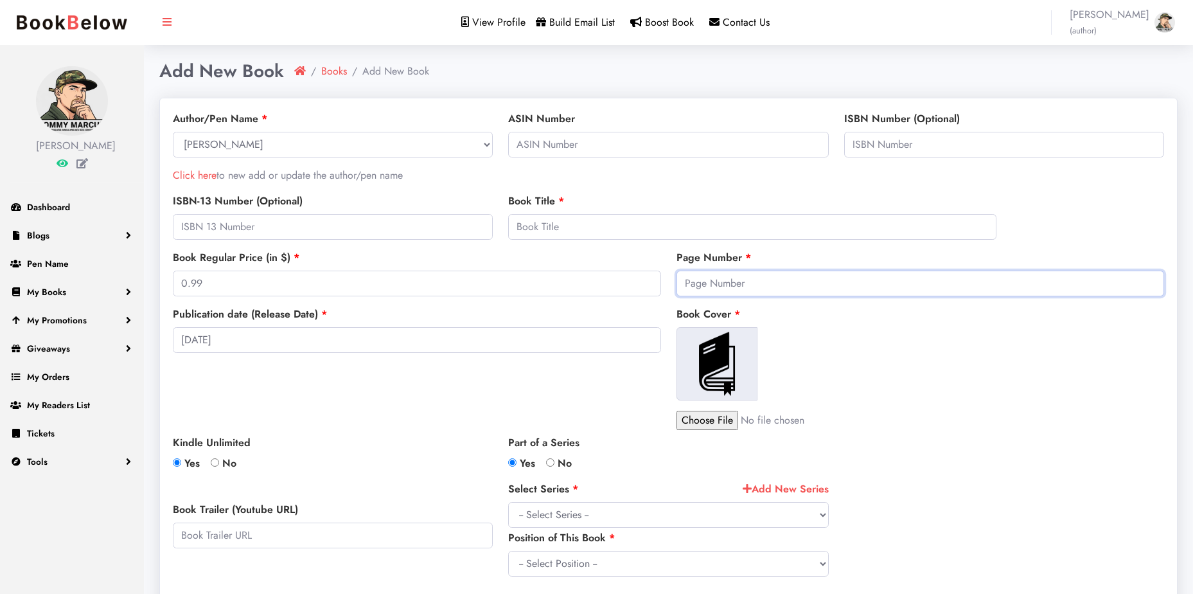
click at [721, 285] on input "number" at bounding box center [921, 283] width 488 height 26
click at [714, 280] on input "number" at bounding box center [921, 283] width 488 height 26
type input "318"
click at [705, 412] on input "file" at bounding box center [786, 420] width 218 height 19
type input "C:\fakepath\Book 1 Aetheria - Blackwood Asylum by Tommy Marcum Book Cover.jpg"
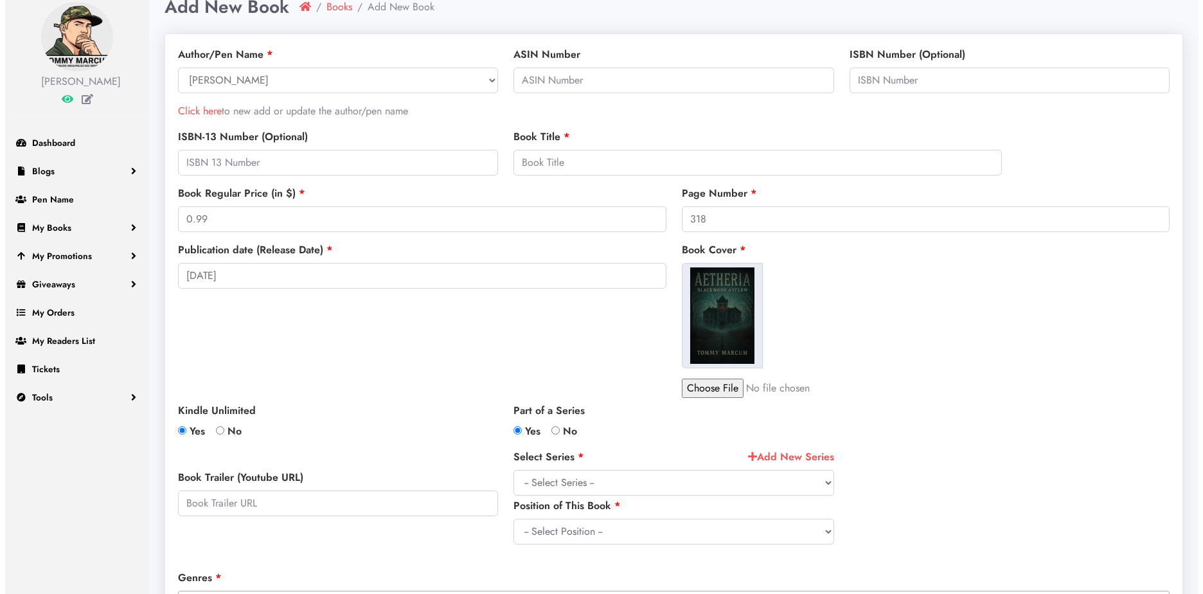
scroll to position [128, 0]
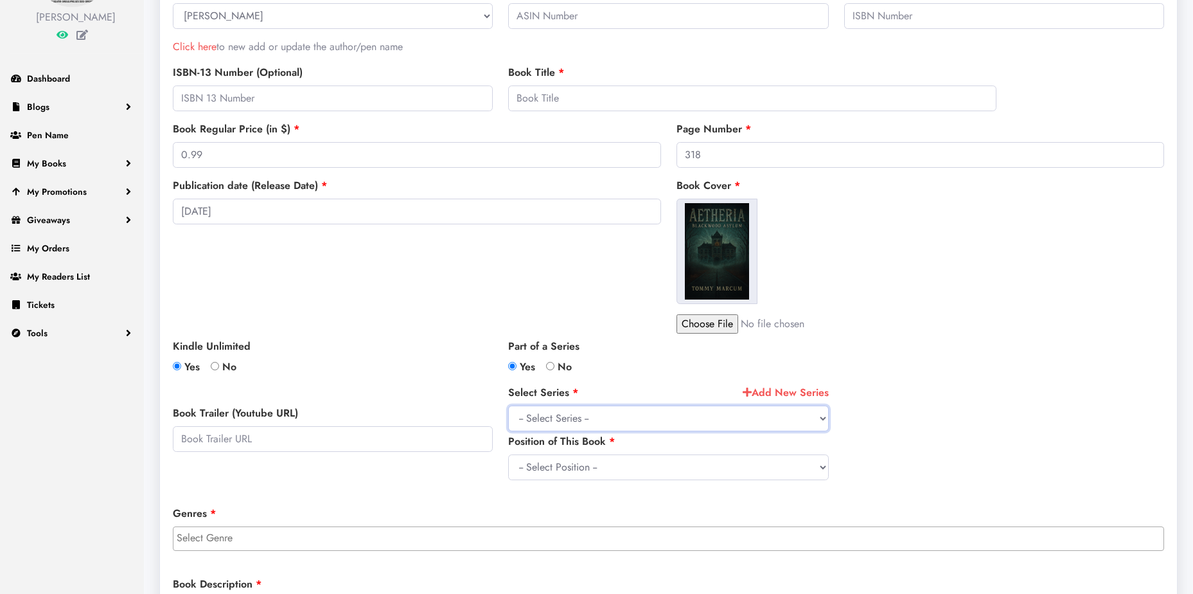
click at [565, 424] on select "-- Select Series --" at bounding box center [668, 418] width 320 height 26
click at [414, 451] on input "text" at bounding box center [333, 439] width 320 height 26
click at [414, 450] on input "text" at bounding box center [333, 439] width 320 height 26
click at [607, 415] on select "-- Select Series --" at bounding box center [668, 418] width 320 height 26
click at [775, 393] on link "Add New Series" at bounding box center [786, 392] width 86 height 15
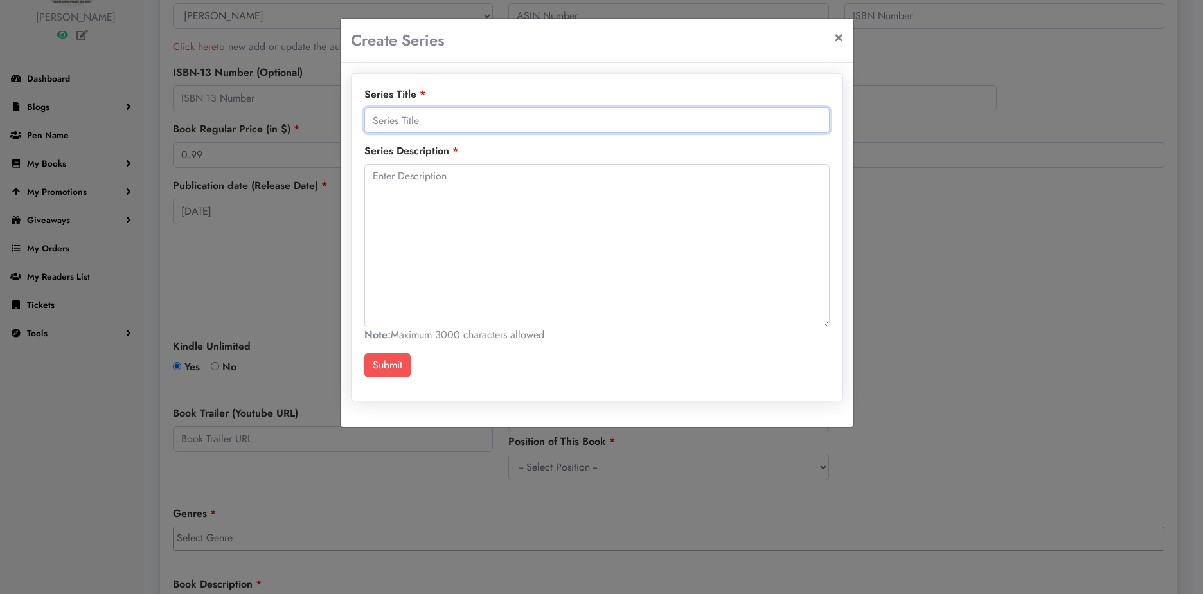
click at [521, 122] on input "text" at bounding box center [596, 120] width 465 height 26
type input "Aetheria"
click at [522, 185] on textarea at bounding box center [596, 245] width 465 height 163
click at [539, 188] on textarea at bounding box center [596, 245] width 465 height 163
click at [491, 182] on textarea at bounding box center [596, 245] width 465 height 163
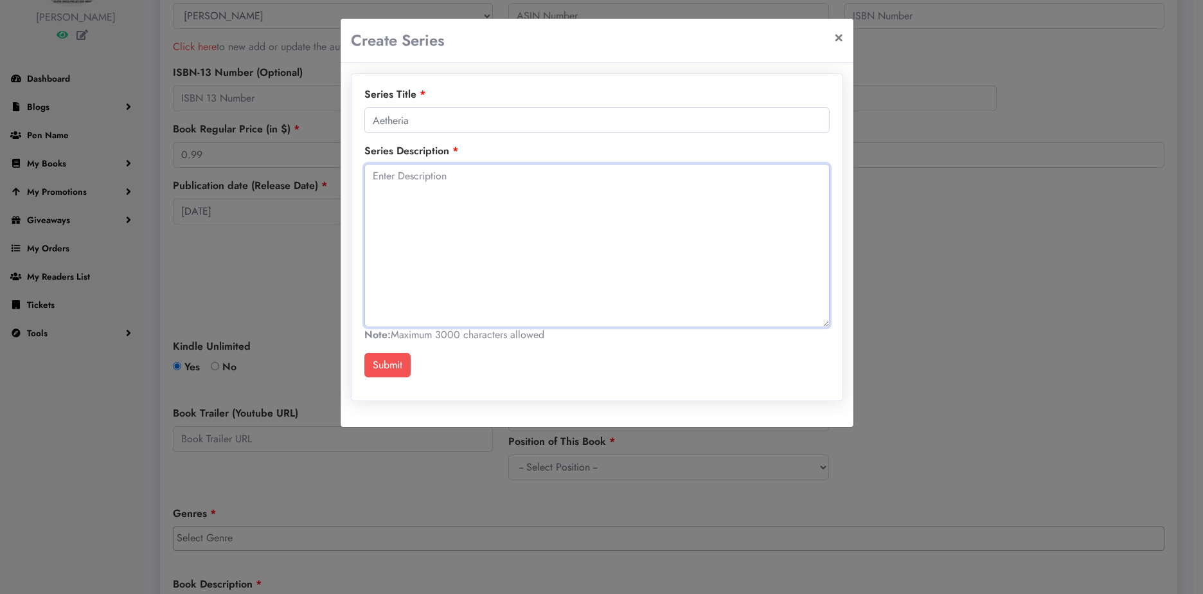
paste textarea "Aetheria — a slow-burn horror saga about memory, place, and a thing that learns…"
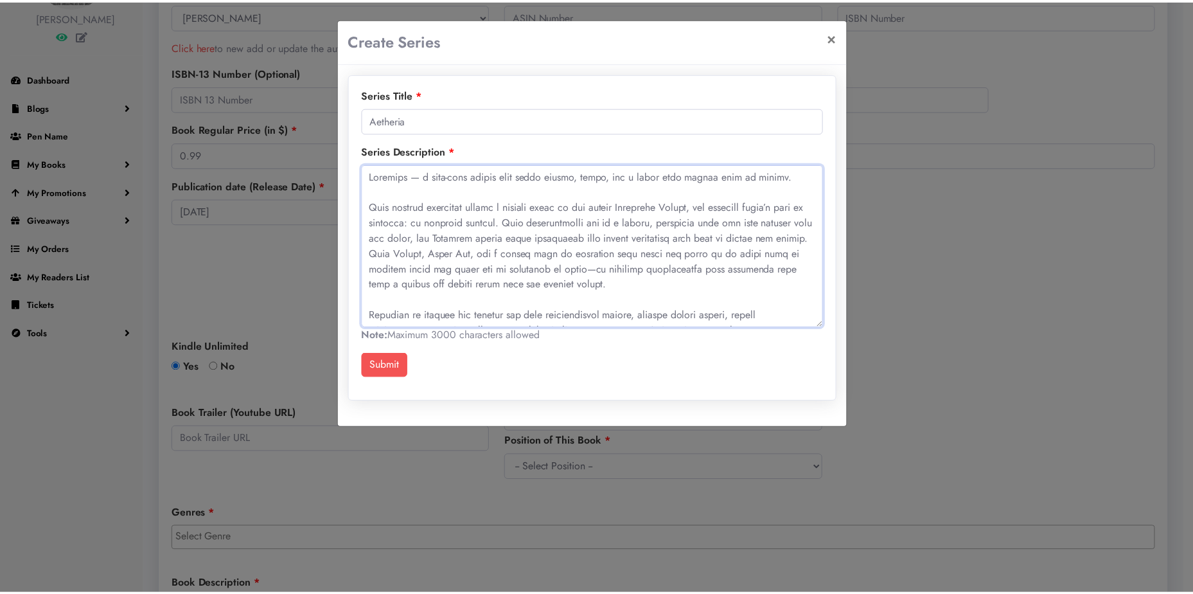
scroll to position [165, 0]
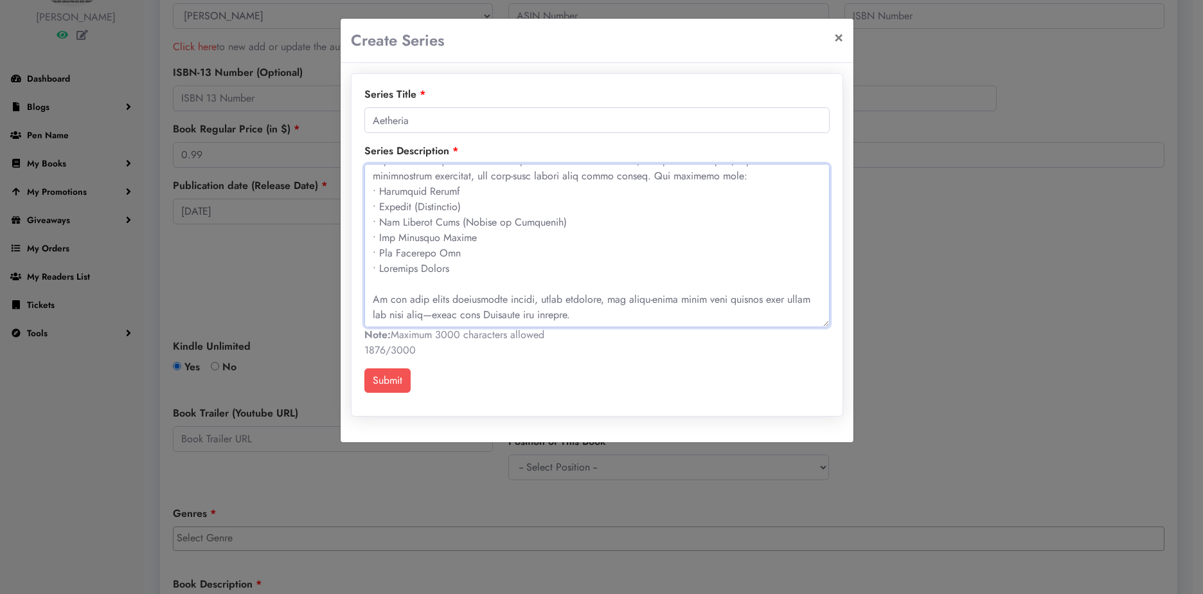
type textarea "Aetheria — a slow-burn horror saga about memory, place, and a thing that learns…"
click at [400, 382] on button "Submit" at bounding box center [387, 380] width 46 height 24
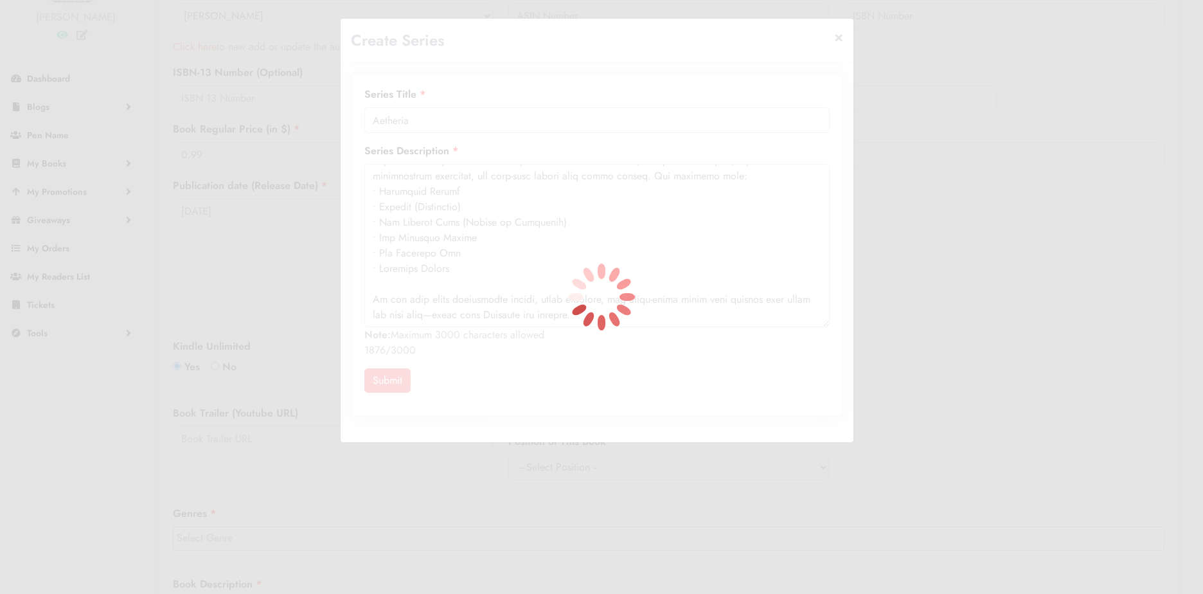
select select "40"
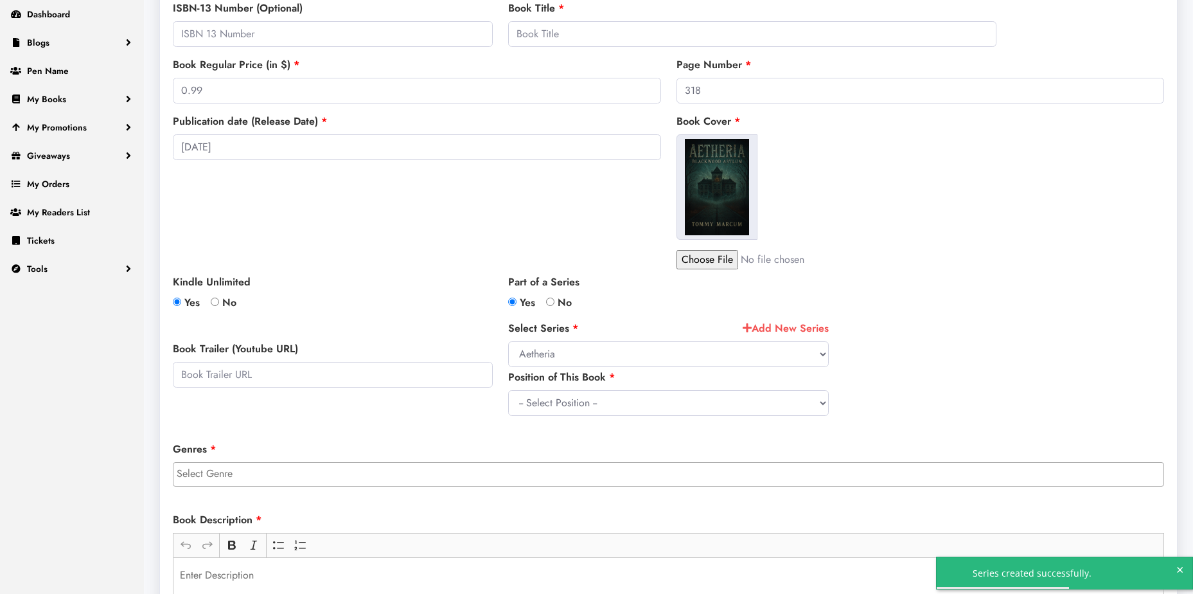
scroll to position [257, 0]
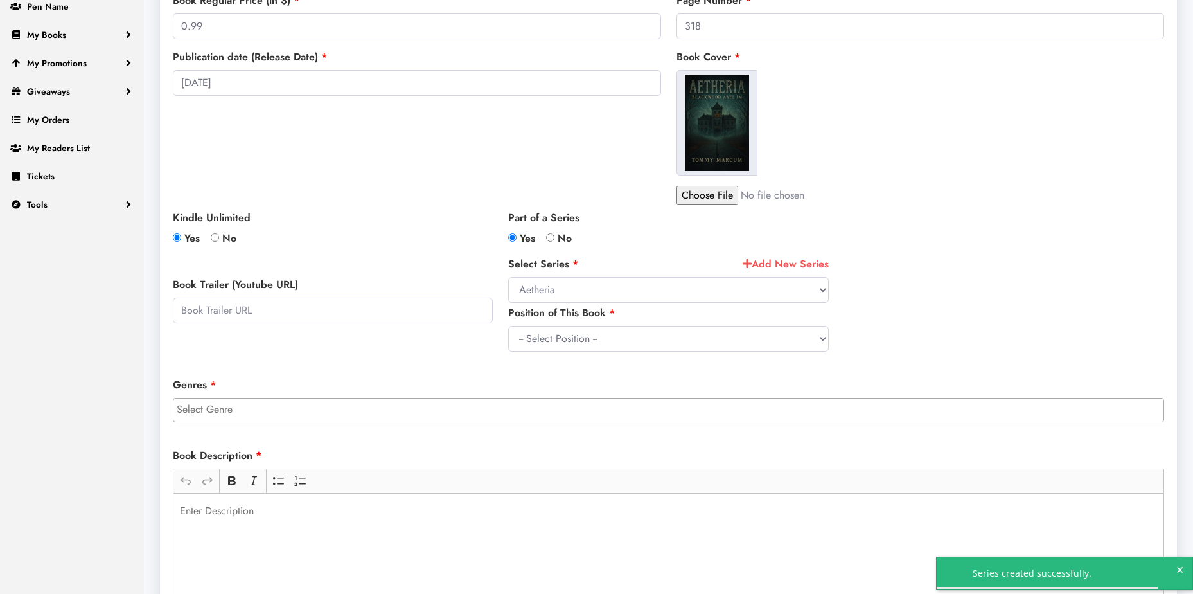
click at [450, 416] on input "search" at bounding box center [672, 409] width 990 height 15
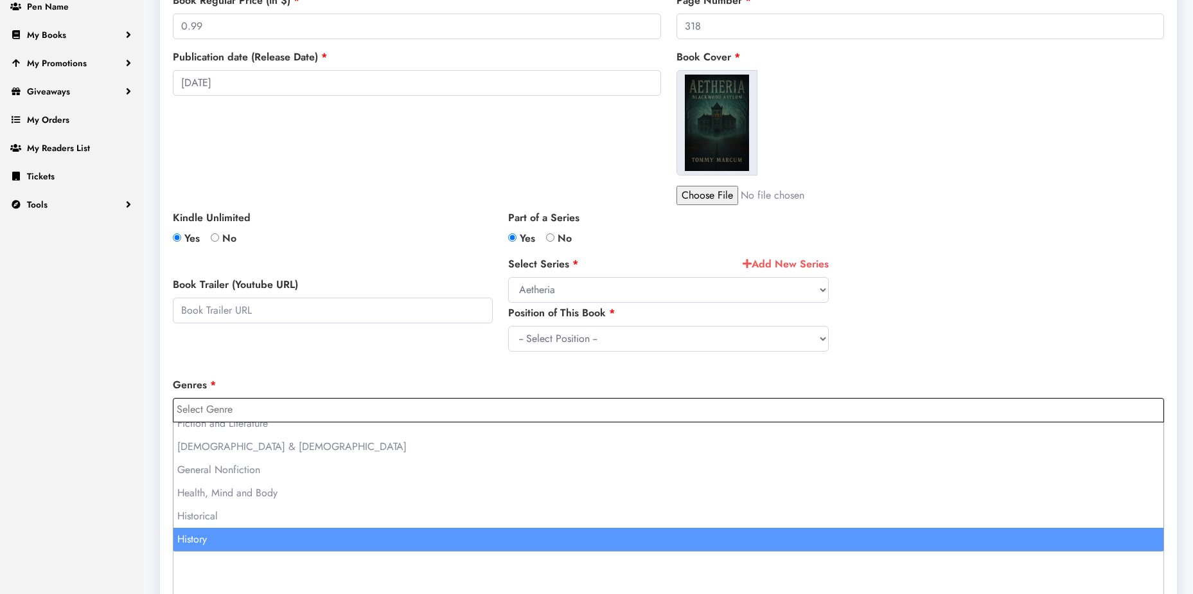
scroll to position [578, 0]
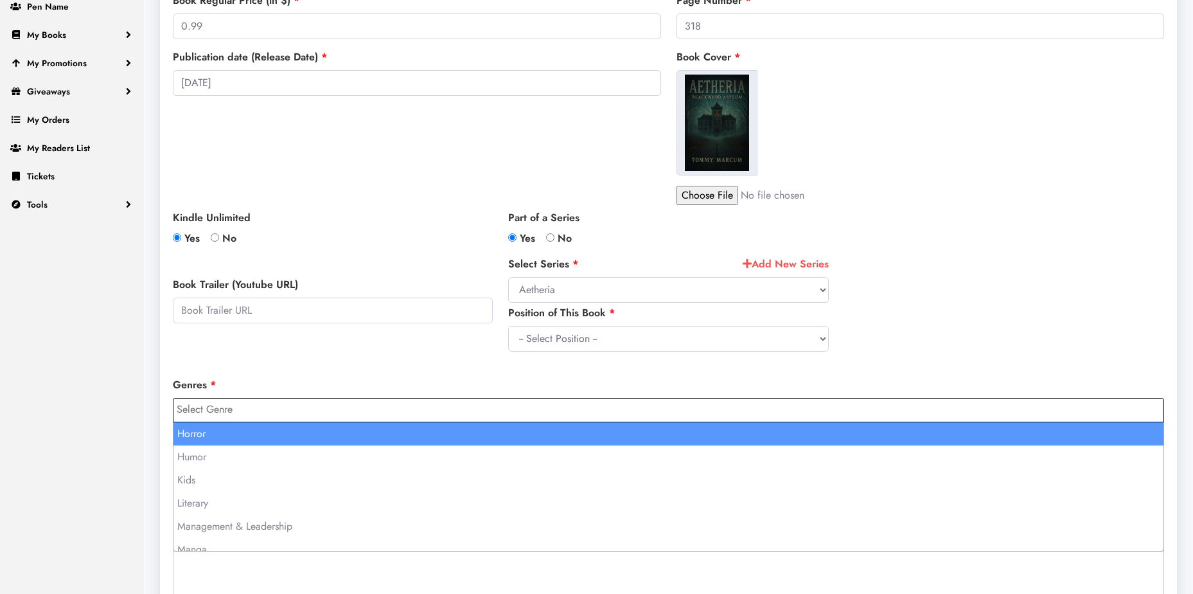
select select "83"
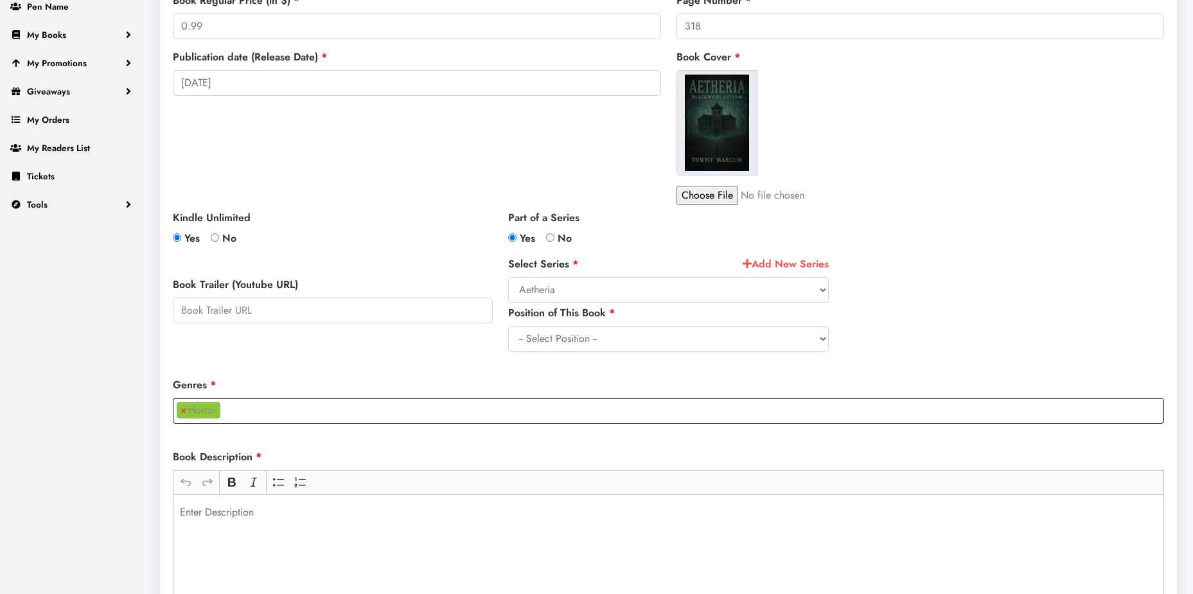
click at [303, 509] on p "Rich Text Editor, main" at bounding box center [669, 511] width 978 height 15
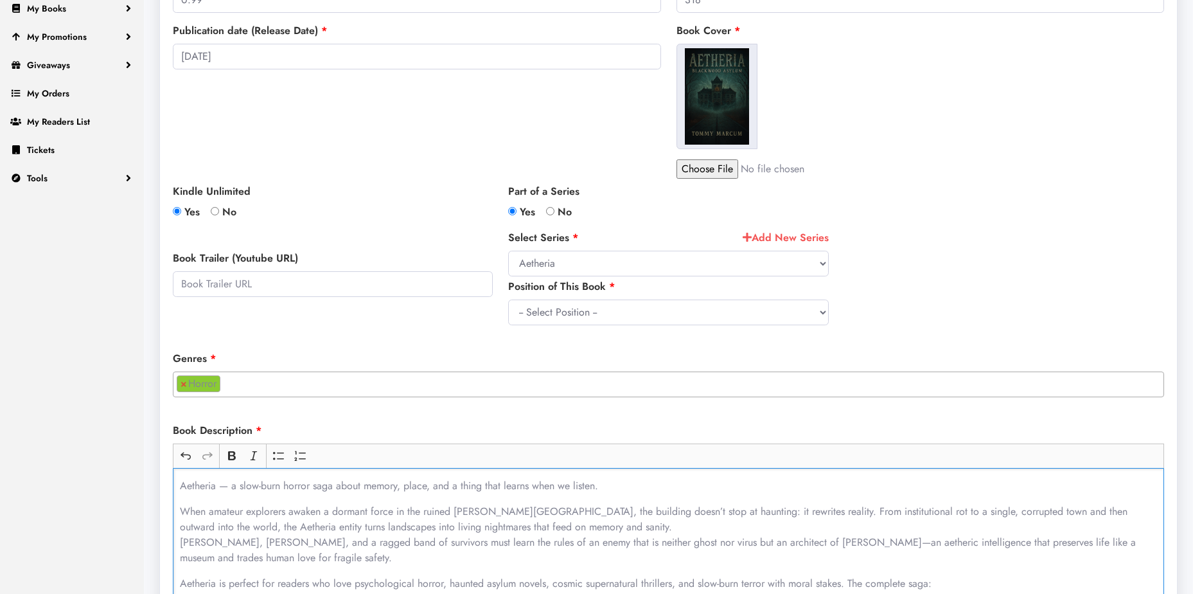
scroll to position [155, 0]
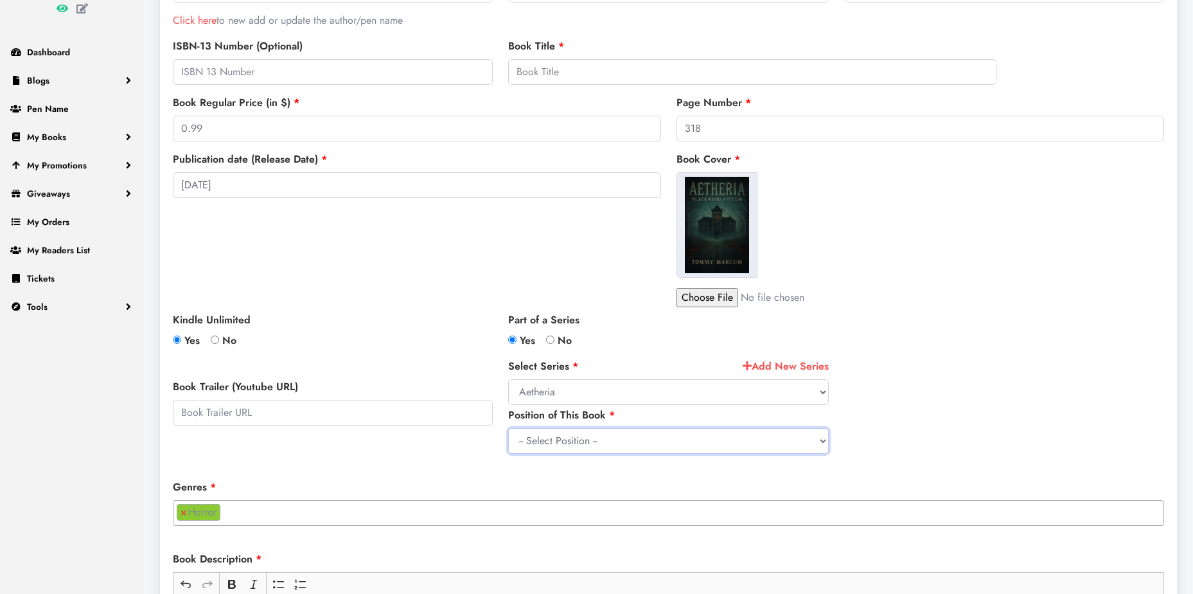
click at [647, 436] on select "-- Select Position -- 0 1 2 3 4 5 6 7 8 9 10 11 12 13 14 15 16 17 18 19 20 21 2…" at bounding box center [668, 441] width 320 height 26
select select "1"
click at [508, 428] on select "-- Select Position -- 0 1 2 3 4 5 6 7 8 9 10 11 12 13 14 15 16 17 18 19 20 21 2…" at bounding box center [668, 441] width 320 height 26
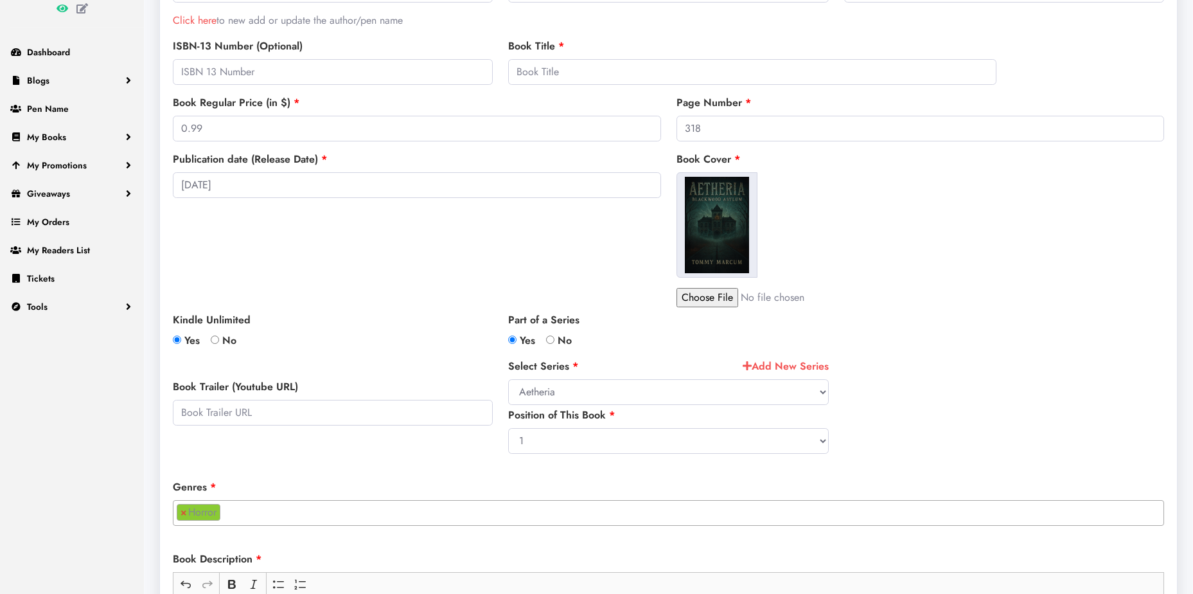
click at [877, 349] on div "Author/Pen Name Select Author/Pen Name Tommy Marcum Click here to new add or up…" at bounding box center [668, 414] width 1007 height 917
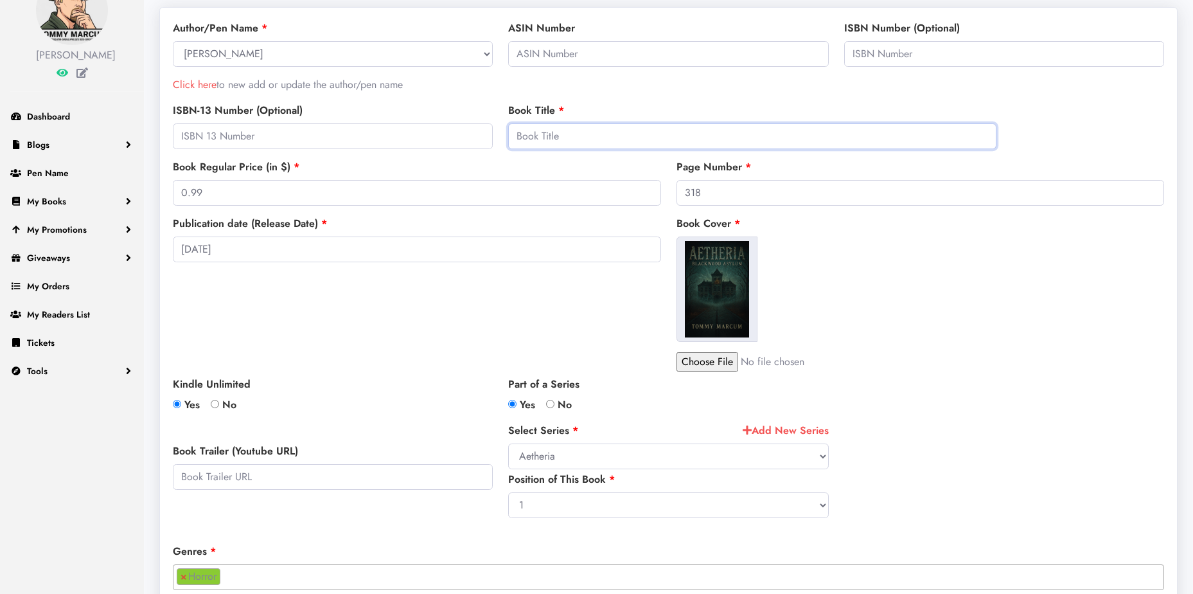
click at [614, 143] on input "text" at bounding box center [752, 136] width 488 height 26
type input "Aetheria: Blackwood Asylum"
click at [545, 187] on input "0.99" at bounding box center [417, 193] width 488 height 26
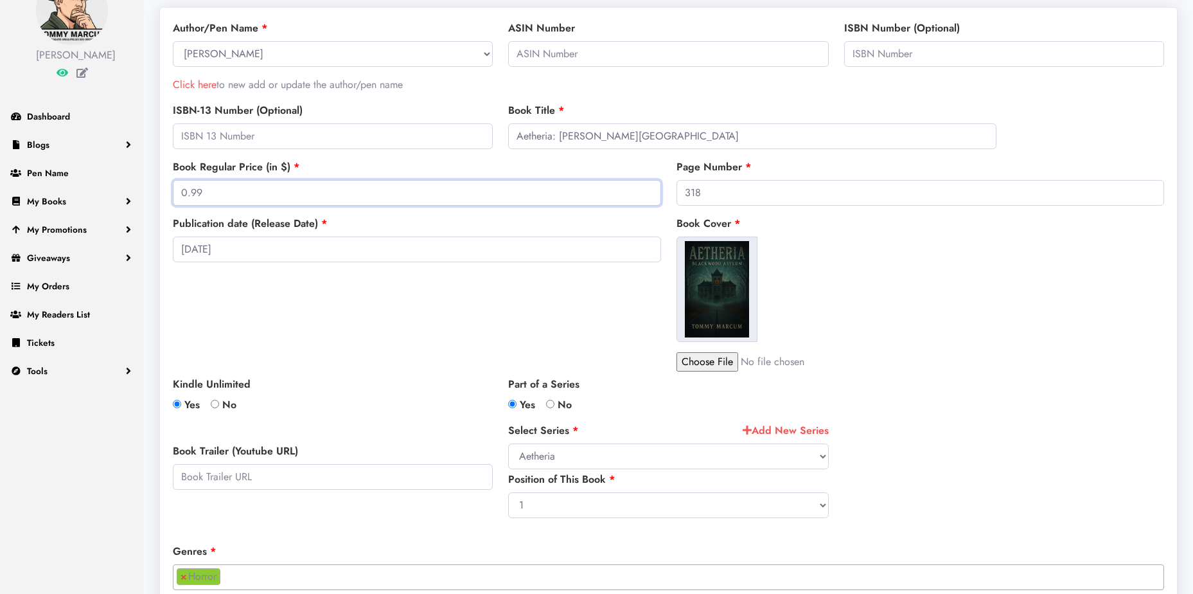
scroll to position [26, 0]
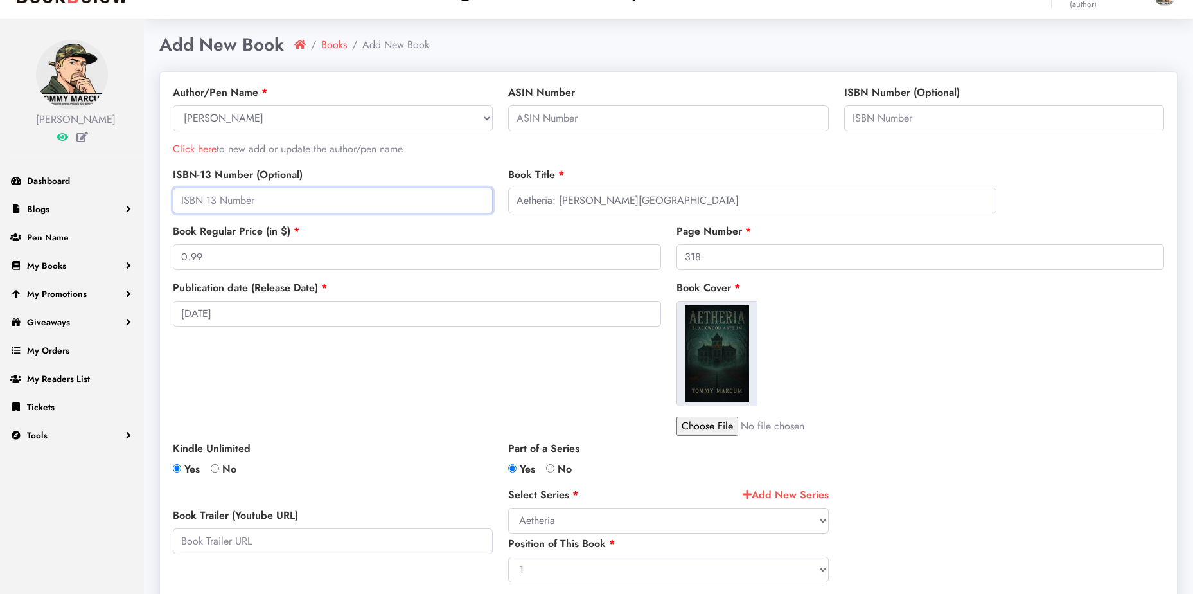
click at [321, 206] on input "text" at bounding box center [333, 201] width 320 height 26
click at [777, 114] on input "text" at bounding box center [668, 118] width 320 height 26
click at [605, 109] on input "text" at bounding box center [668, 118] width 320 height 26
paste input "B0FPRKBB4R"
type input "B0FPRKBB4R"
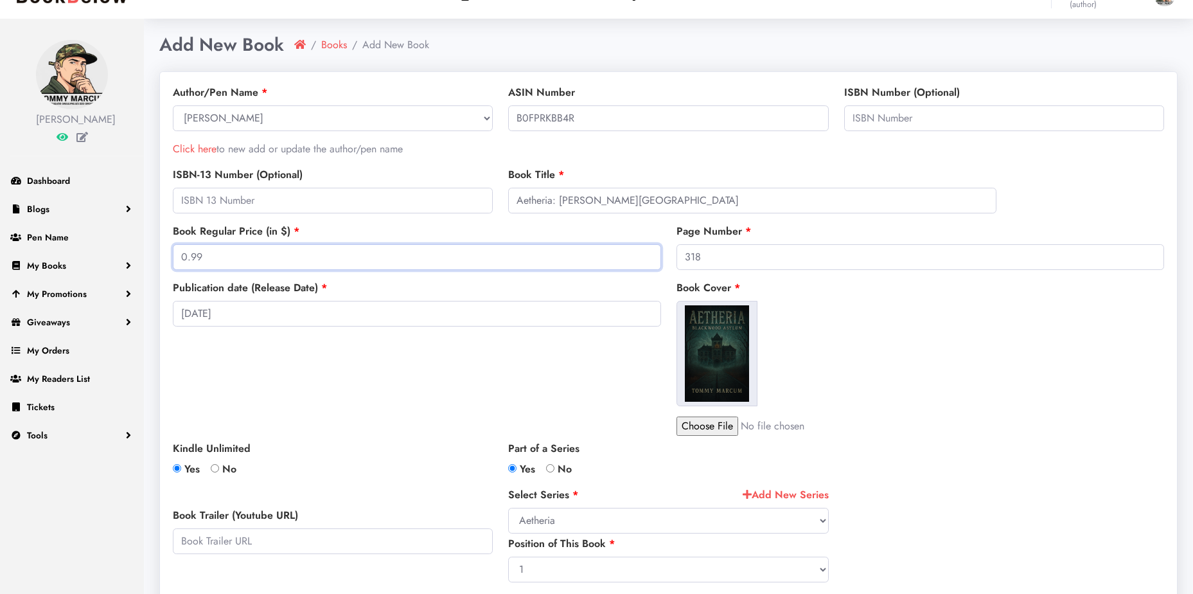
click at [423, 262] on body "Please don't refresh or leave this page. We're redirecting to PayPal. Tommy Mar…" at bounding box center [596, 541] width 1193 height 1134
click at [423, 262] on input "0.99" at bounding box center [417, 257] width 488 height 26
type input "16.99"
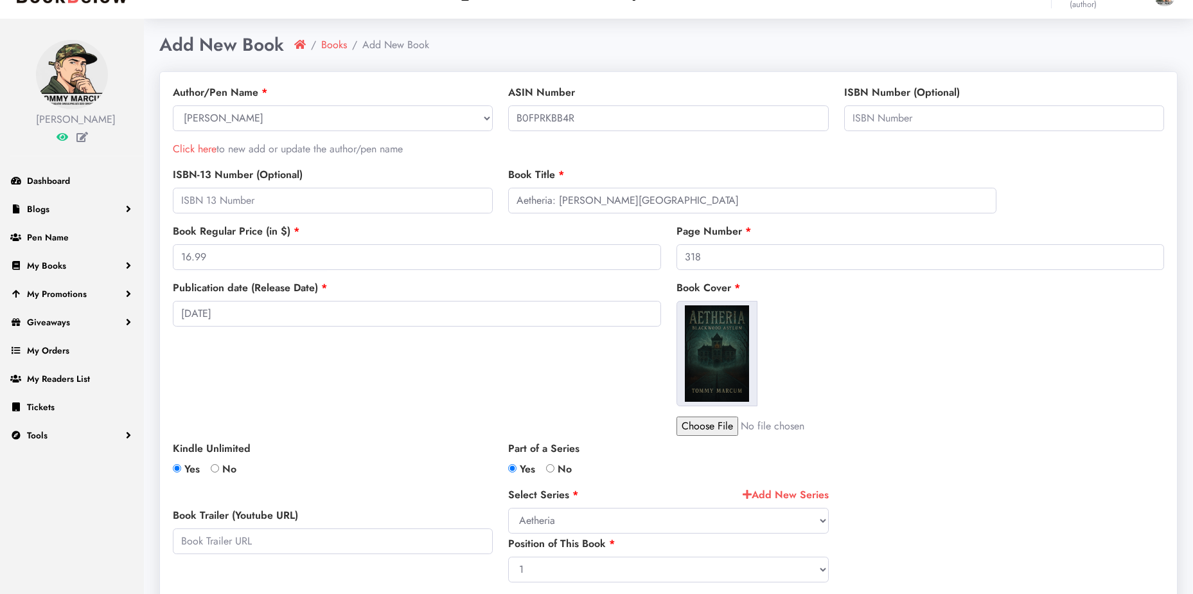
click at [450, 389] on div "Publication date (Release Date) 2025-09-04" at bounding box center [417, 357] width 504 height 155
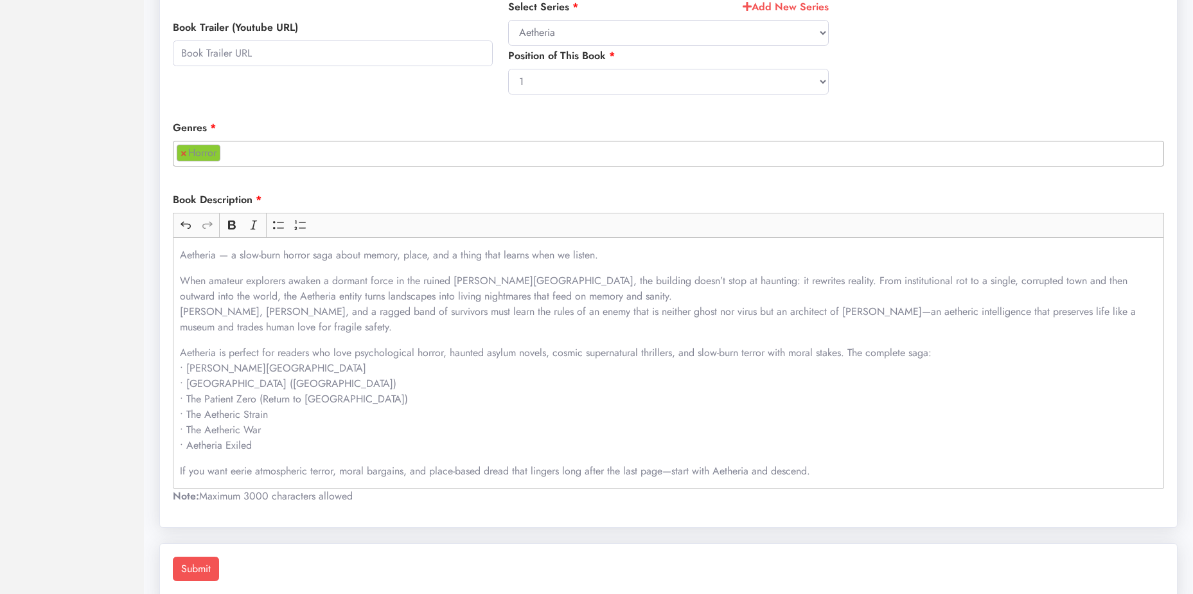
scroll to position [540, 0]
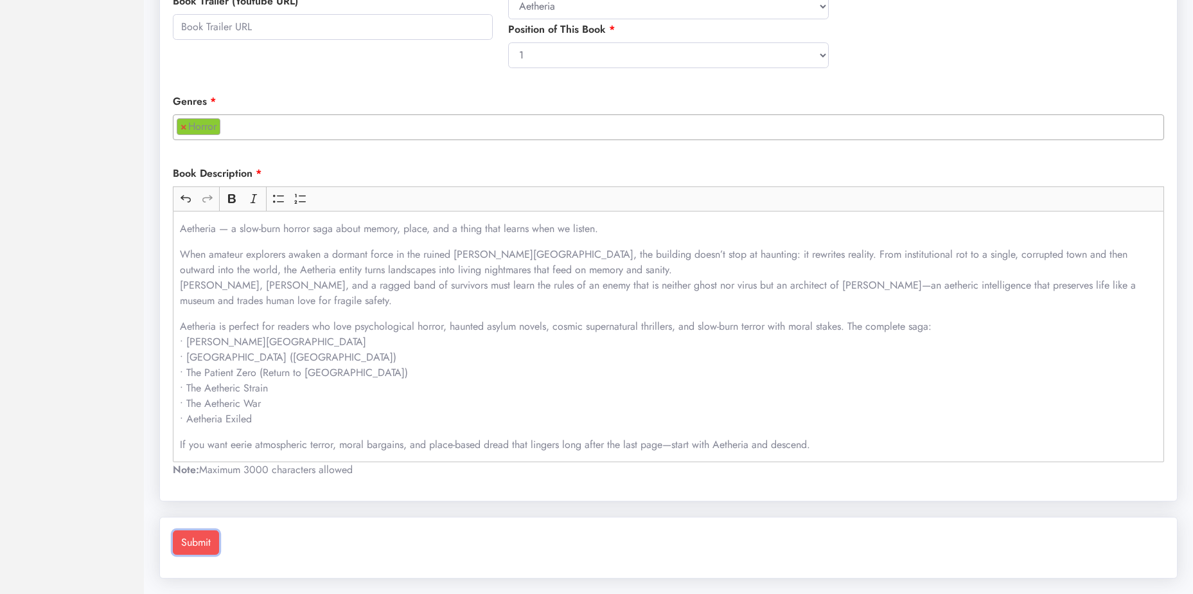
click at [210, 543] on button "Submit" at bounding box center [196, 542] width 46 height 24
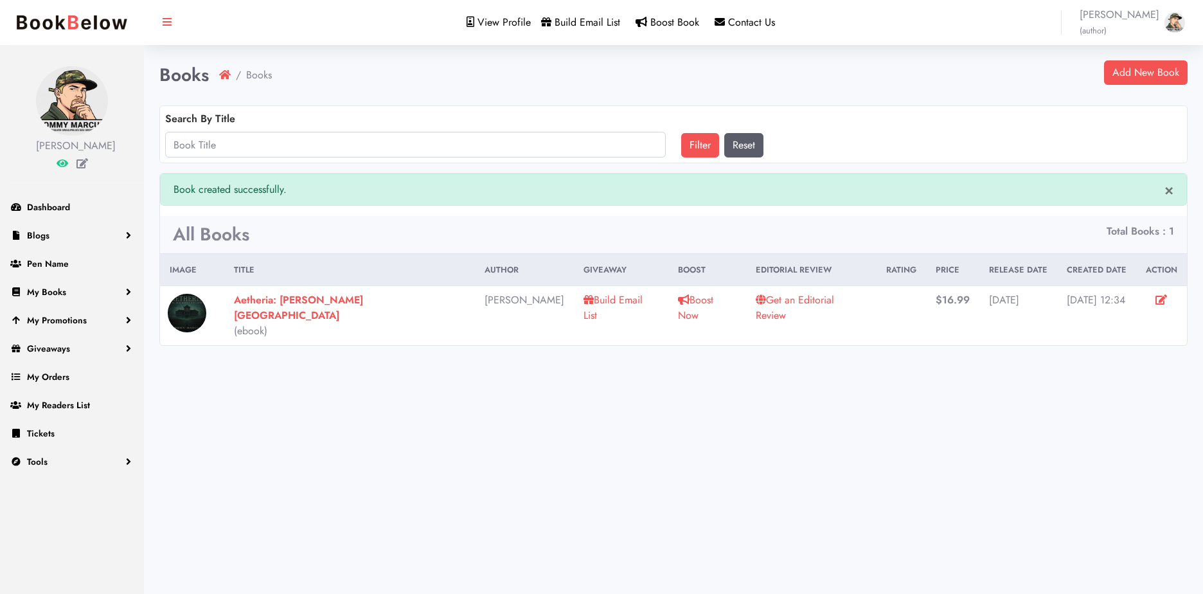
click at [756, 298] on link "Get an Editorial Review" at bounding box center [795, 307] width 78 height 30
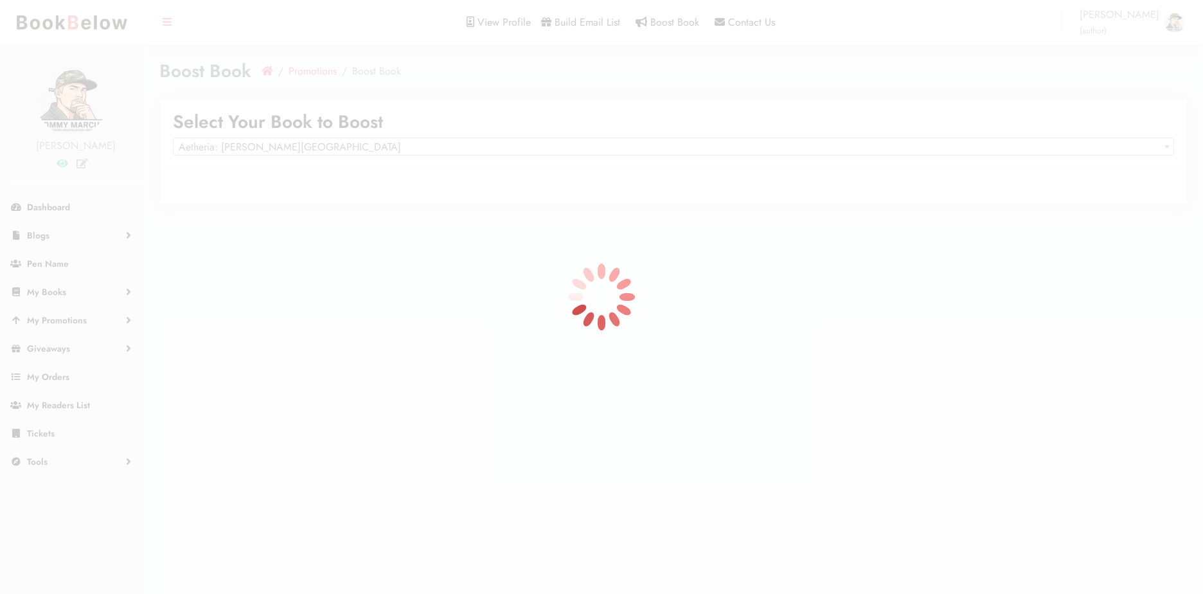
select select "150684"
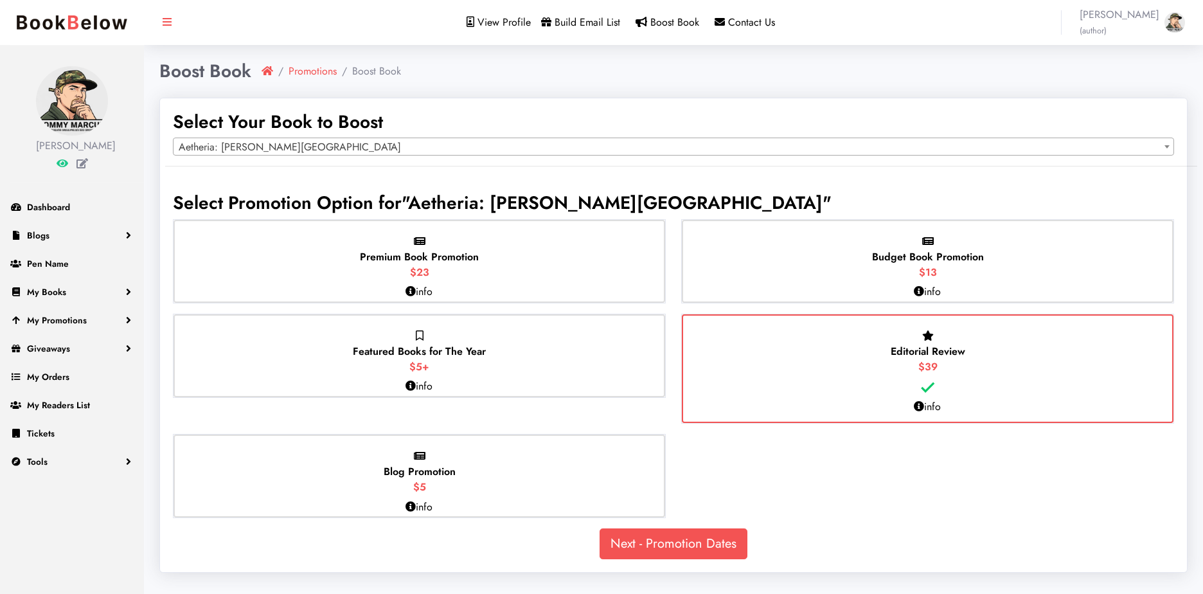
click at [929, 407] on p "info" at bounding box center [927, 406] width 27 height 15
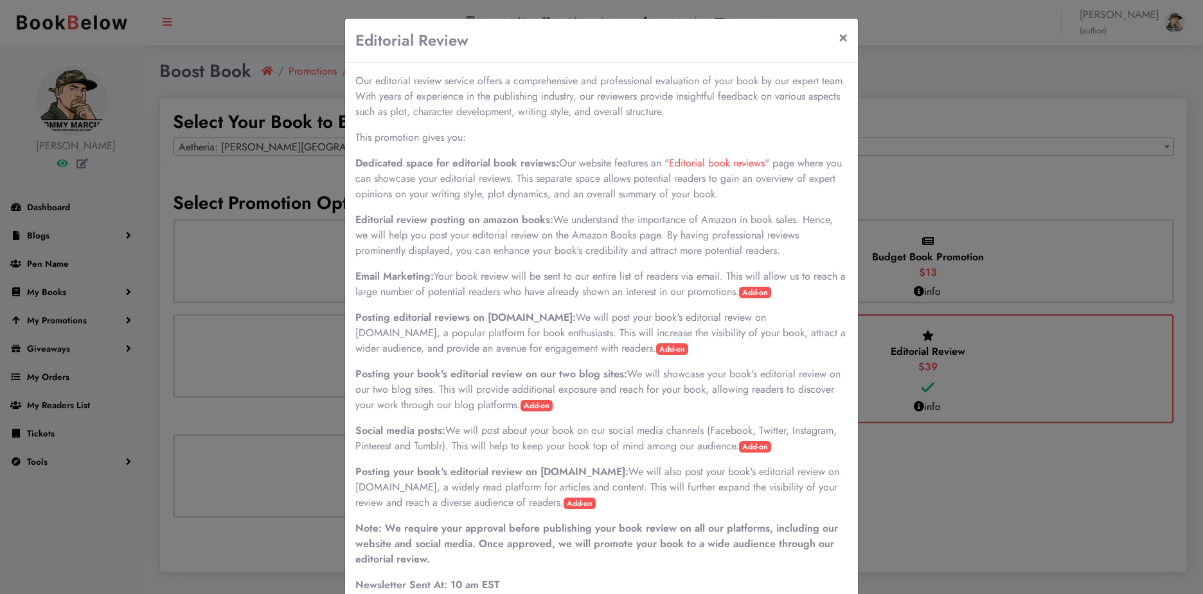
scroll to position [38, 0]
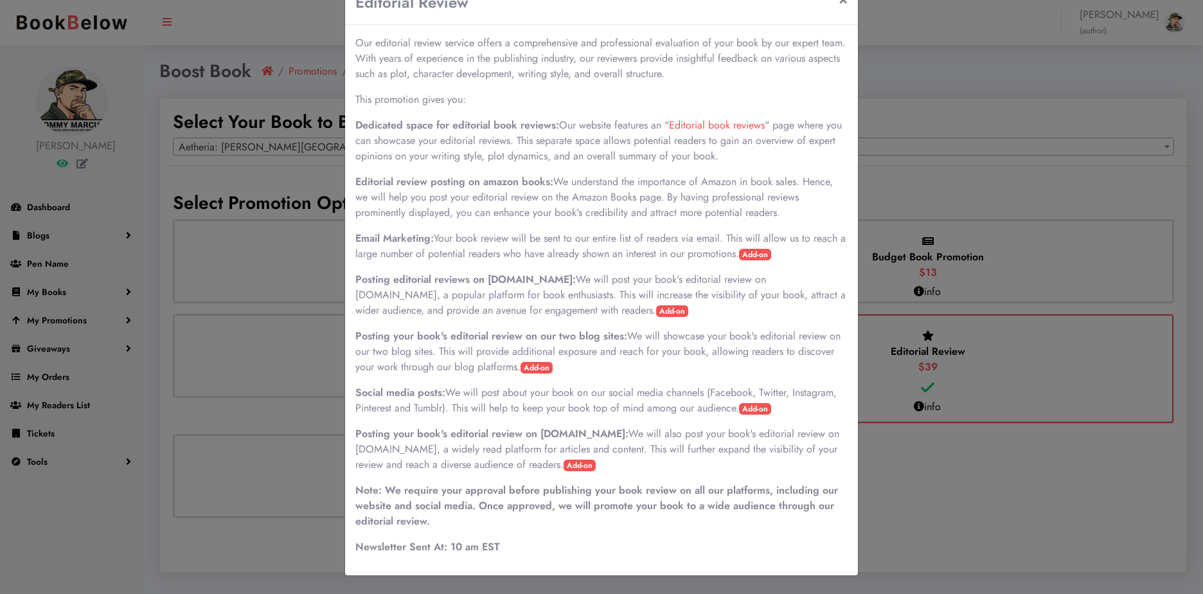
click at [656, 309] on span "Add-on" at bounding box center [672, 311] width 32 height 12
drag, startPoint x: 578, startPoint y: 309, endPoint x: 604, endPoint y: 319, distance: 27.7
click at [604, 319] on div "Our editorial review service offers a comprehensive and professional evaluation…" at bounding box center [601, 300] width 513 height 550
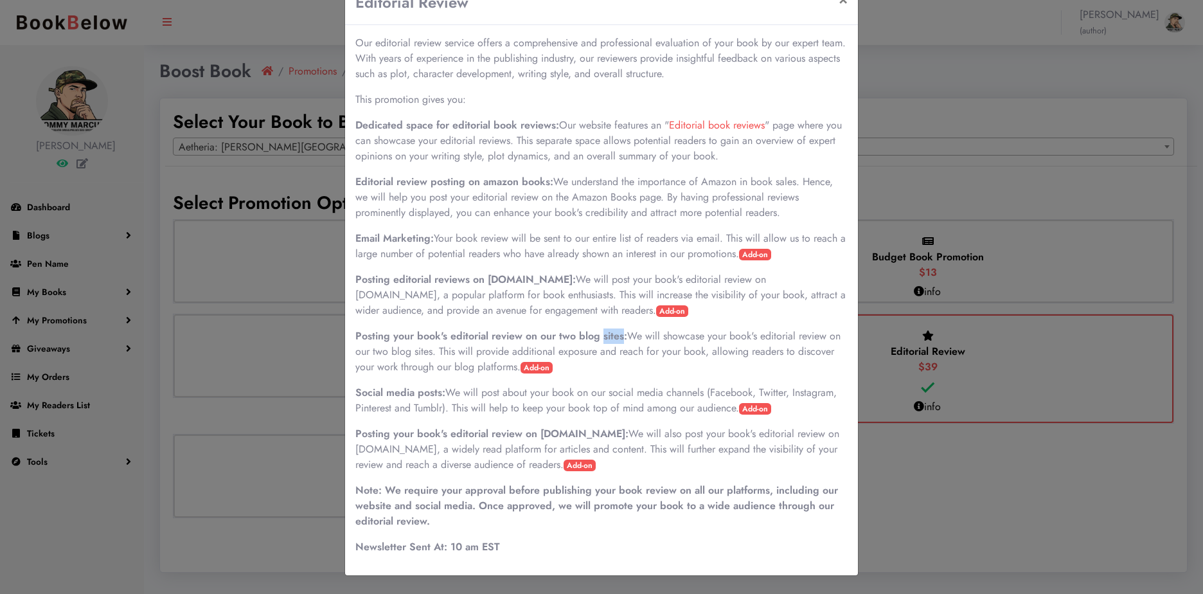
click at [604, 319] on div "Our editorial review service offers a comprehensive and professional evaluation…" at bounding box center [601, 300] width 513 height 550
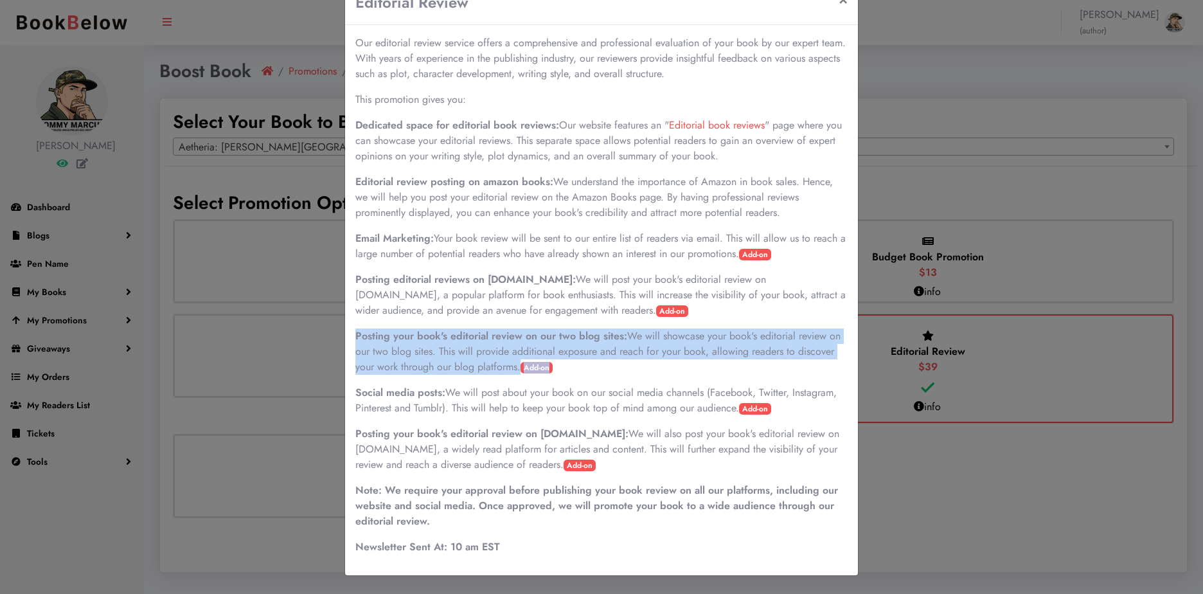
click at [604, 319] on div "Our editorial review service offers a comprehensive and professional evaluation…" at bounding box center [601, 300] width 513 height 550
drag, startPoint x: 604, startPoint y: 319, endPoint x: 599, endPoint y: 330, distance: 11.8
click at [599, 330] on b "Posting your book's editorial review on our two blog sites:" at bounding box center [491, 335] width 272 height 15
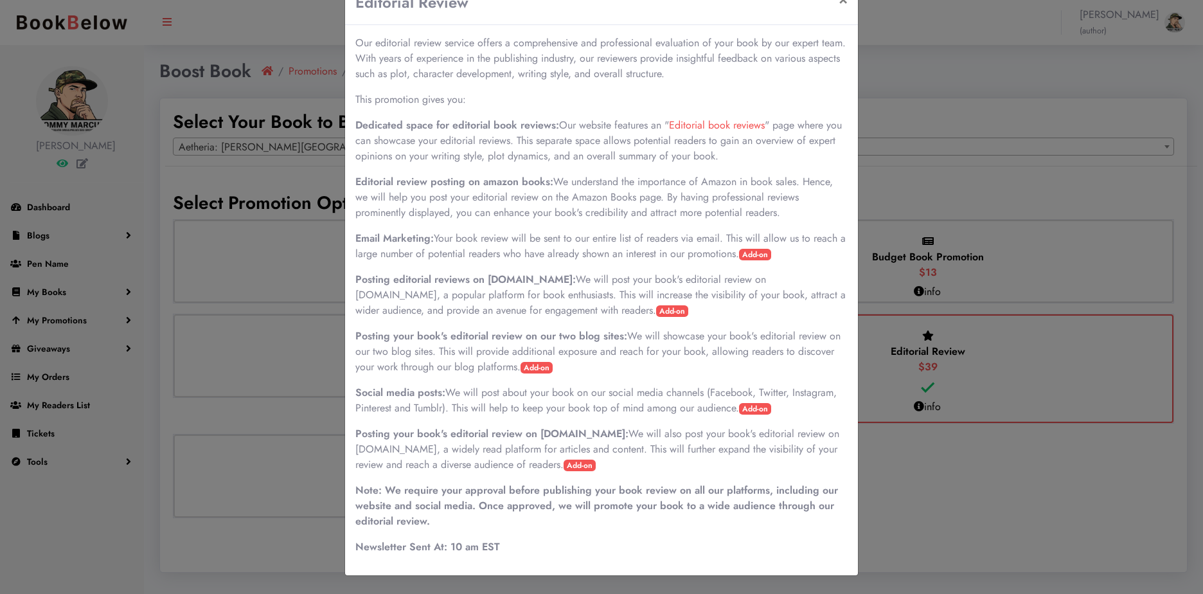
click at [763, 256] on span "Add-on" at bounding box center [755, 255] width 32 height 12
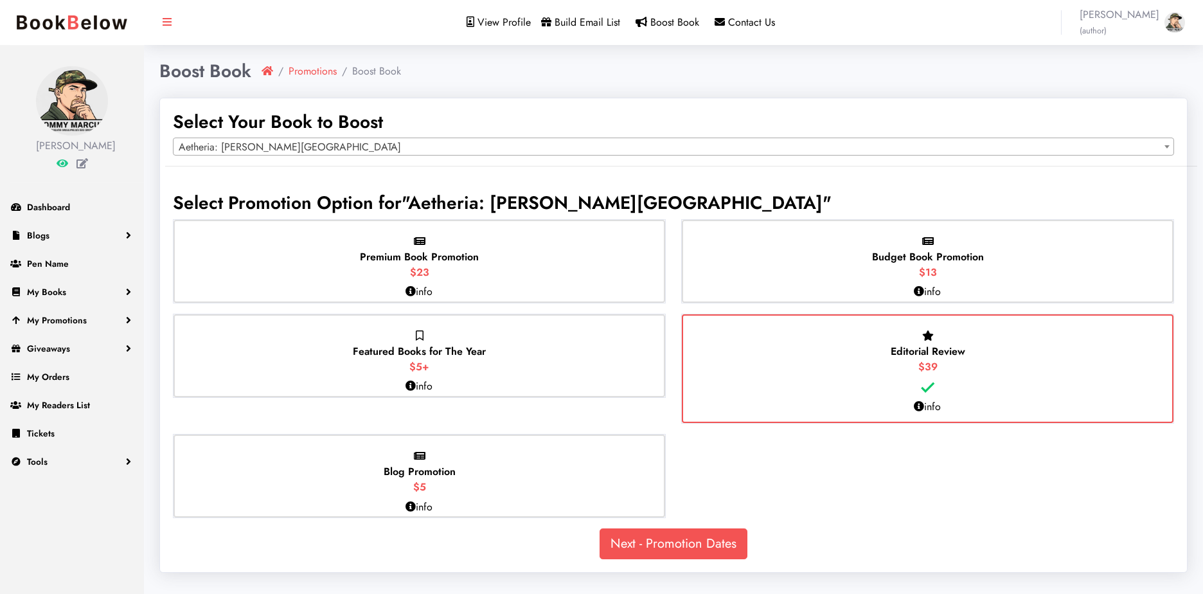
click at [608, 350] on div "Featured Books for The Year $5+" at bounding box center [418, 355] width 491 height 83
click at [0, 0] on input "Featured Books for The Year $5+" at bounding box center [0, 0] width 0 height 0
click at [609, 350] on div "Featured Books for The Year $5+" at bounding box center [418, 368] width 491 height 109
click at [0, 0] on input "Featured Books for The Year $5+" at bounding box center [0, 0] width 0 height 0
click at [599, 288] on div "Premium Book Promotion $23" at bounding box center [418, 261] width 491 height 83
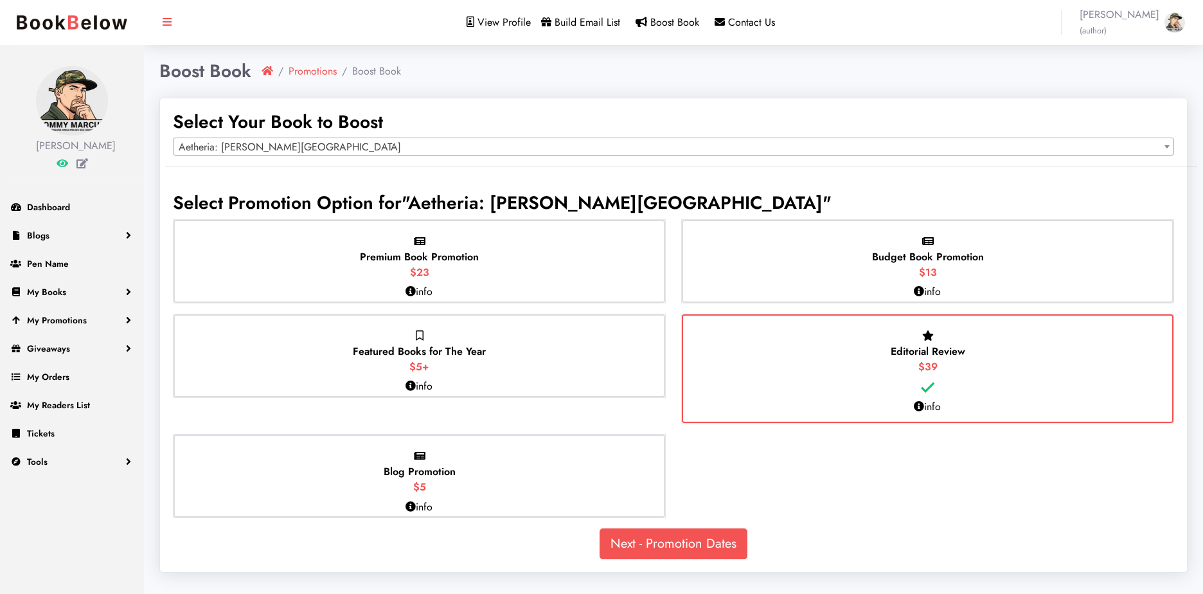
click at [0, 0] on input "Premium Book Promotion $23" at bounding box center [0, 0] width 0 height 0
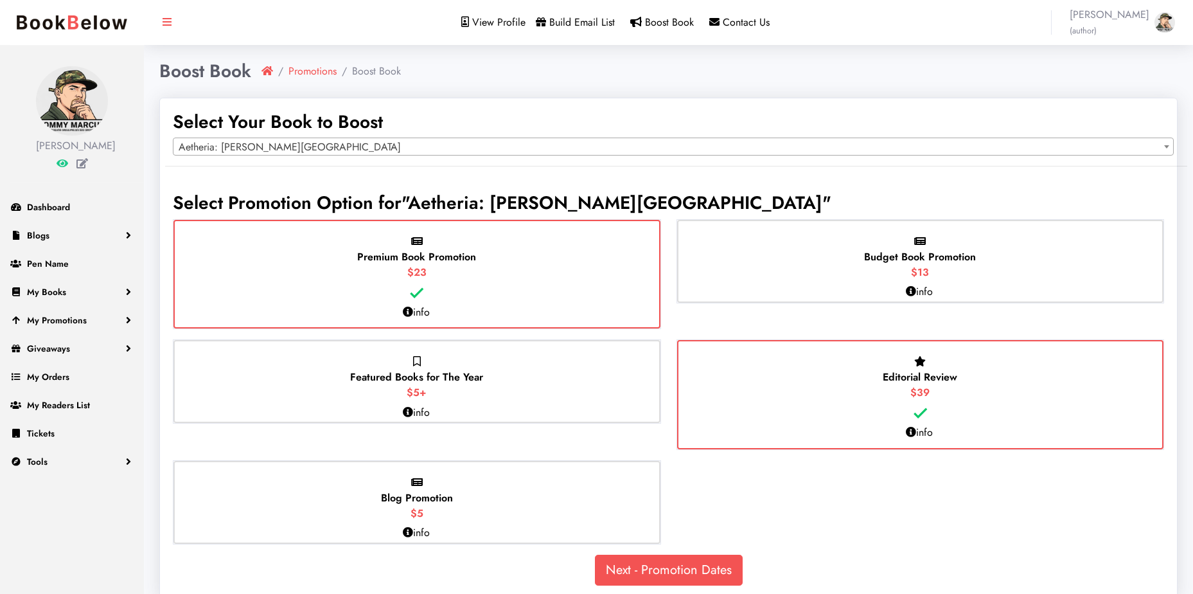
click at [599, 288] on div "Premium Book Promotion $23" at bounding box center [416, 274] width 487 height 109
click at [0, 0] on input "Premium Book Promotion $23" at bounding box center [0, 0] width 0 height 0
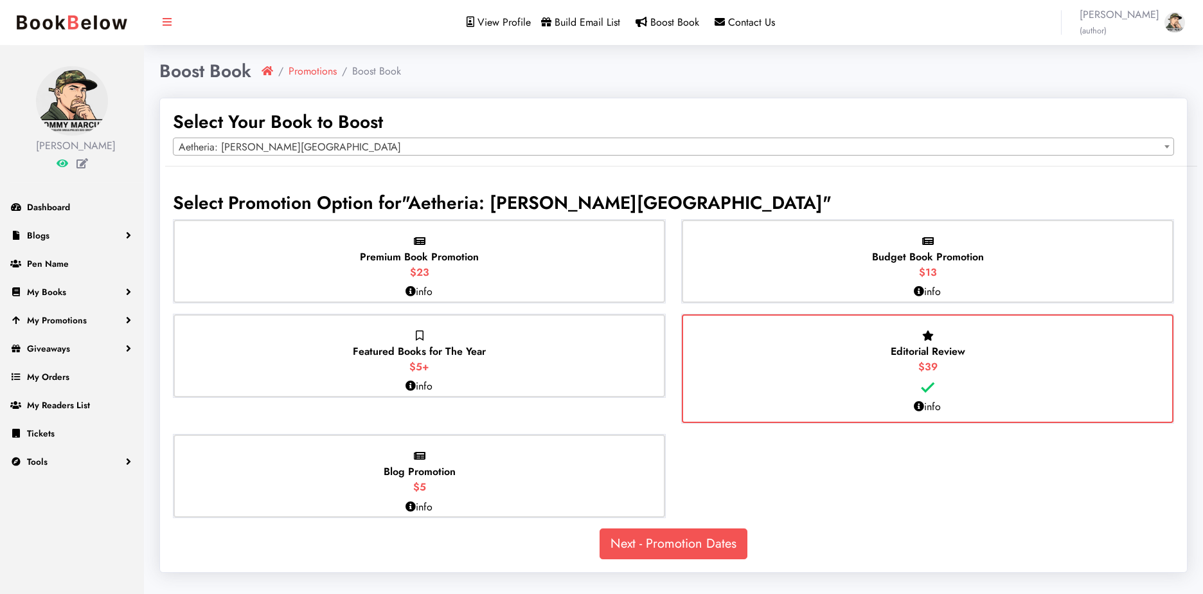
click at [565, 461] on div "Blog Promotion $5" at bounding box center [418, 475] width 491 height 83
click at [0, 0] on input "Blog Promotion $5" at bounding box center [0, 0] width 0 height 0
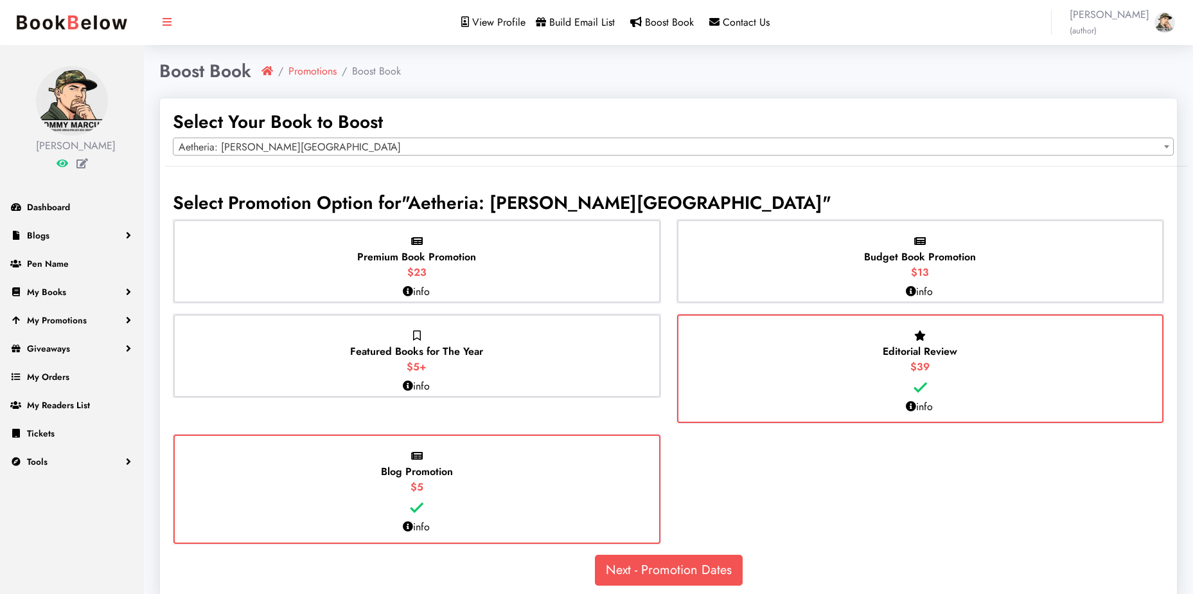
click at [626, 480] on div "Blog Promotion $5" at bounding box center [416, 488] width 487 height 109
click at [0, 0] on input "Blog Promotion $5" at bounding box center [0, 0] width 0 height 0
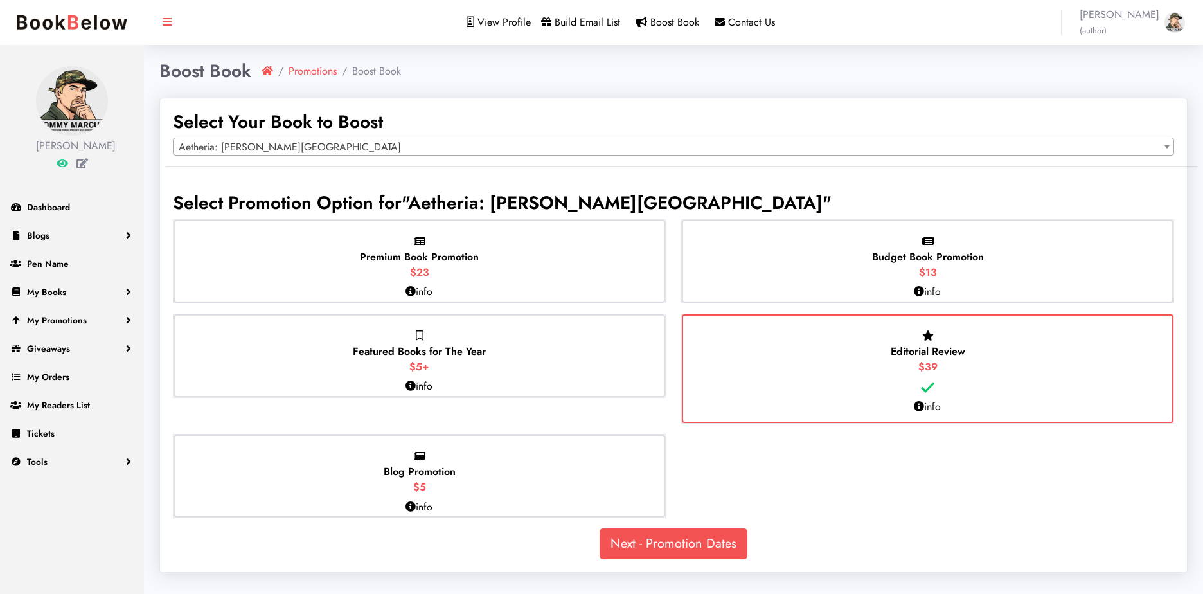
click at [834, 260] on div "Budget Book Promotion $13" at bounding box center [927, 261] width 491 height 83
click at [0, 0] on input "Budget Book Promotion $13" at bounding box center [0, 0] width 0 height 0
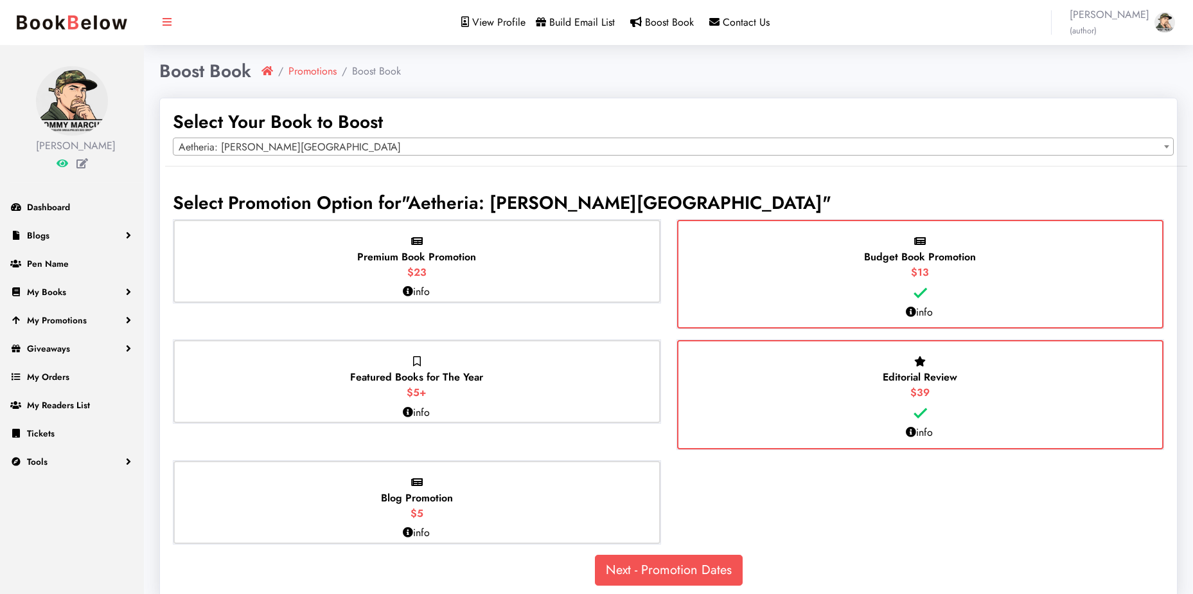
click at [828, 269] on div "Budget Book Promotion $13" at bounding box center [920, 274] width 487 height 109
click at [0, 0] on input "Budget Book Promotion $13" at bounding box center [0, 0] width 0 height 0
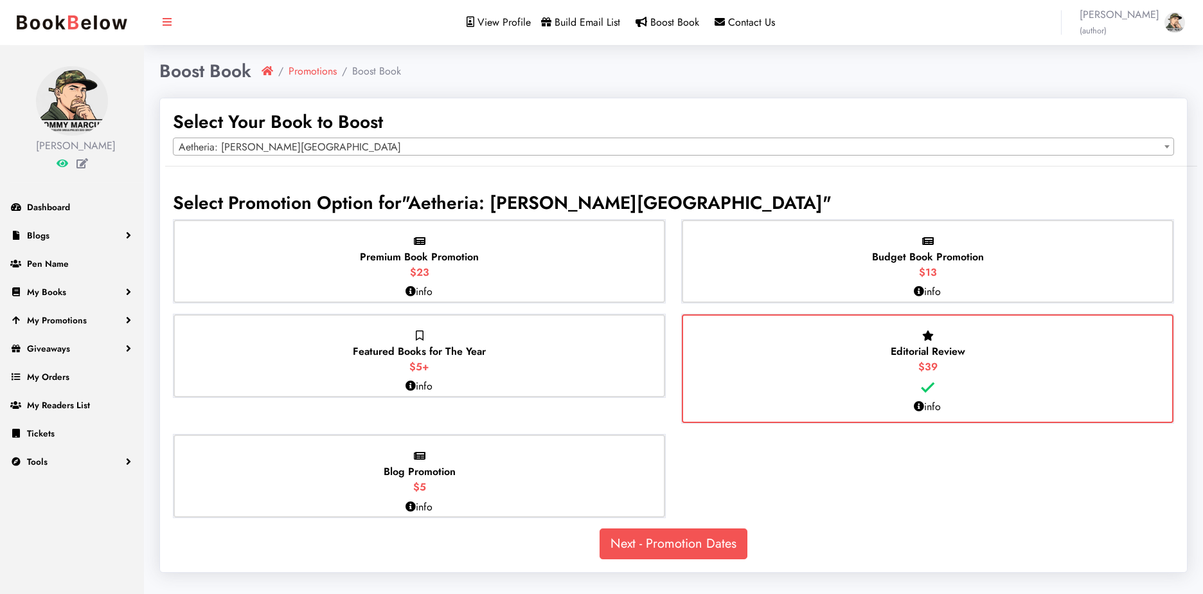
click at [926, 290] on p "info" at bounding box center [927, 291] width 27 height 15
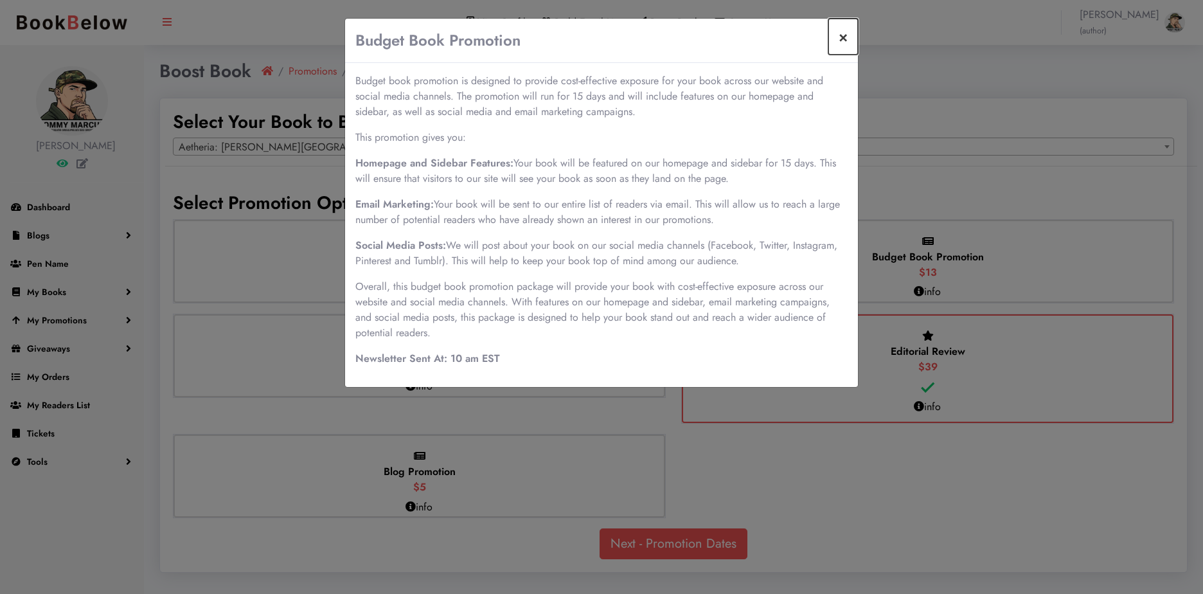
click at [844, 30] on button "×" at bounding box center [843, 37] width 30 height 36
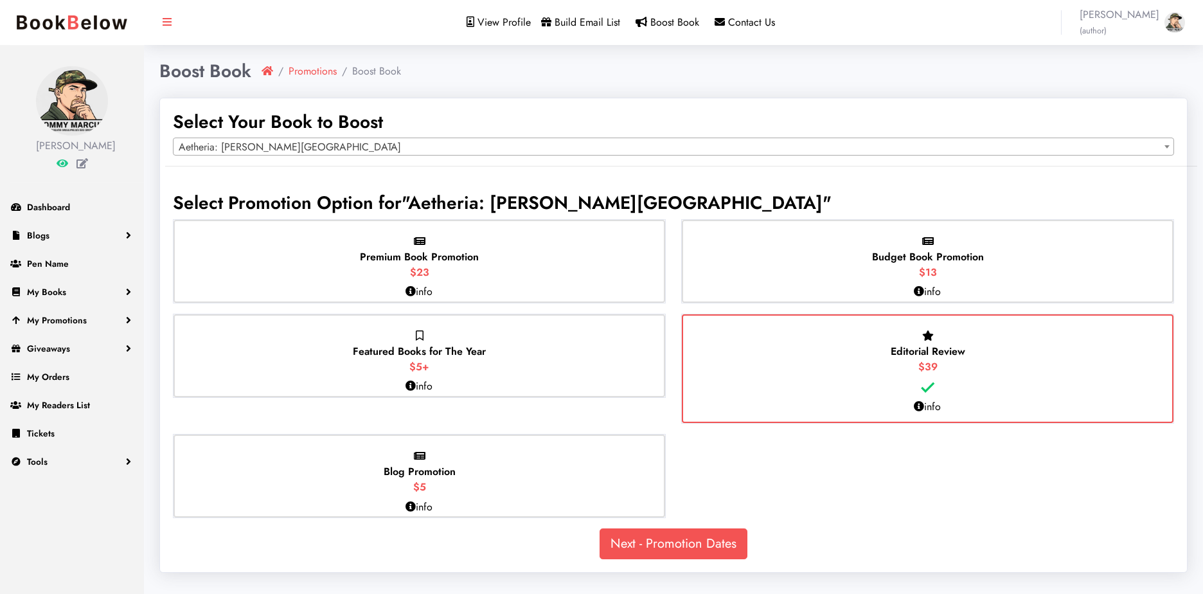
click at [923, 260] on span "Budget Book Promotion" at bounding box center [928, 256] width 112 height 15
click at [0, 0] on input "Budget Book Promotion $13" at bounding box center [0, 0] width 0 height 0
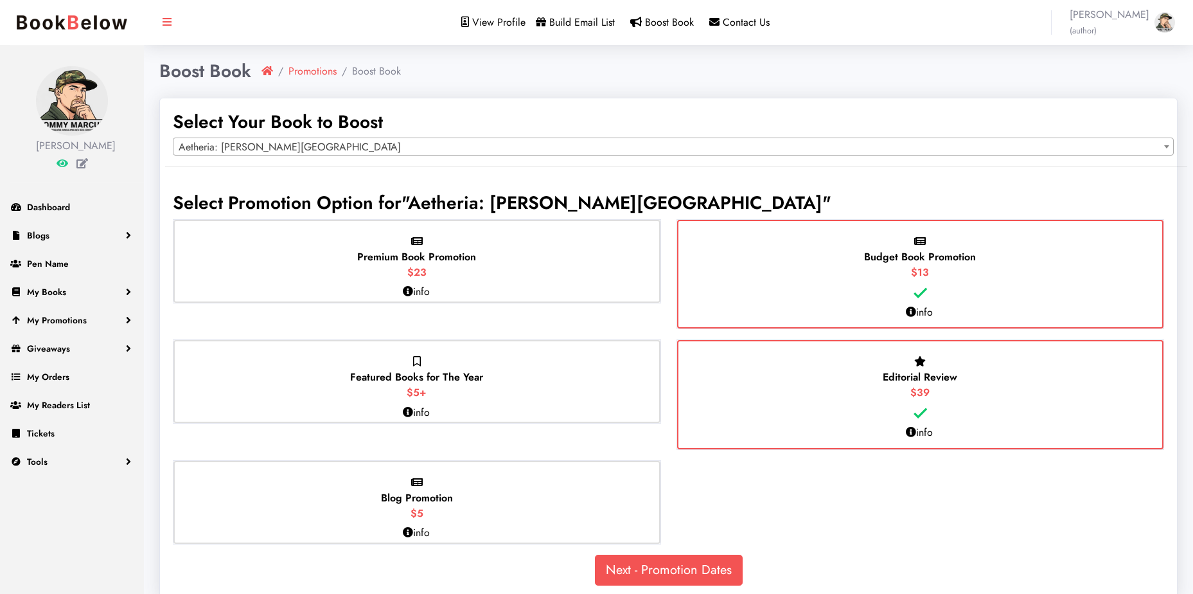
click at [873, 351] on div "Editorial Review $39" at bounding box center [920, 394] width 487 height 109
click at [0, 0] on input "Editorial Review $39" at bounding box center [0, 0] width 0 height 0
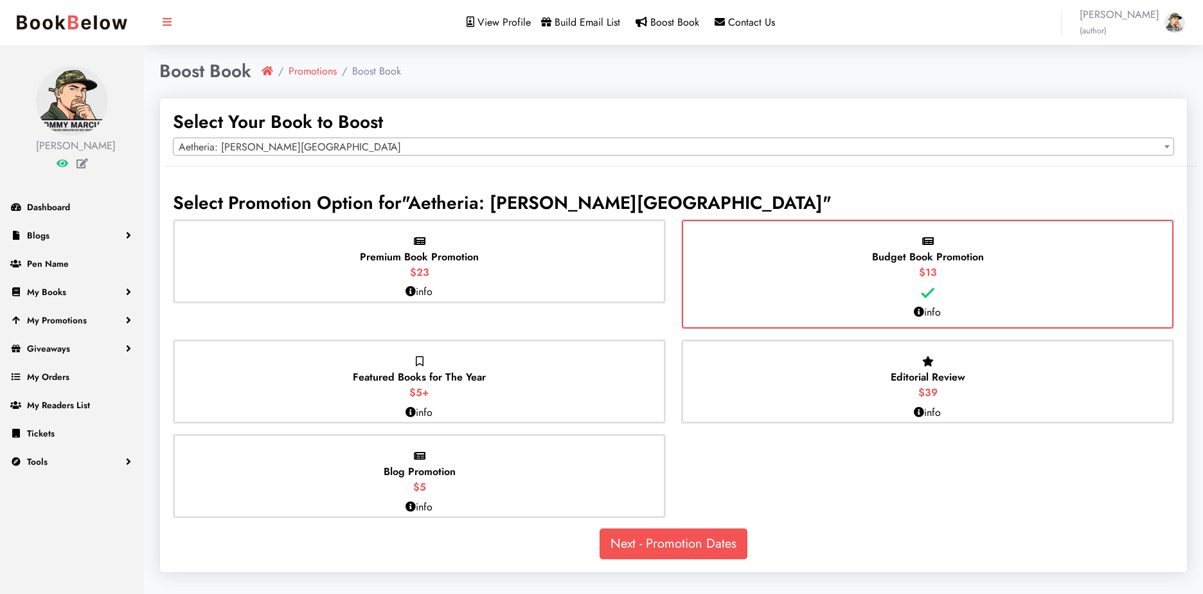
click at [872, 279] on p "Budget Book Promotion $13" at bounding box center [928, 257] width 112 height 46
click at [0, 0] on input "Budget Book Promotion $13" at bounding box center [0, 0] width 0 height 0
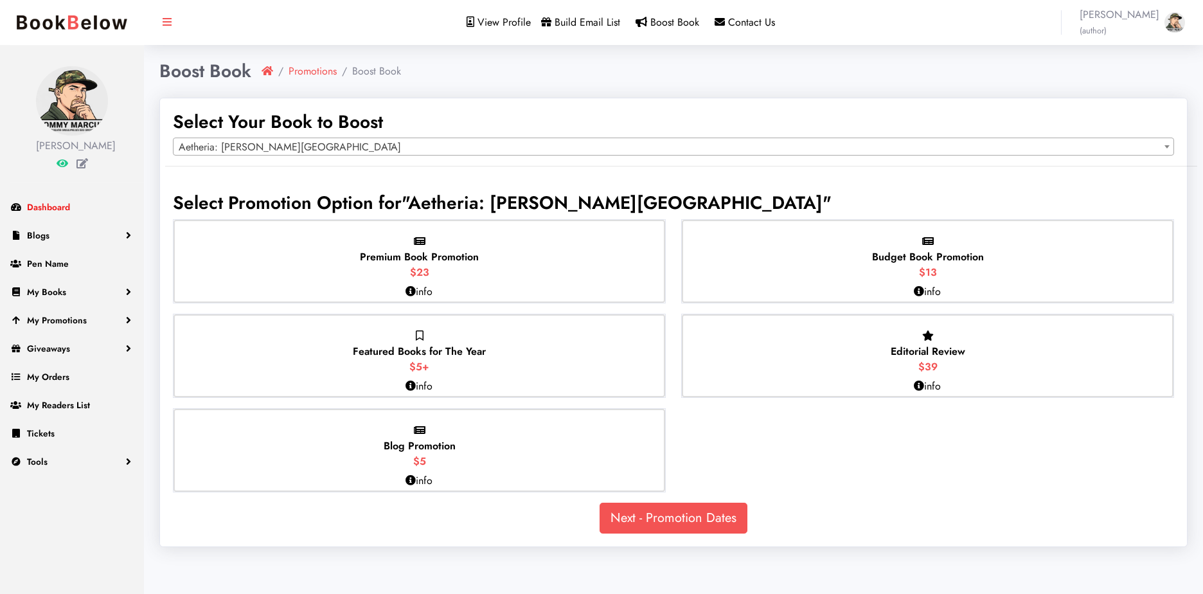
click at [105, 204] on link "Dashboard" at bounding box center [72, 207] width 144 height 28
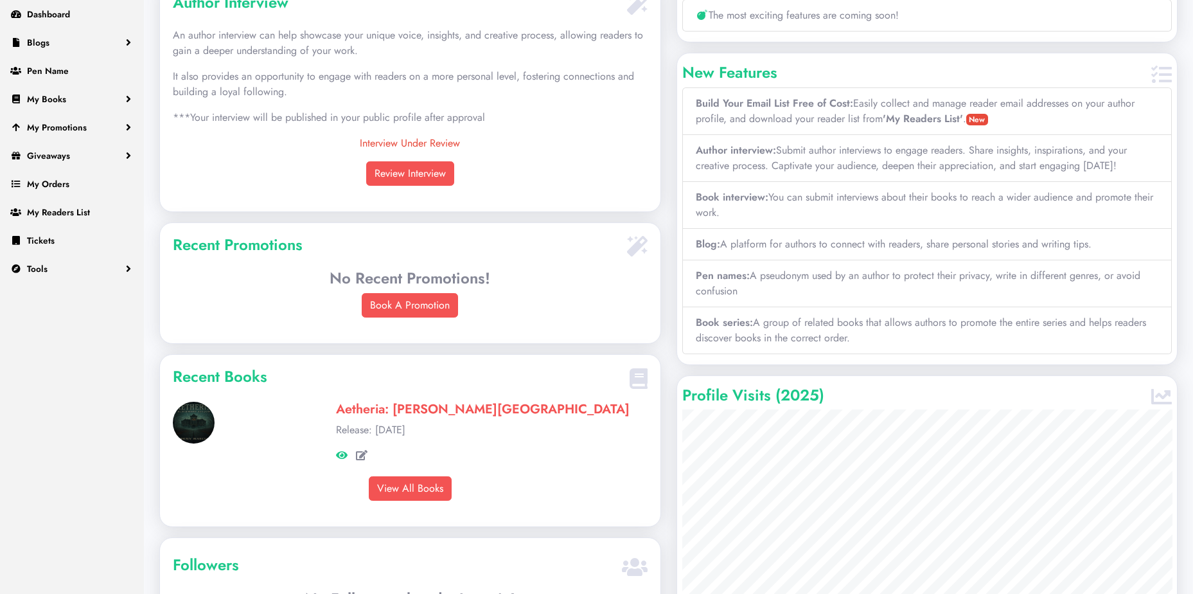
scroll to position [321, 0]
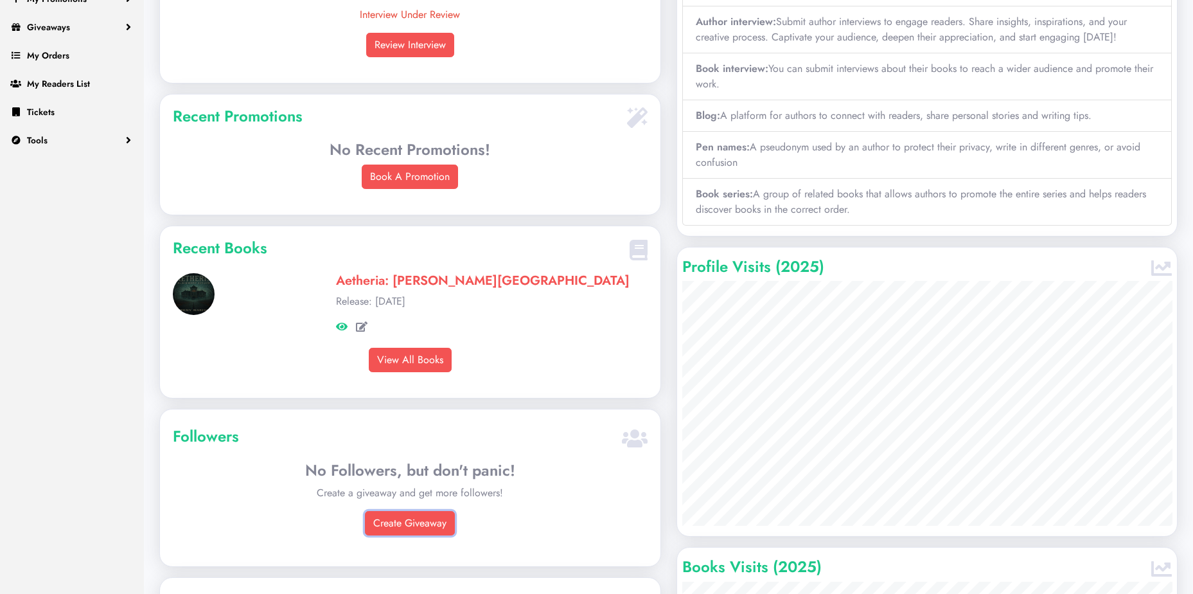
click at [427, 527] on link "Create Giveaway" at bounding box center [410, 523] width 90 height 24
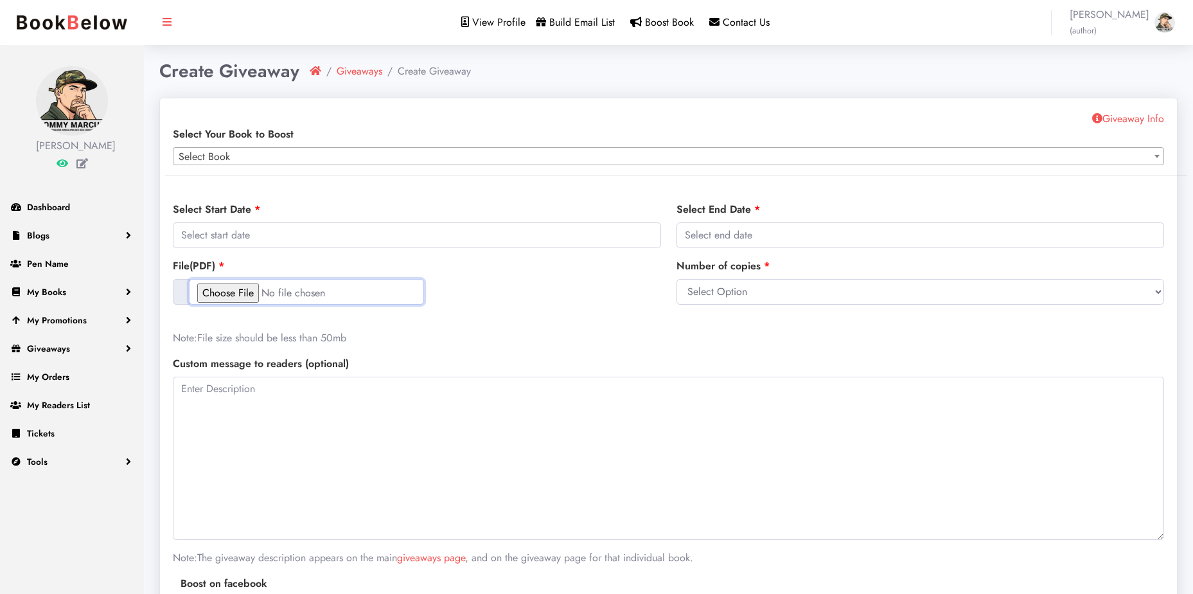
click at [236, 296] on input "file" at bounding box center [306, 292] width 235 height 26
type input "C:\fakepath\Aetheria - Blackwood Asylum.docx.pdf"
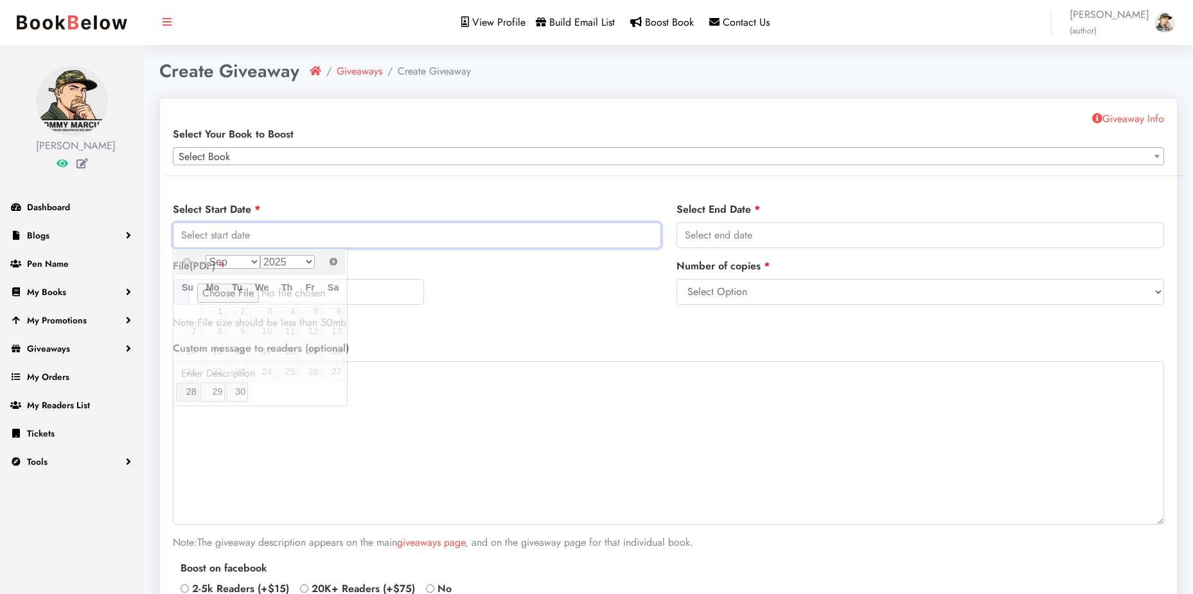
click at [317, 240] on input "text" at bounding box center [417, 235] width 488 height 26
click at [405, 209] on div "Select Start Date" at bounding box center [417, 225] width 488 height 46
click at [337, 378] on textarea at bounding box center [668, 442] width 991 height 163
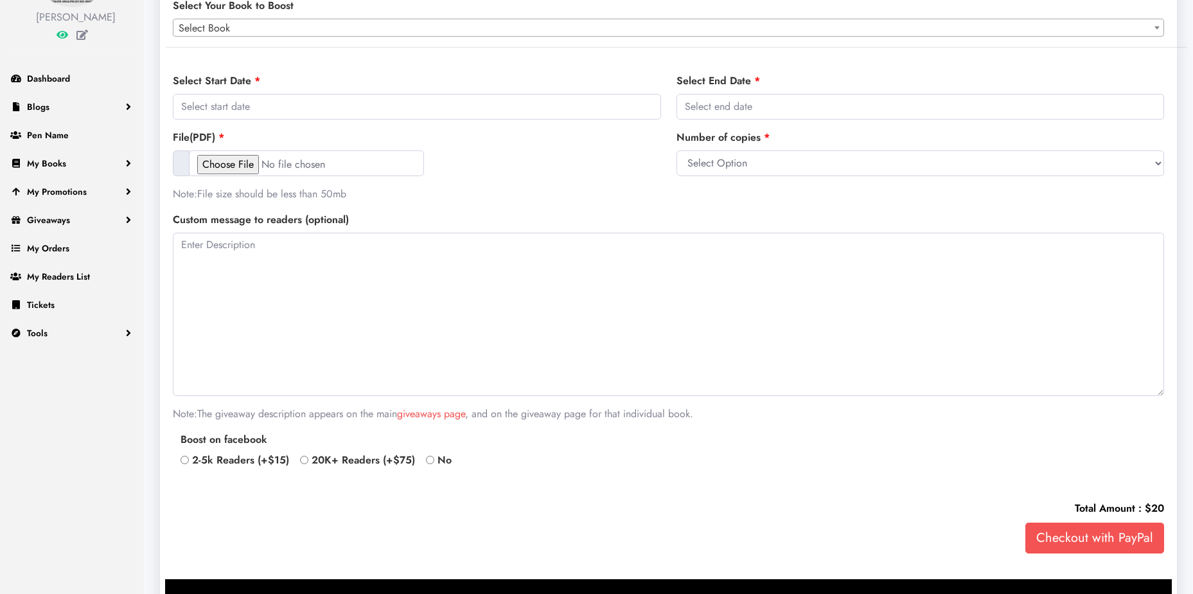
click at [429, 459] on input "No" at bounding box center [430, 460] width 8 height 8
radio input "true"
click at [512, 283] on textarea at bounding box center [668, 314] width 991 height 163
click at [810, 100] on input "text" at bounding box center [921, 107] width 488 height 26
click at [518, 251] on textarea at bounding box center [668, 314] width 991 height 163
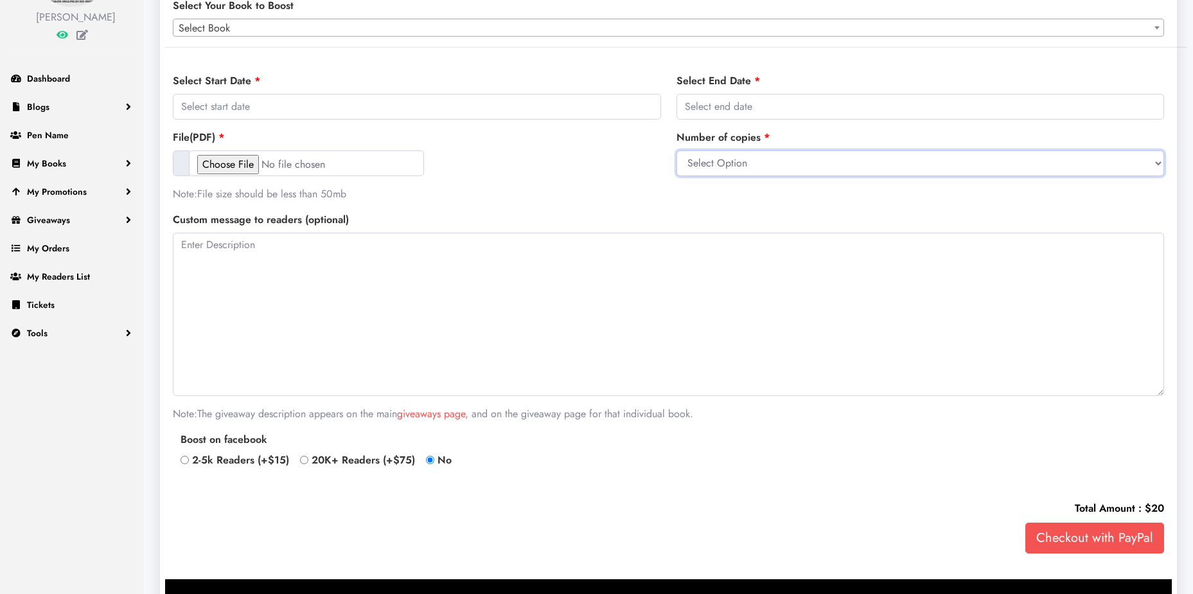
click at [762, 162] on select "Select Option 10 20" at bounding box center [921, 163] width 488 height 26
select select "20"
click at [677, 150] on select "Select Option 10 20" at bounding box center [921, 163] width 488 height 26
click at [791, 99] on input "text" at bounding box center [921, 107] width 488 height 26
click at [695, 267] on link "28" at bounding box center [691, 263] width 22 height 19
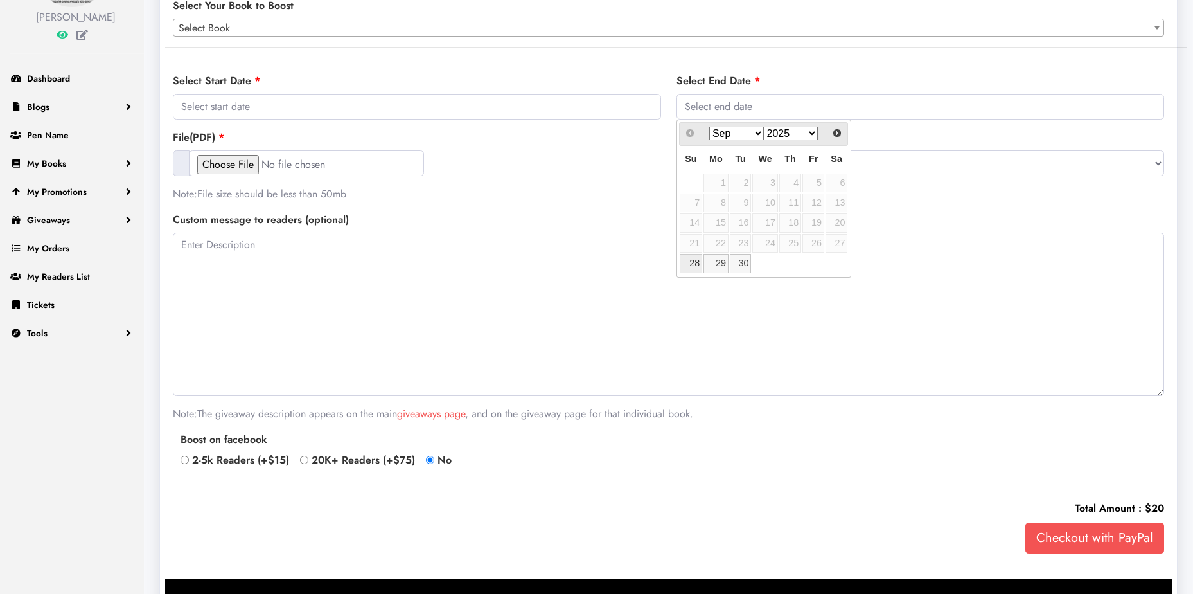
type input "2025-09-28"
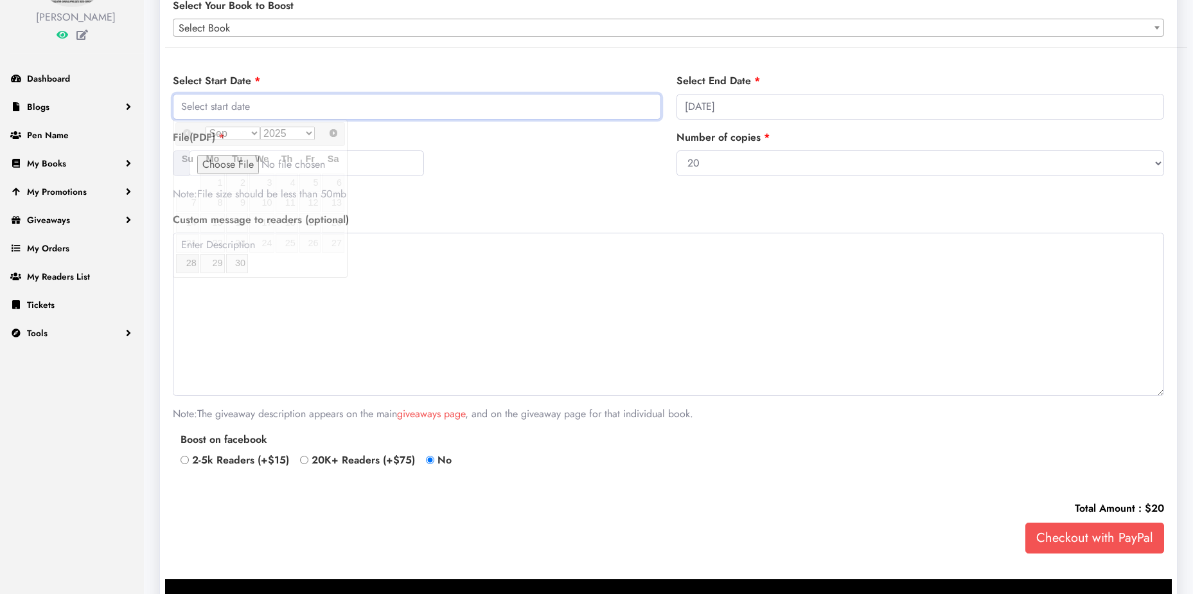
click at [583, 118] on input "text" at bounding box center [417, 107] width 488 height 26
click at [191, 267] on link "28" at bounding box center [187, 263] width 22 height 19
type input "2025-09-28"
click at [758, 100] on input "text" at bounding box center [921, 107] width 488 height 26
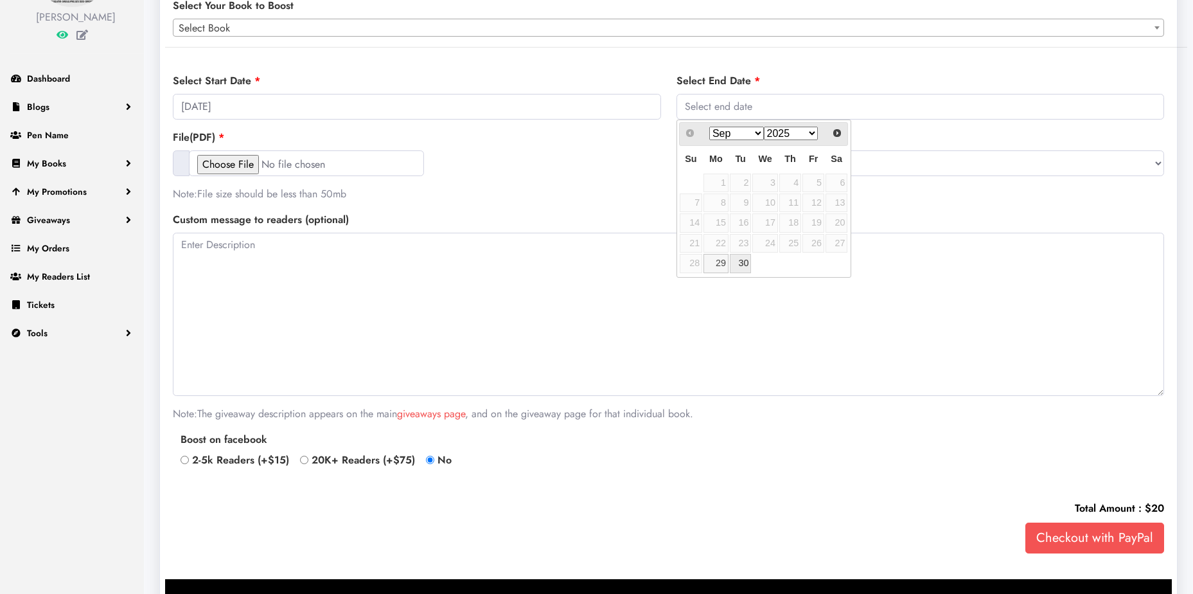
click at [747, 269] on link "30" at bounding box center [741, 263] width 22 height 19
type input "2025-09-30"
click at [378, 246] on textarea at bounding box center [668, 314] width 991 height 163
click at [430, 265] on textarea at bounding box center [668, 314] width 991 height 163
paste textarea "Aetheria — a slow-burn horror saga about memory, place, and a thing that learns…"
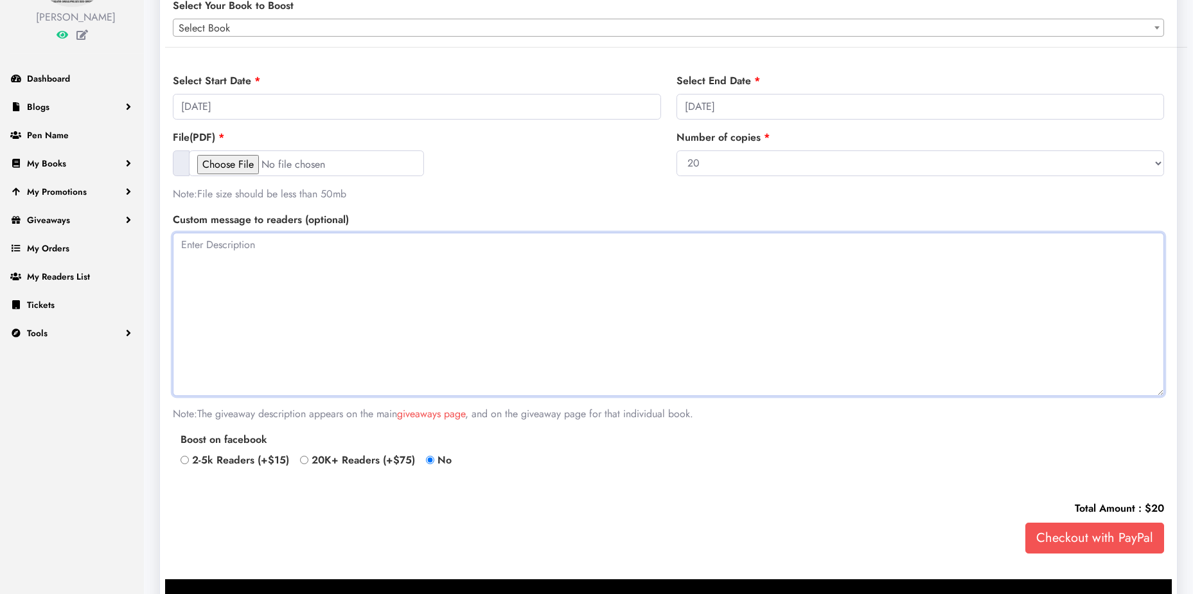
type textarea "Aetheria — a slow-burn horror saga about memory, place, and a thing that learns…"
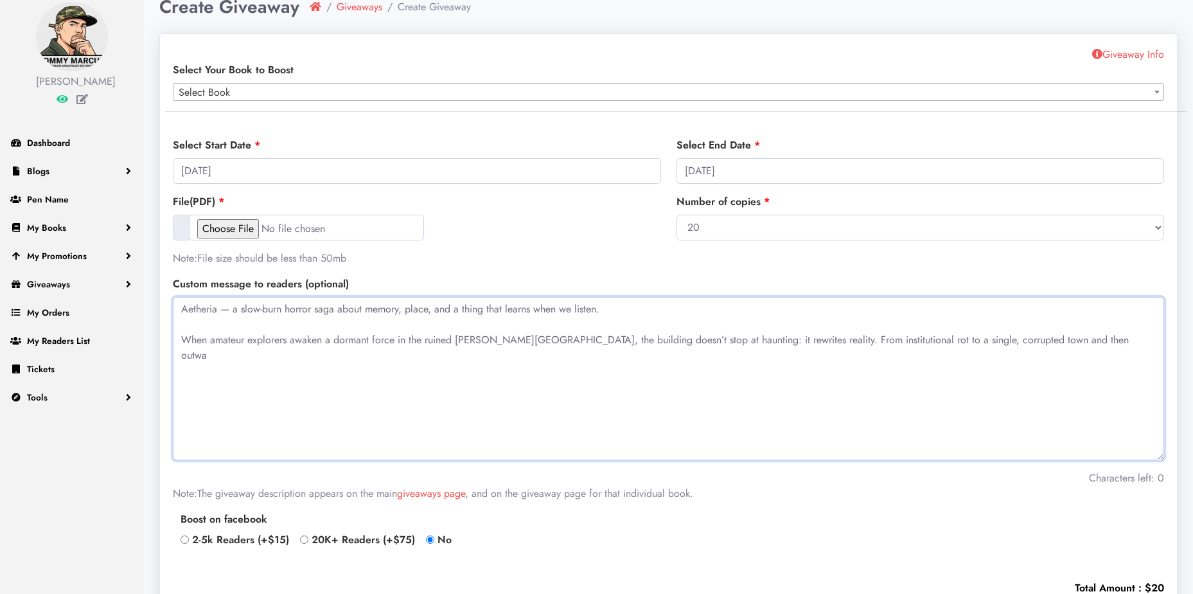
scroll to position [0, 0]
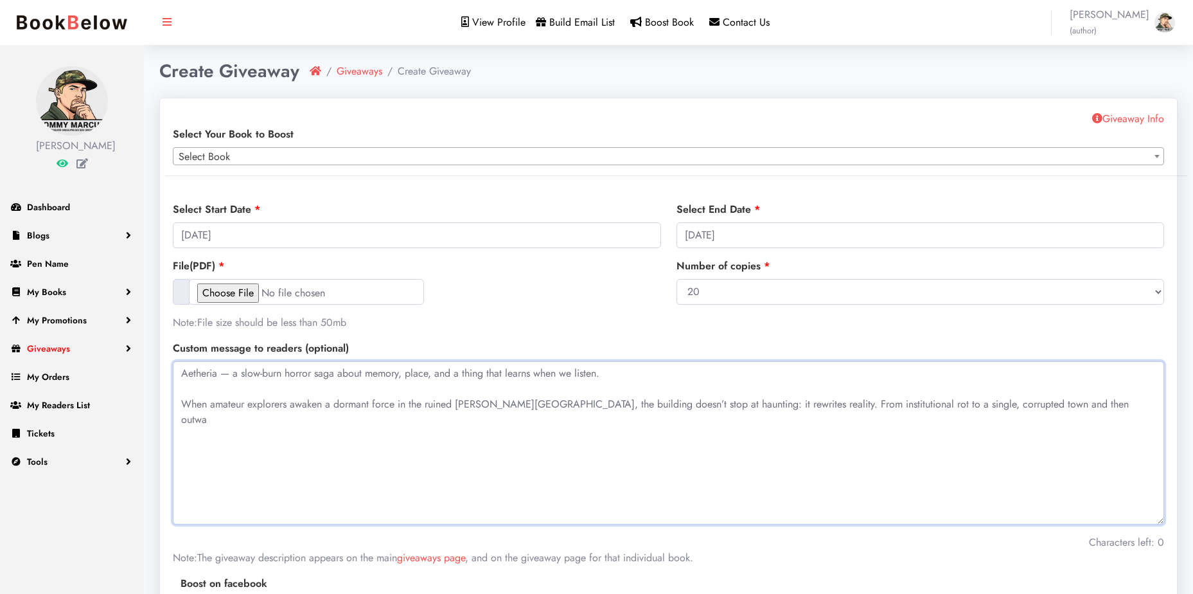
drag, startPoint x: 1067, startPoint y: 407, endPoint x: 109, endPoint y: 340, distance: 959.7
click at [109, 340] on div "Tommy Marcum Dashboard Blogs Add New Blog Blogs Pen Name My Books Add New Book …" at bounding box center [596, 423] width 1193 height 846
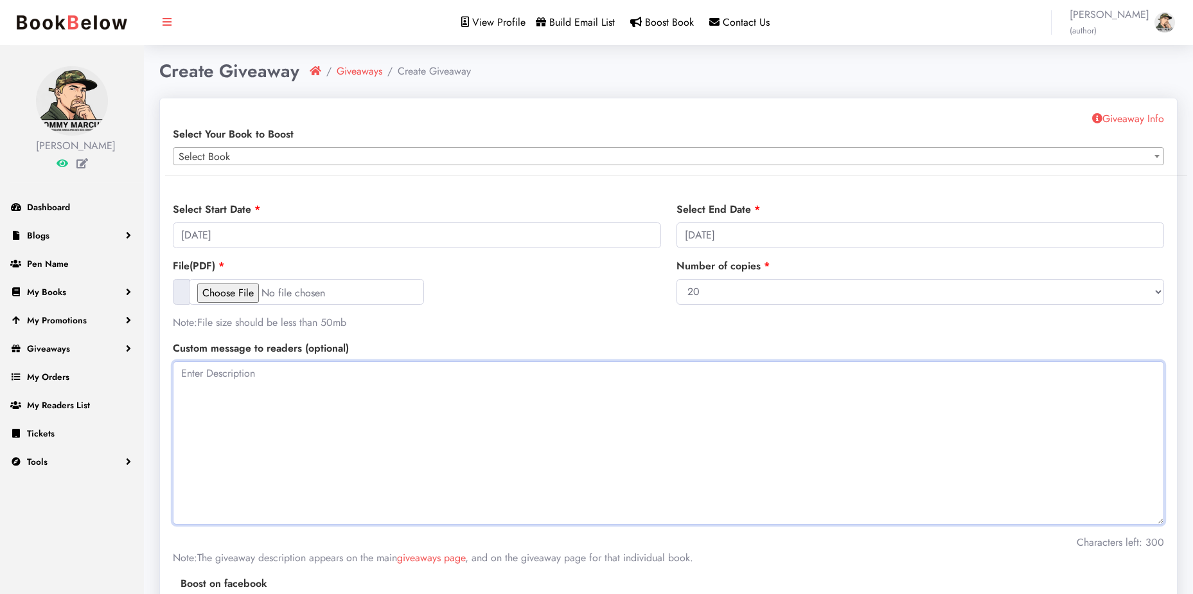
click at [366, 378] on textarea at bounding box center [668, 442] width 991 height 163
paste textarea "Enter the nightmares with Aetheria: Blackwood Asylum. When explorers awaken an …"
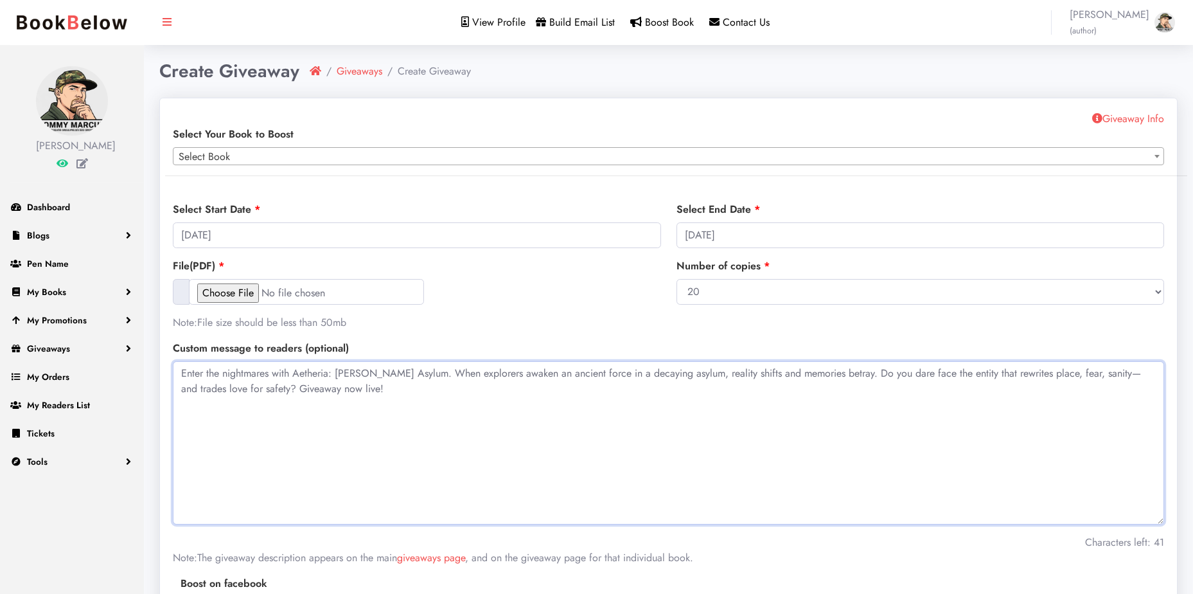
scroll to position [64, 0]
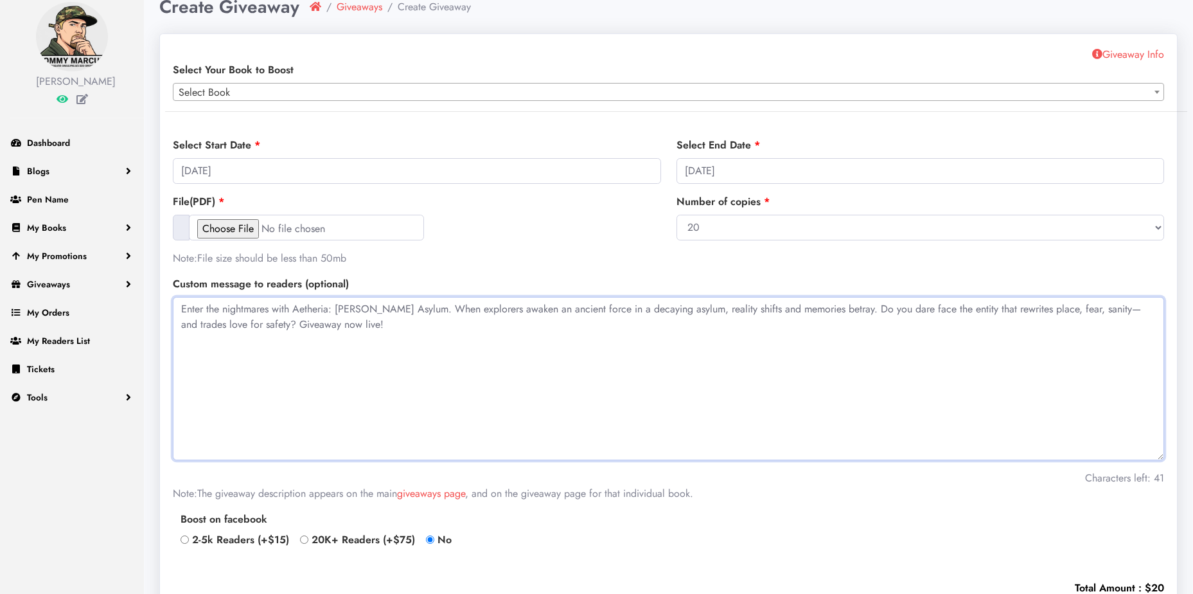
type textarea "Enter the nightmares with Aetheria: Blackwood Asylum. When explorers awaken an …"
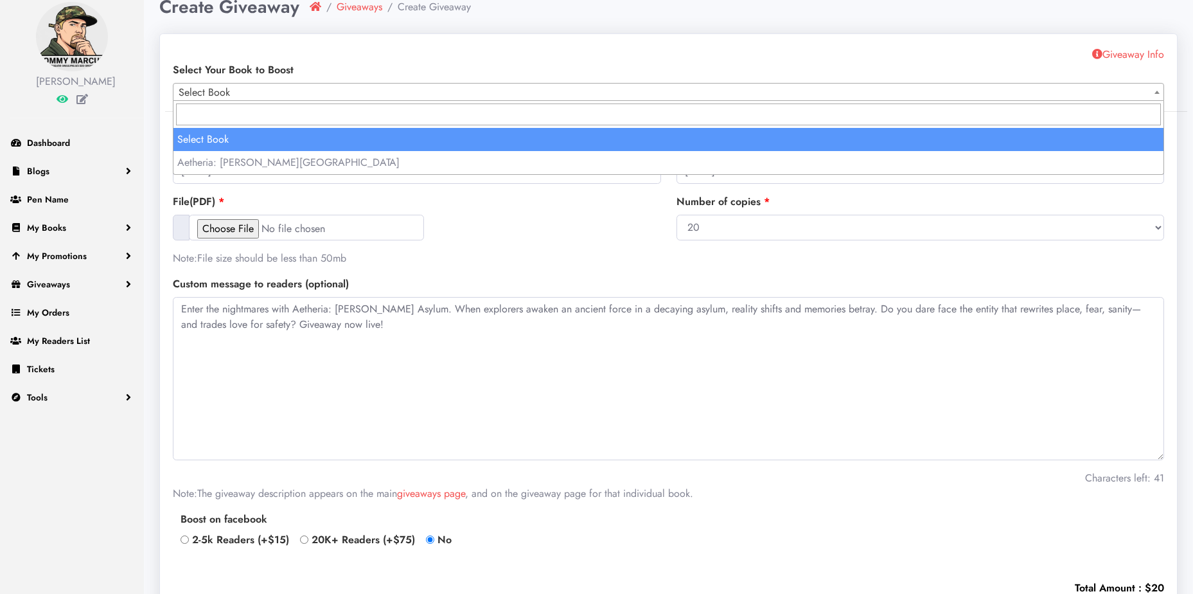
click at [375, 94] on span "Select Book" at bounding box center [668, 93] width 990 height 18
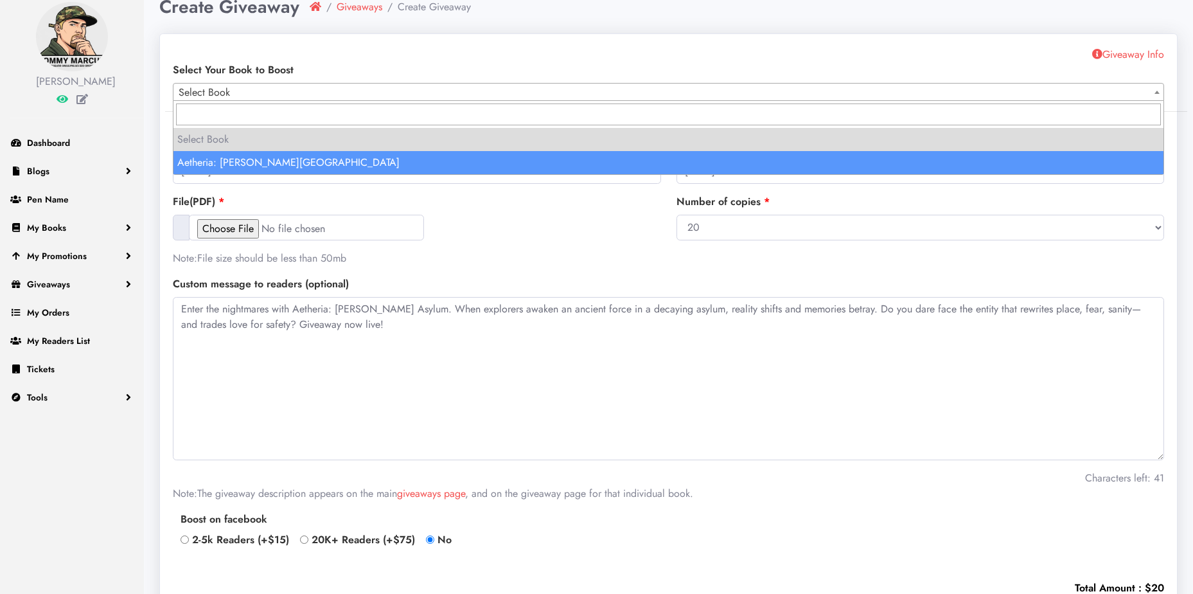
select select "150684"
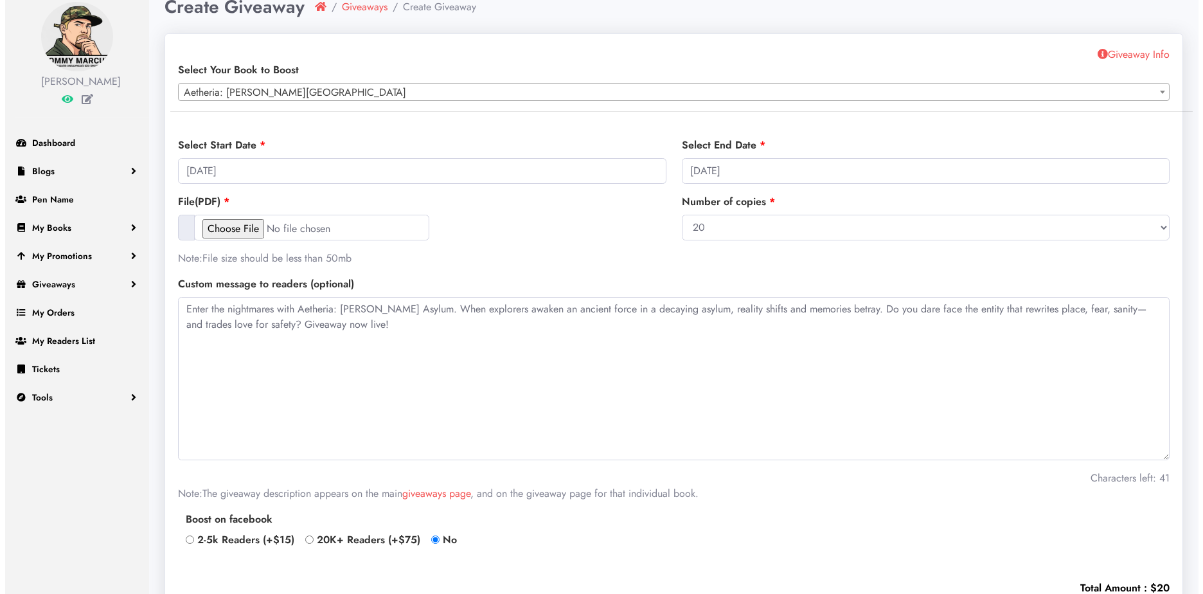
scroll to position [0, 0]
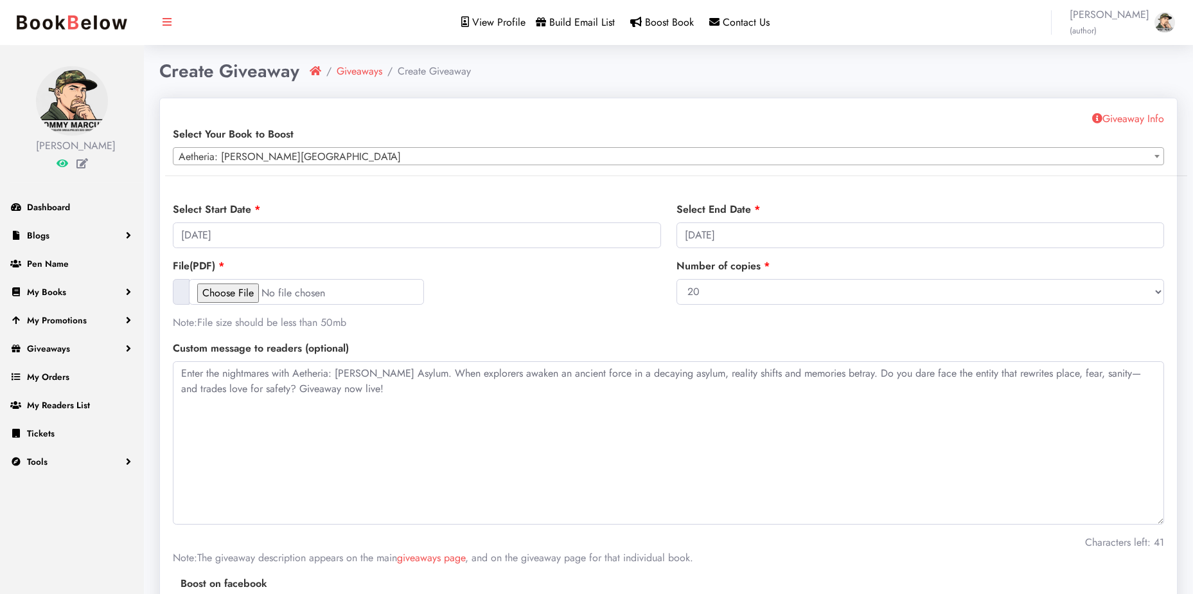
click at [1111, 115] on span "Giveaway Info" at bounding box center [1128, 118] width 72 height 15
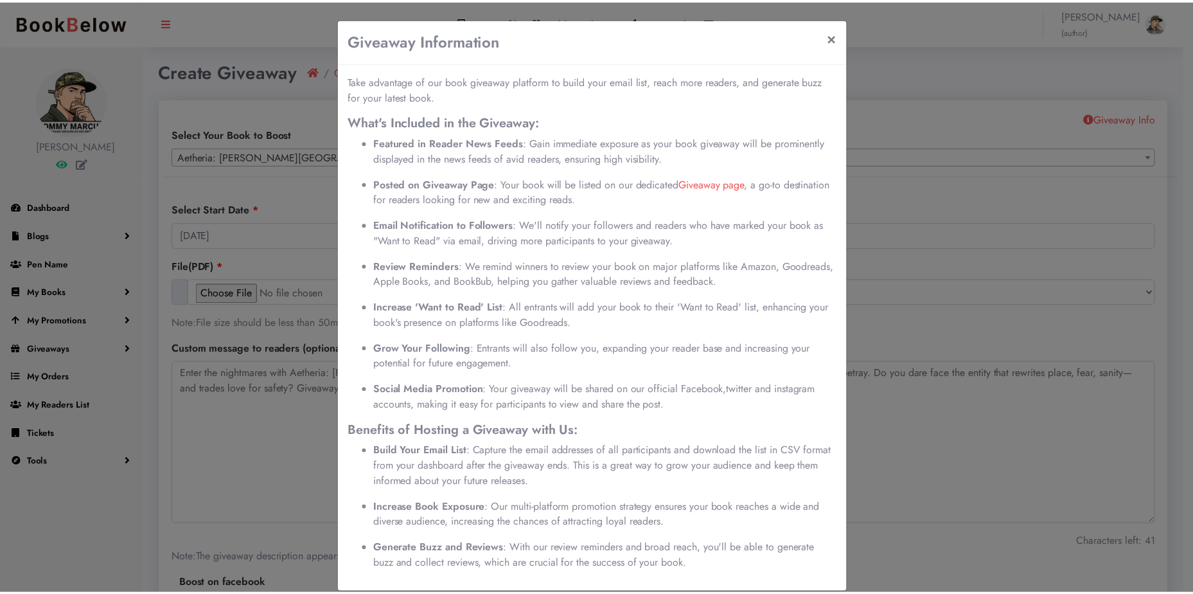
scroll to position [17, 0]
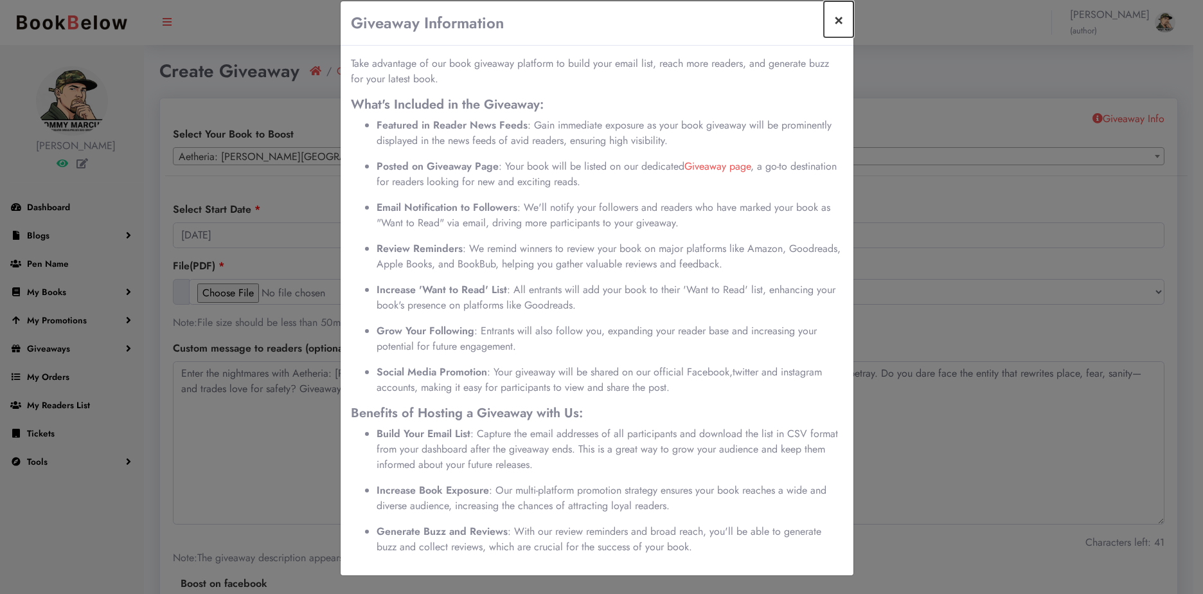
click at [835, 17] on button "×" at bounding box center [839, 19] width 30 height 36
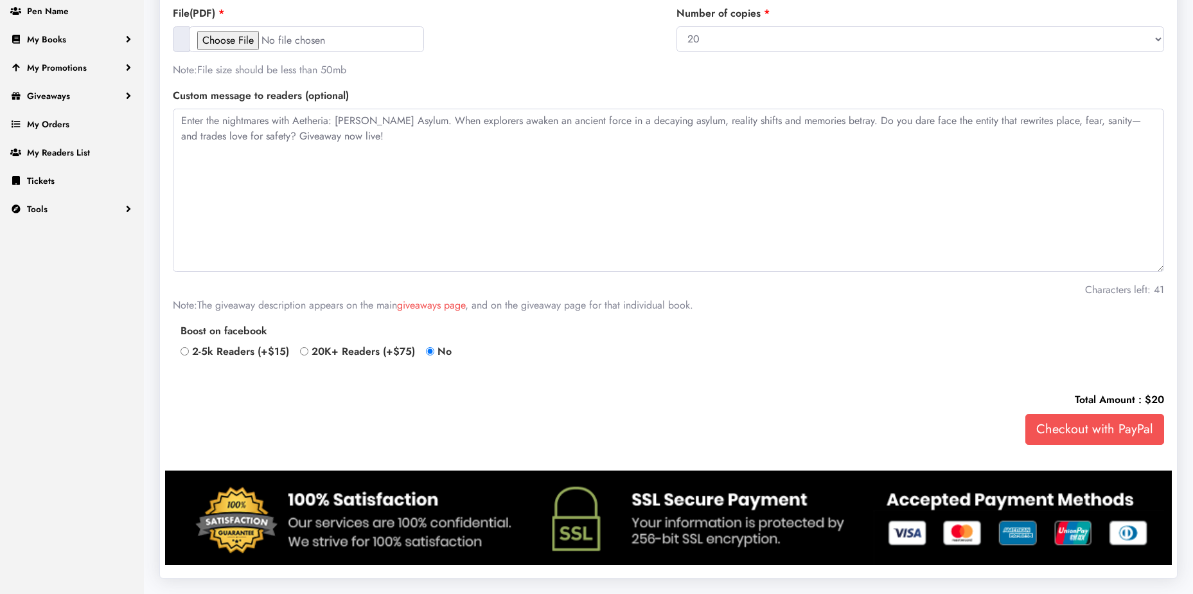
scroll to position [0, 0]
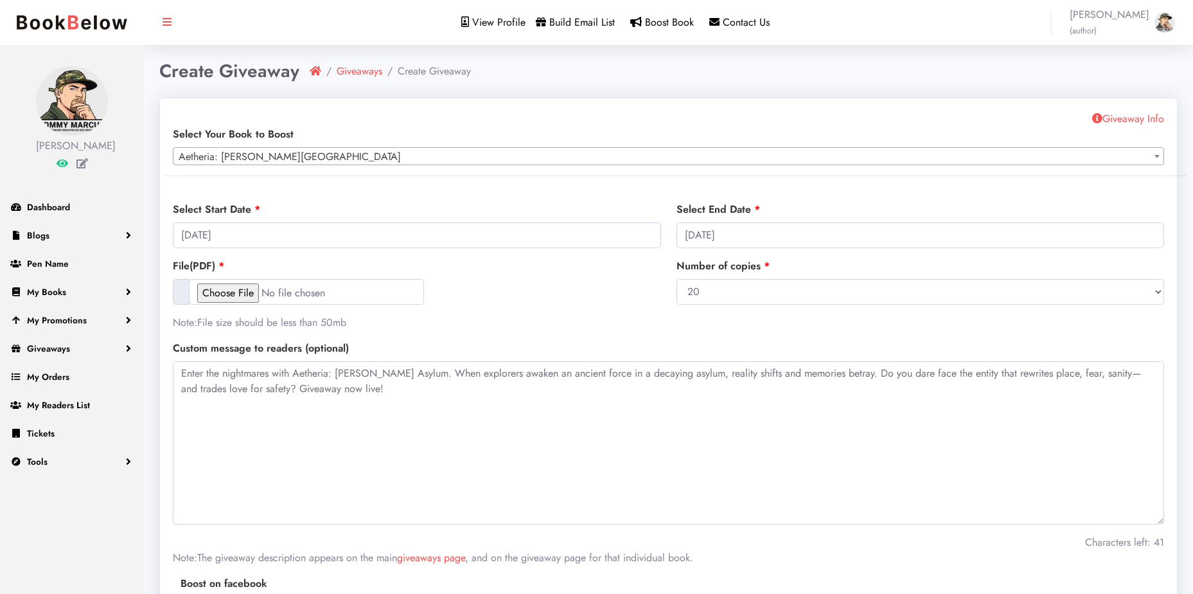
click at [594, 23] on span "Build Email List" at bounding box center [582, 22] width 66 height 15
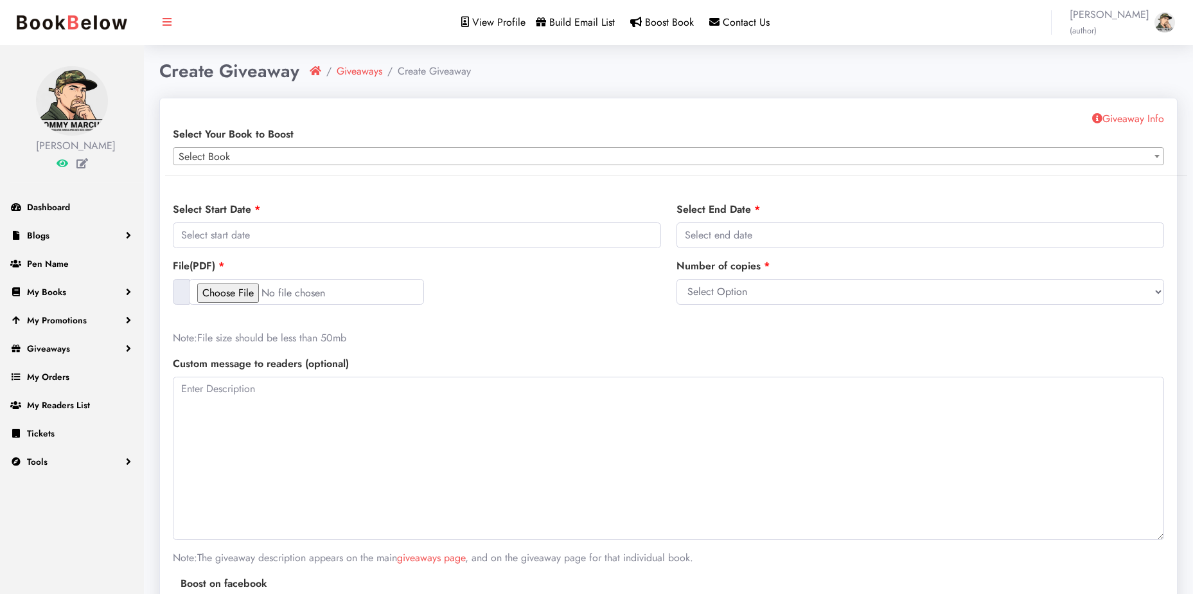
click at [598, 24] on span "Build Email List" at bounding box center [582, 22] width 66 height 15
click at [587, 12] on nav "View Profile Build Email List Boost Book Contact Us [PERSON_NAME] (author) Prof…" at bounding box center [668, 22] width 1049 height 45
click at [578, 21] on span "Build Email List" at bounding box center [582, 22] width 66 height 15
click at [59, 205] on span "Dashboard" at bounding box center [48, 206] width 43 height 13
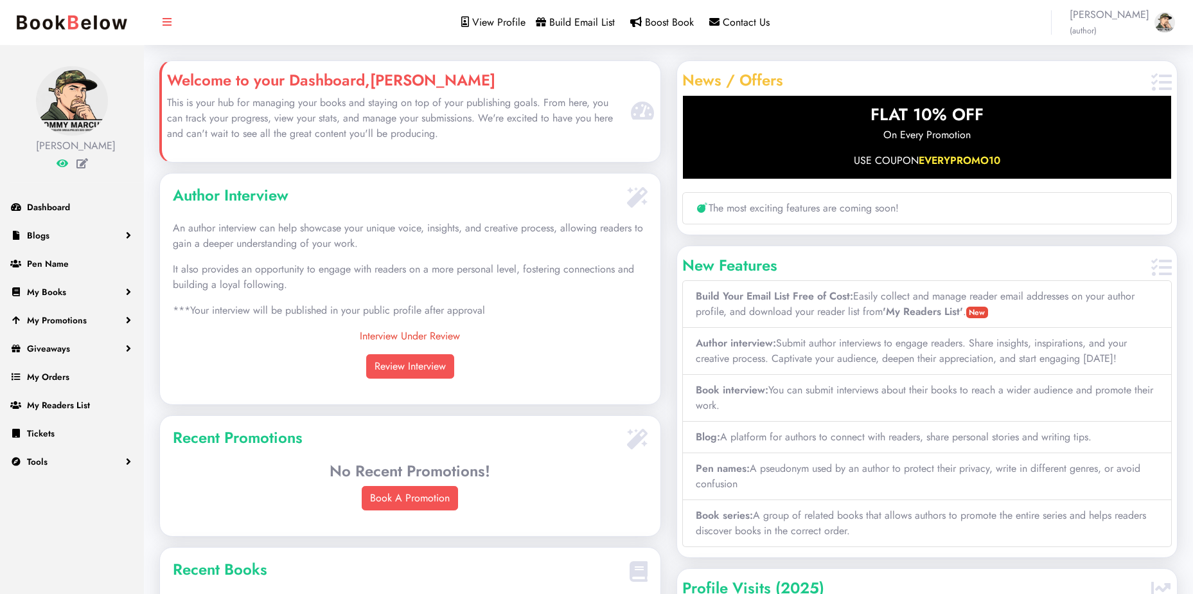
scroll to position [289, 500]
click at [580, 23] on span "Build Email List" at bounding box center [582, 22] width 66 height 15
click at [823, 206] on li "The most exciting features are coming soon!" at bounding box center [927, 208] width 490 height 32
click at [56, 236] on link "Blogs" at bounding box center [72, 235] width 144 height 28
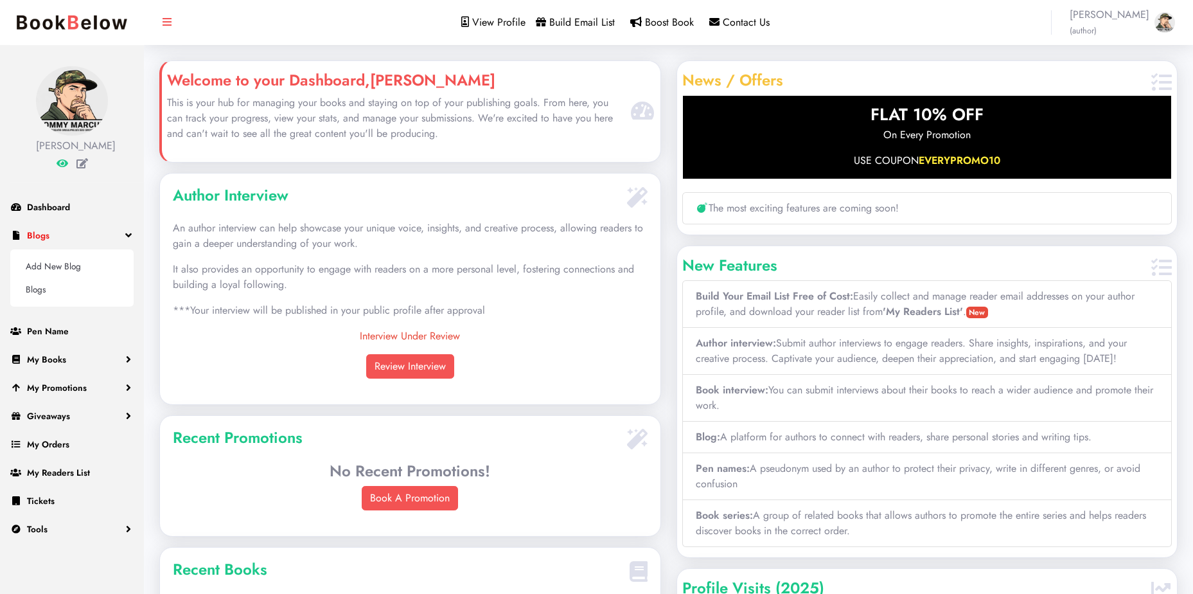
click at [56, 236] on link "Blogs" at bounding box center [72, 235] width 144 height 28
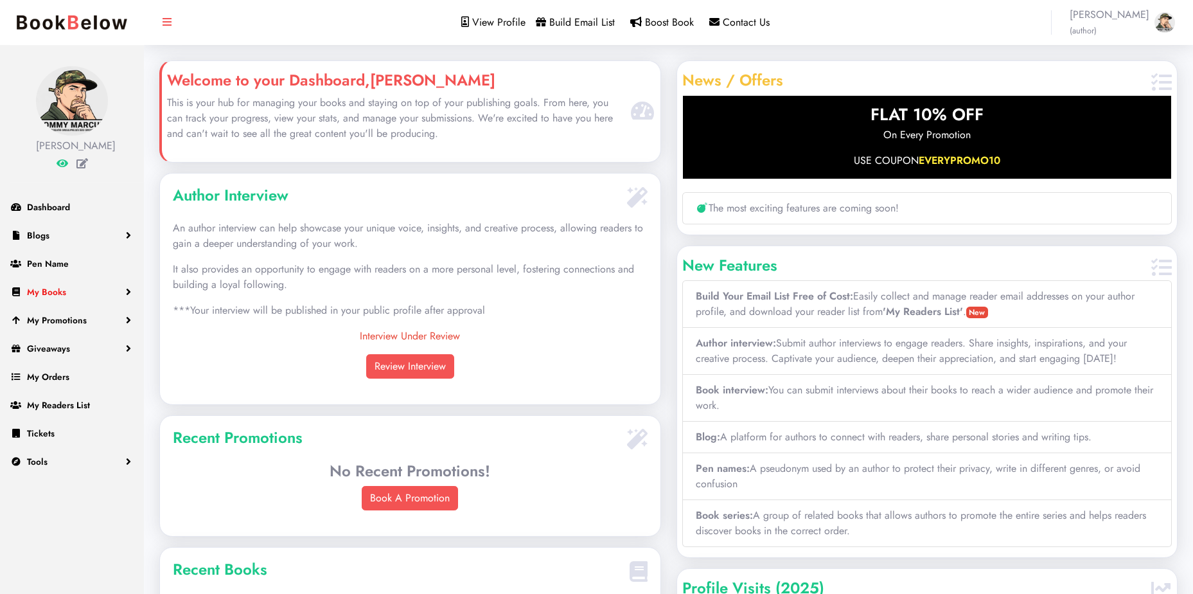
click at [82, 292] on link "My Books" at bounding box center [72, 292] width 144 height 28
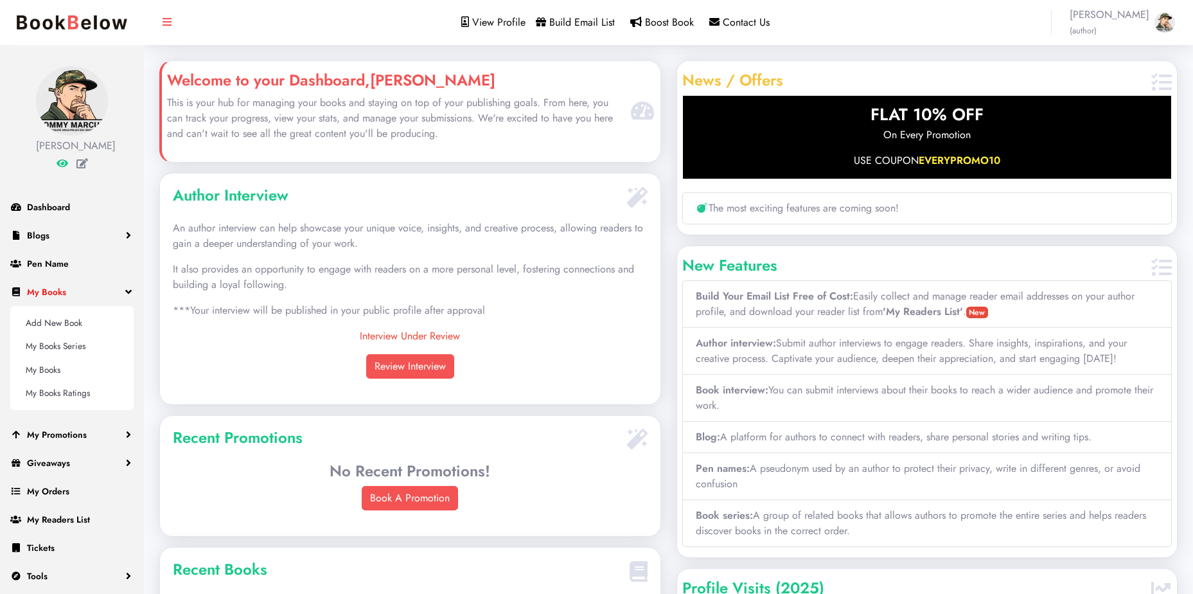
click at [82, 292] on link "My Books" at bounding box center [72, 292] width 144 height 28
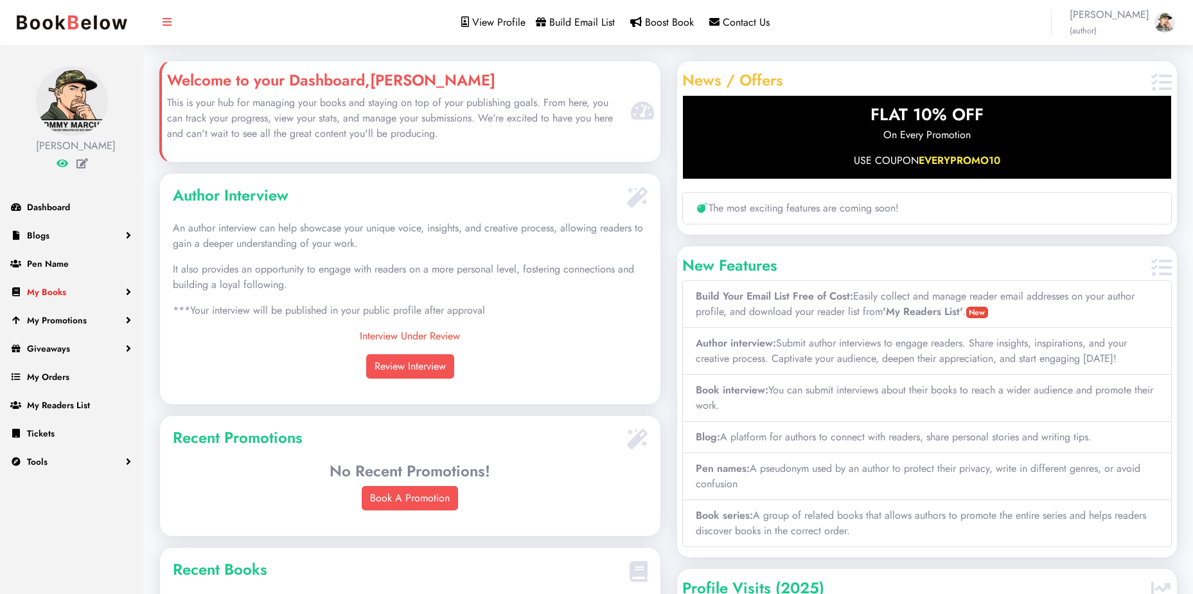
click at [82, 292] on link "My Books" at bounding box center [72, 292] width 144 height 28
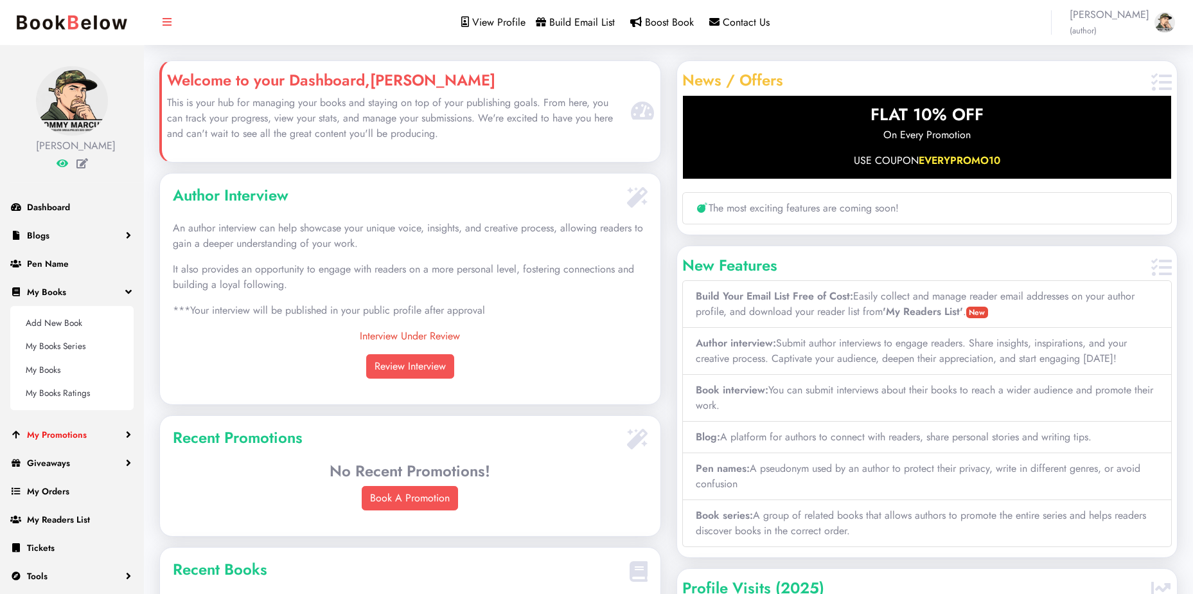
click at [90, 432] on link "My Promotions" at bounding box center [72, 434] width 144 height 28
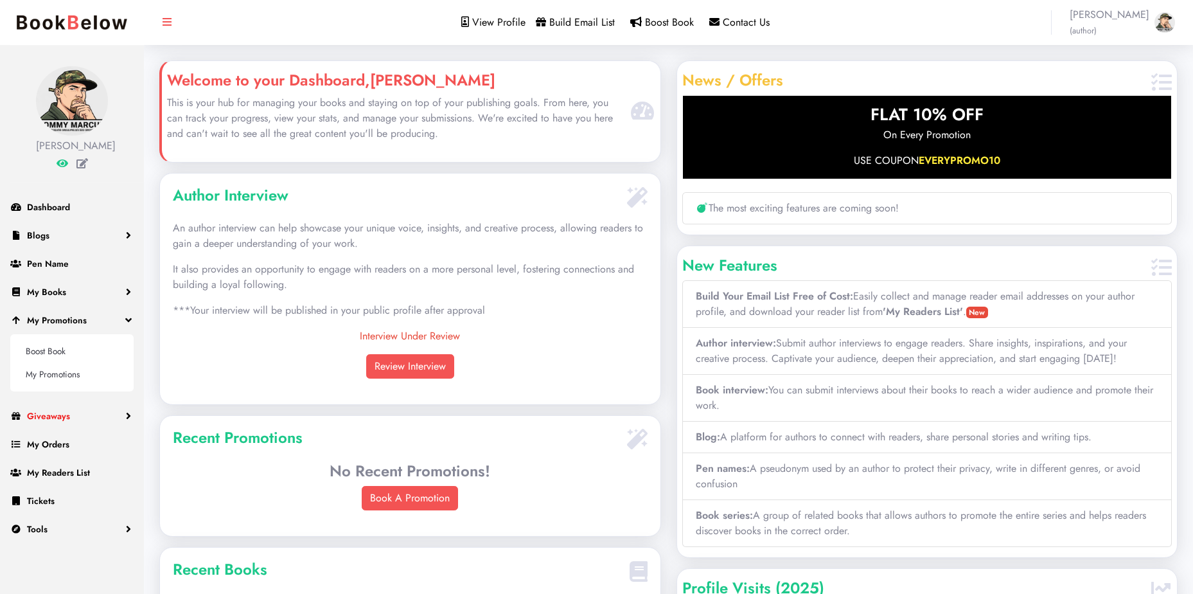
click at [62, 413] on span "Giveaways" at bounding box center [48, 415] width 43 height 13
click at [82, 445] on link "My Orders" at bounding box center [72, 444] width 144 height 28
click at [73, 470] on span "My Readers List" at bounding box center [58, 472] width 63 height 13
